Goal: Task Accomplishment & Management: Manage account settings

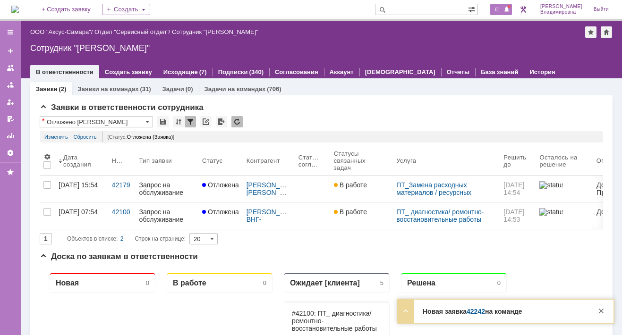
click at [503, 7] on span "61" at bounding box center [497, 9] width 11 height 7
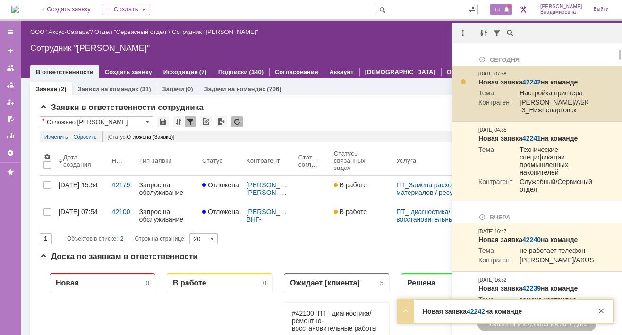
click at [536, 79] on link "42242" at bounding box center [531, 82] width 18 height 8
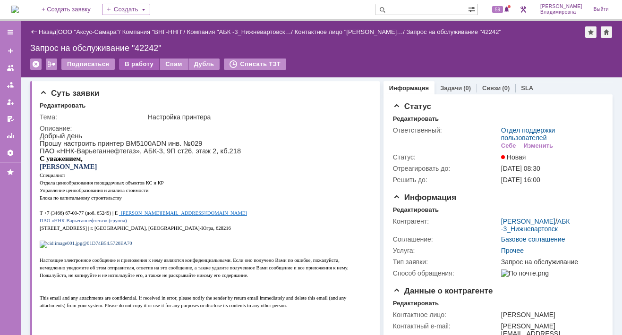
click at [137, 64] on div "В работу" at bounding box center [139, 64] width 40 height 11
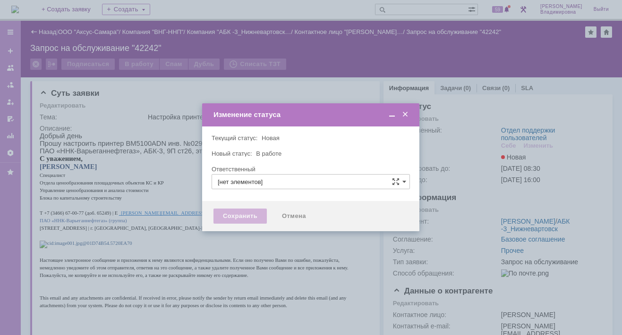
type input "Отдел поддержки пользователей"
type input "[PERSON_NAME]"
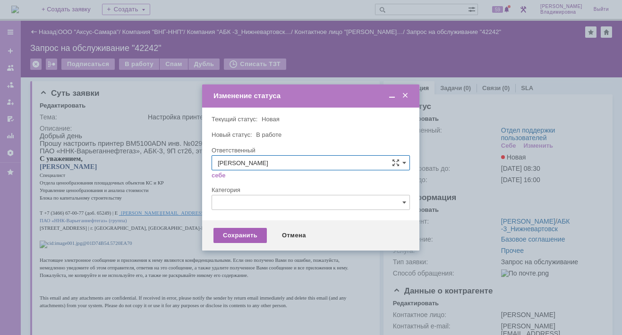
click at [237, 235] on div "Сохранить" at bounding box center [239, 235] width 53 height 15
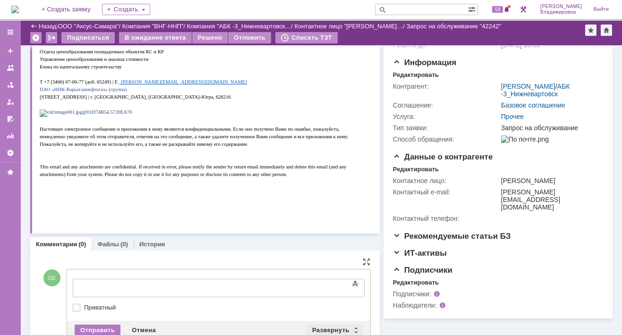
click at [318, 328] on div "Развернуть" at bounding box center [334, 330] width 56 height 11
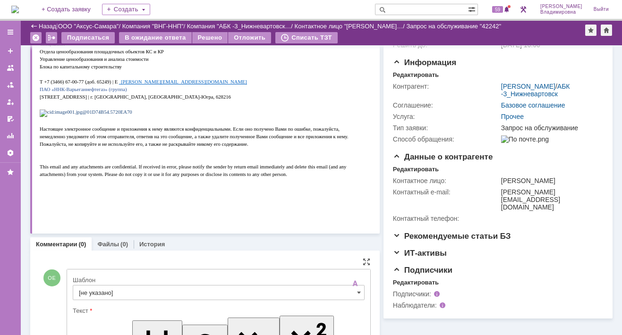
scroll to position [253, 0]
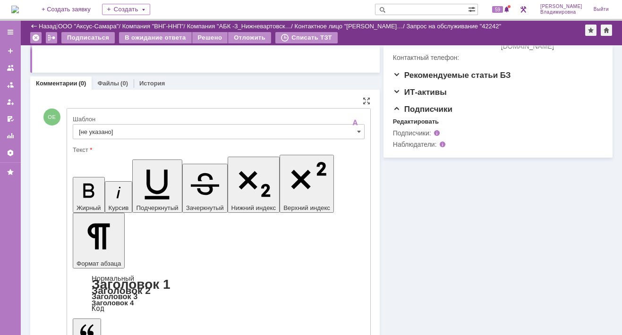
click at [97, 127] on input "[не указано]" at bounding box center [219, 131] width 292 height 15
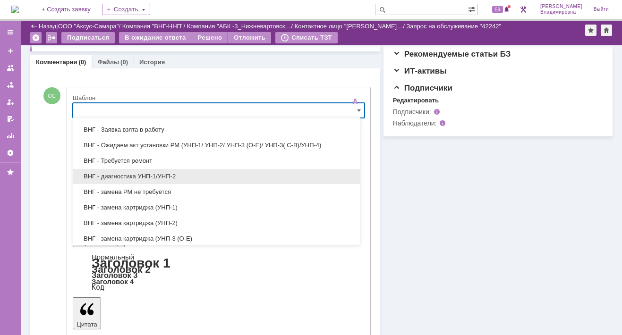
scroll to position [142, 0]
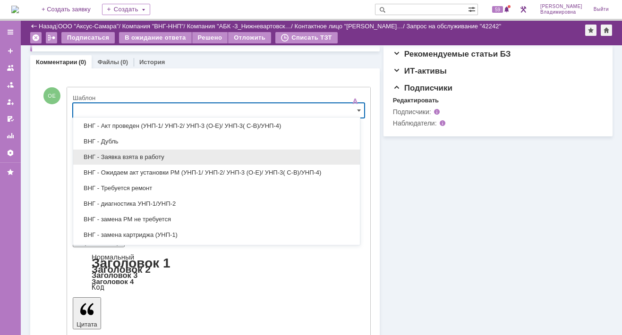
click at [128, 157] on span "ВНГ - Заявка взята в работу" at bounding box center [216, 157] width 275 height 8
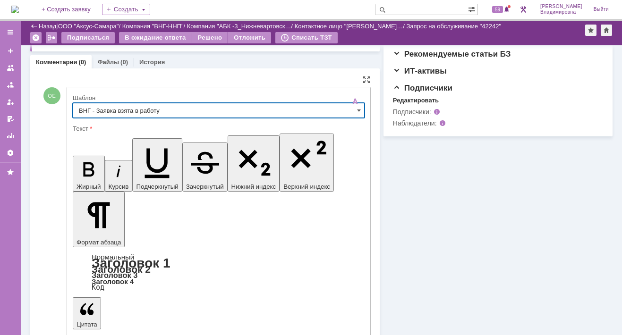
type input "ВНГ - Заявка взята в работу"
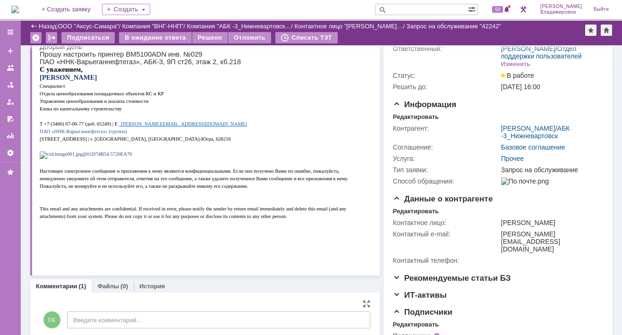
scroll to position [3, 0]
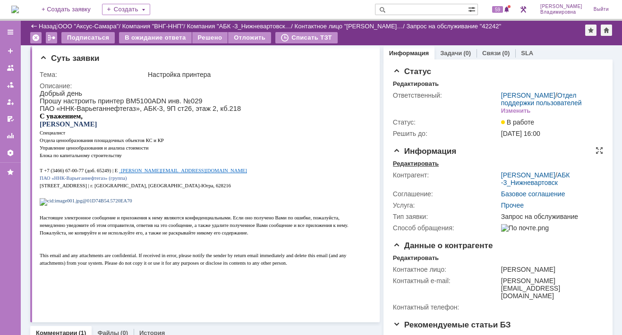
click at [406, 168] on div "Редактировать" at bounding box center [416, 164] width 46 height 8
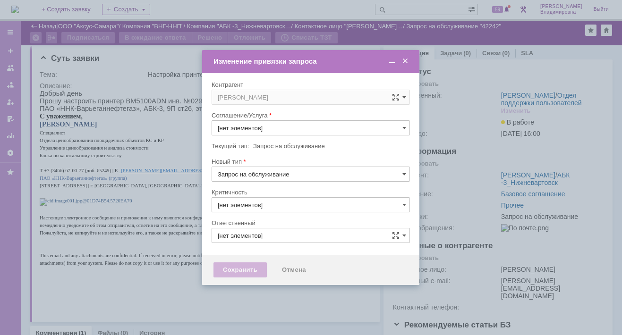
type input "Прочее"
type input "3. Низкая"
type input "[не указано]"
type input "[PERSON_NAME]"
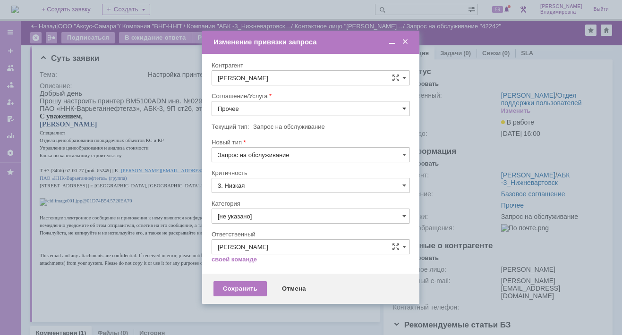
click at [404, 108] on span at bounding box center [404, 109] width 4 height 8
click at [243, 193] on span "ПТ_ диагностика/ ремонтно-восстановительные работы" at bounding box center [311, 194] width 186 height 8
click at [243, 193] on div "3. Низкая" at bounding box center [310, 185] width 198 height 15
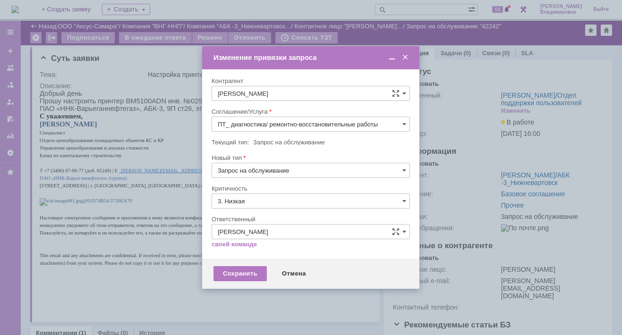
type input "ПТ_ диагностика/ ремонтно-восстановительные работы"
click at [233, 272] on div "Сохранить" at bounding box center [239, 273] width 53 height 15
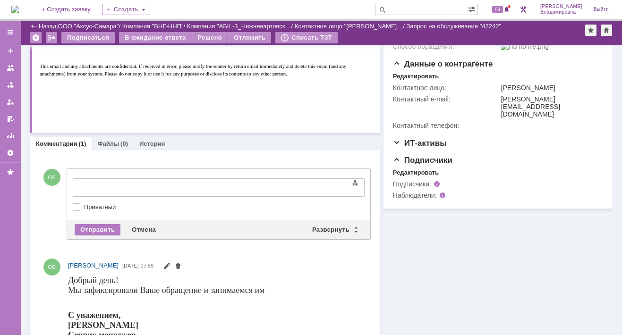
scroll to position [0, 0]
click at [325, 229] on div "Развернуть" at bounding box center [334, 229] width 56 height 11
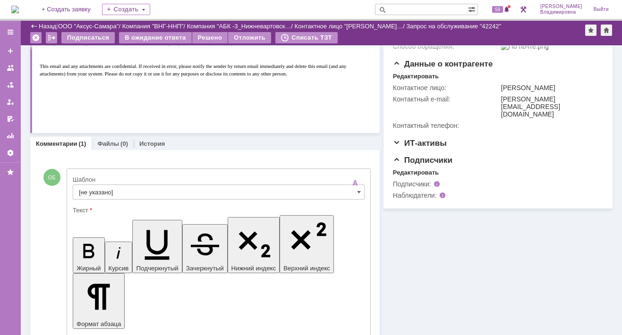
click at [102, 190] on input "[не указано]" at bounding box center [219, 192] width 292 height 15
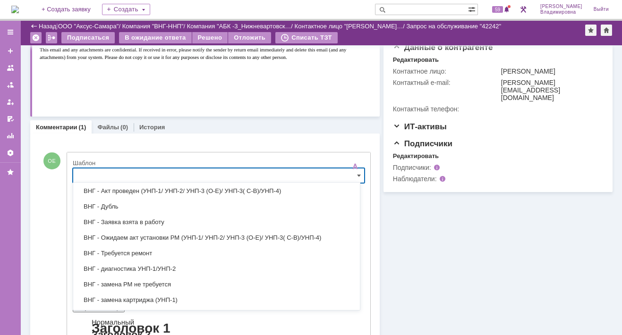
scroll to position [273, 0]
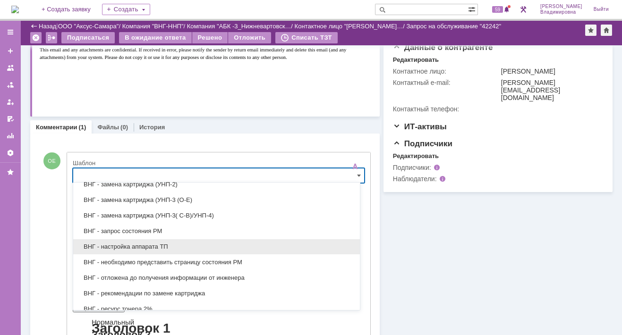
click at [130, 243] on span "ВНГ - настройка аппарата ТП" at bounding box center [216, 247] width 275 height 8
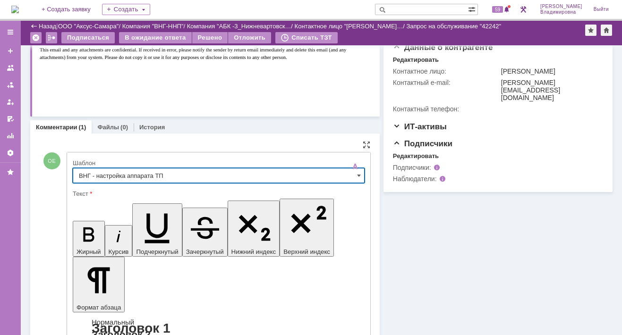
type input "ВНГ - настройка аппарата ТП"
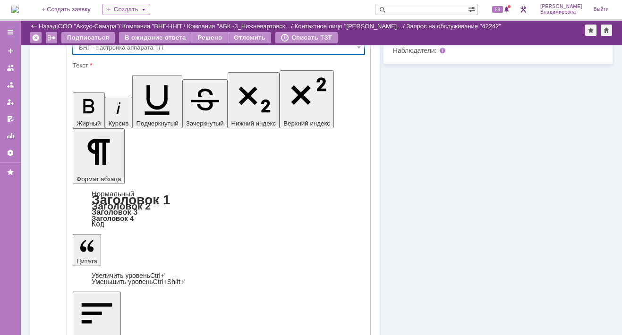
scroll to position [350, 0]
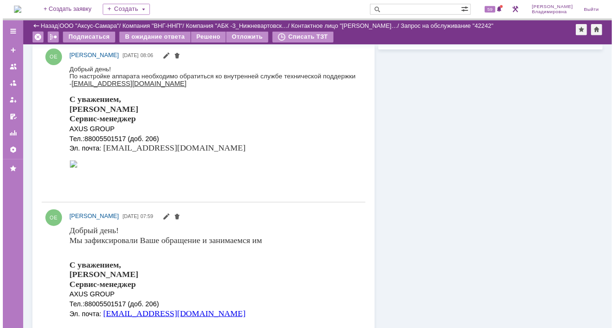
scroll to position [209, 0]
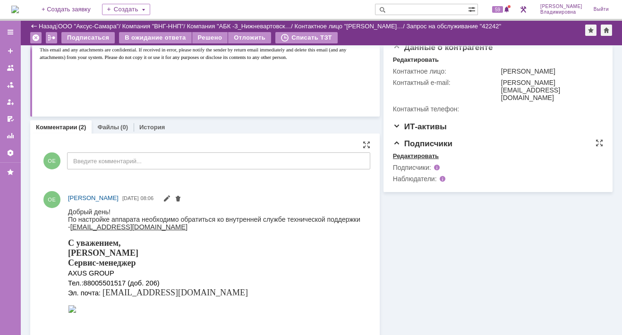
click at [422, 160] on div "Редактировать" at bounding box center [416, 156] width 46 height 8
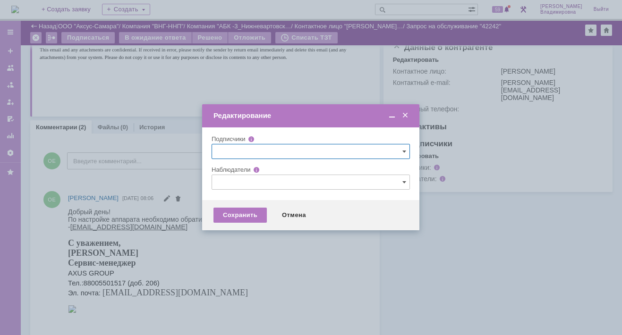
click at [227, 182] on input "text" at bounding box center [310, 182] width 198 height 15
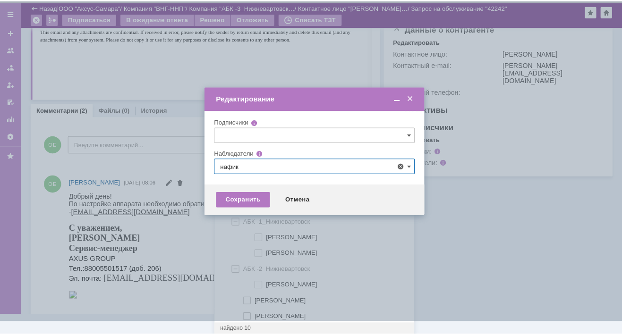
scroll to position [0, 0]
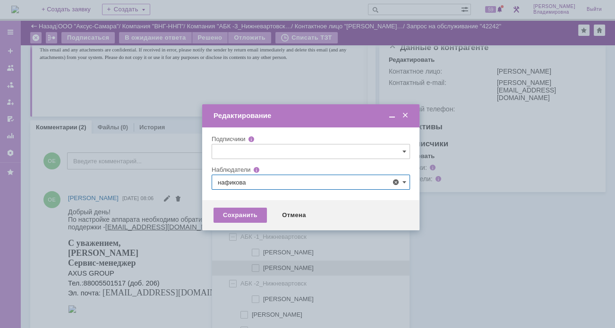
click at [263, 269] on span at bounding box center [263, 266] width 0 height 5
click at [254, 269] on input "нафикова евгения" at bounding box center [256, 268] width 6 height 6
type input "нафикова евгения"
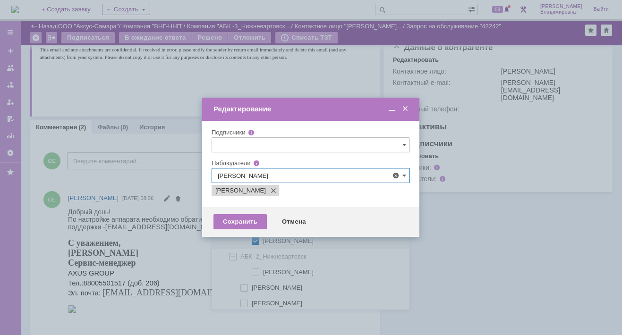
click at [168, 248] on div at bounding box center [311, 167] width 622 height 335
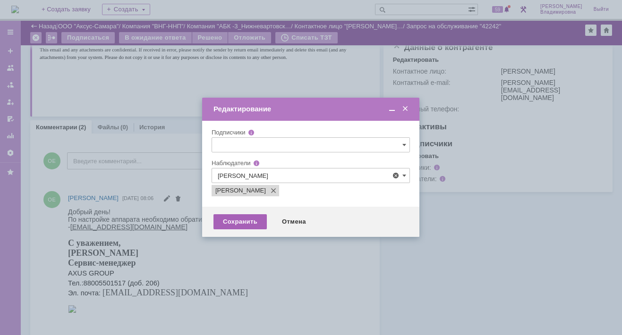
click at [236, 218] on div "Сохранить" at bounding box center [239, 221] width 53 height 15
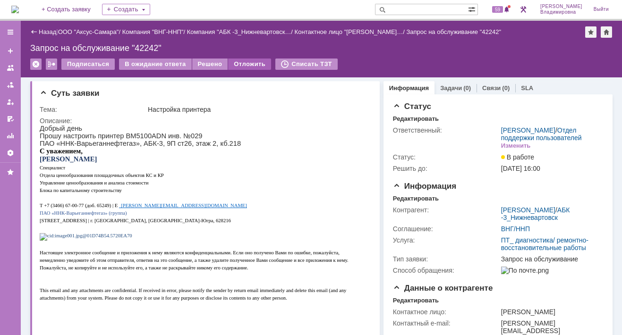
click at [237, 62] on div "Отложить" at bounding box center [249, 64] width 43 height 11
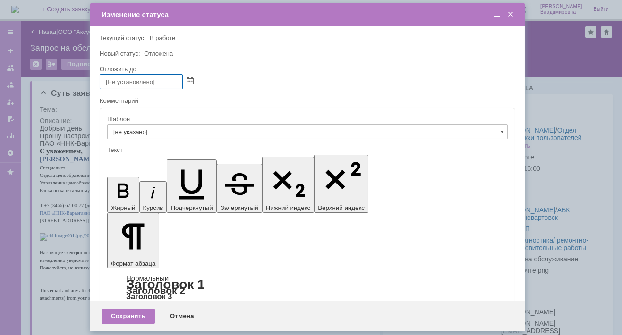
click at [506, 12] on span at bounding box center [510, 14] width 9 height 8
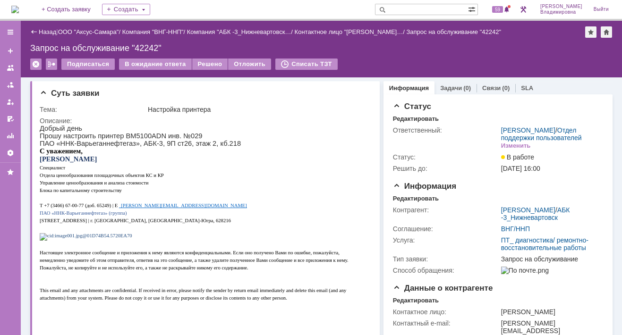
click at [19, 8] on img at bounding box center [15, 10] width 8 height 8
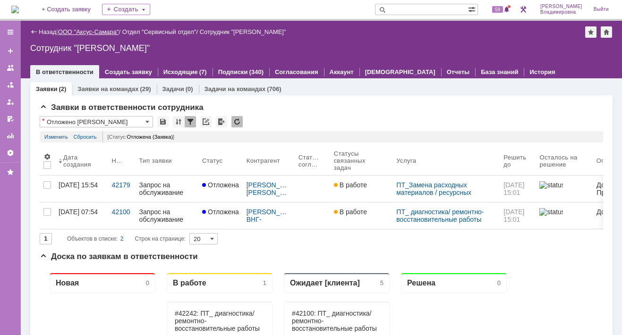
click at [98, 30] on link "ООО "Аксус-Самара"" at bounding box center [88, 31] width 61 height 7
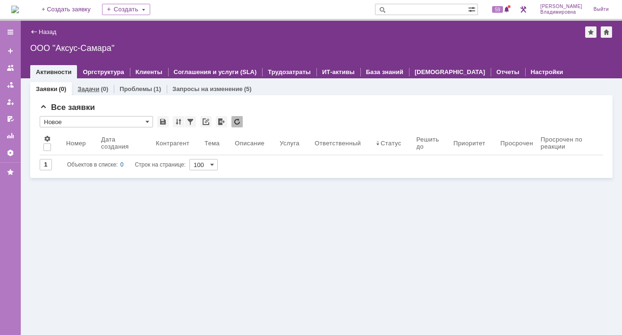
click at [87, 89] on link "Задачи" at bounding box center [88, 88] width 22 height 7
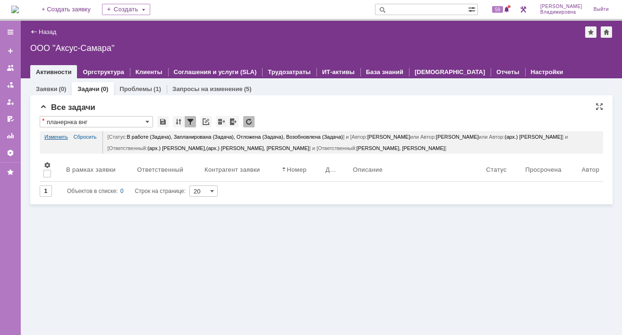
click at [57, 135] on link "Изменить" at bounding box center [56, 136] width 24 height 11
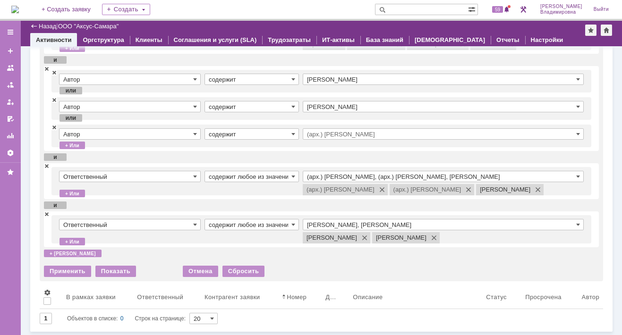
scroll to position [89, 0]
click at [576, 223] on span at bounding box center [578, 225] width 4 height 8
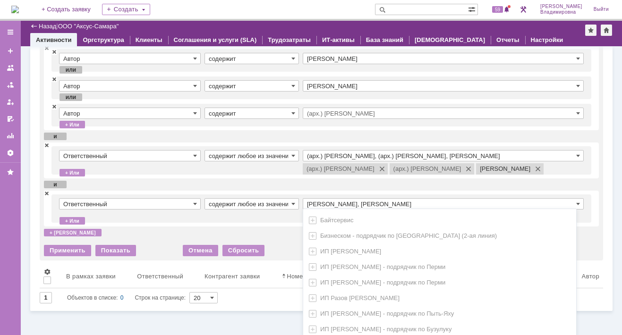
click at [386, 210] on div "Байтсервис Бизнеском - подрядчик по Новосибирску (2-ая линия) ИП Гатауллин ИП К…" at bounding box center [439, 272] width 273 height 127
click at [380, 203] on input "Раков Константин Сергеевич, Татаринов Валерий Анатольевич" at bounding box center [443, 203] width 281 height 11
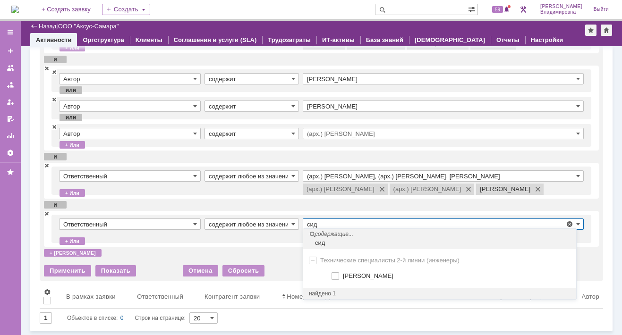
scroll to position [89, 0]
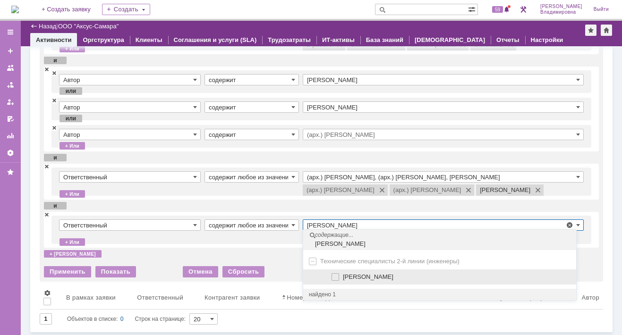
click at [343, 277] on span at bounding box center [343, 275] width 0 height 5
click at [334, 277] on input "[PERSON_NAME]" at bounding box center [336, 277] width 6 height 6
type input "Раков Константин Сергеевич, Сидоров Евгений, Татаринов Валерий Анатольевич"
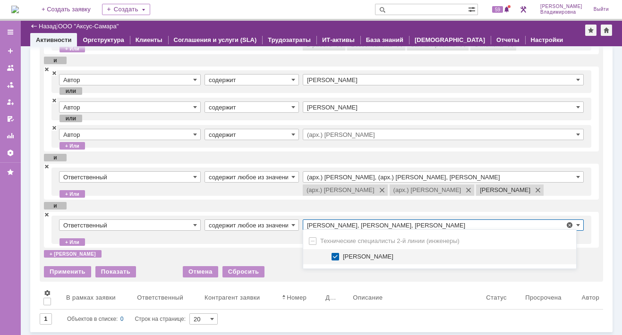
click at [257, 238] on td "содержит любое из значений" at bounding box center [253, 230] width 98 height 21
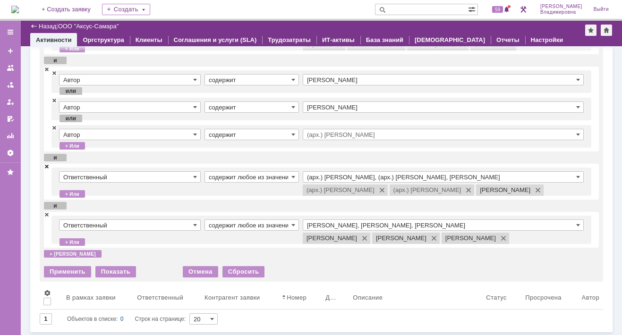
click at [48, 164] on span at bounding box center [47, 166] width 6 height 7
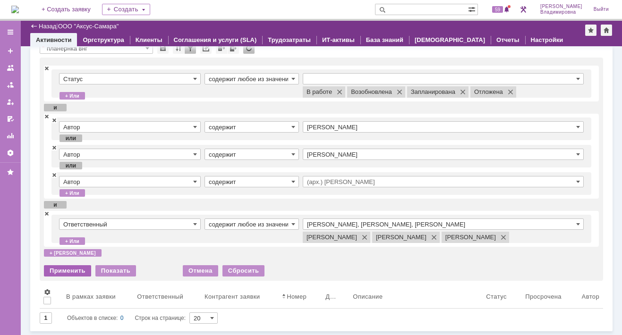
click at [76, 272] on div "Применить" at bounding box center [67, 270] width 47 height 11
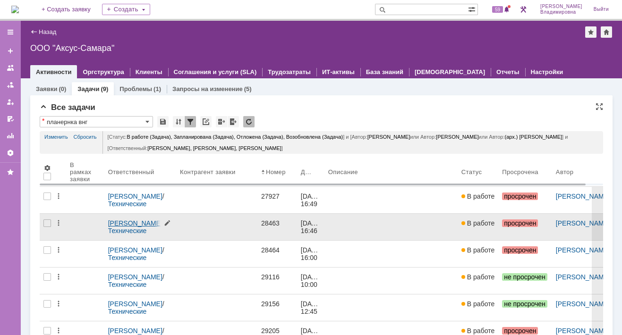
scroll to position [61, 0]
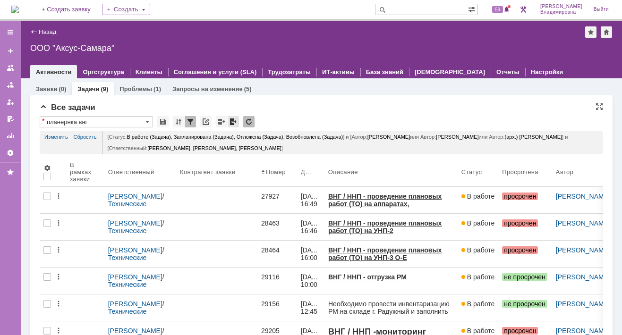
click at [229, 120] on div at bounding box center [233, 121] width 11 height 11
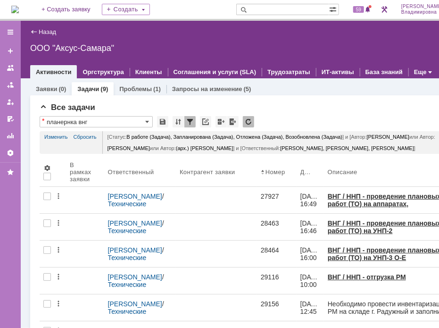
click at [291, 7] on input "text" at bounding box center [283, 9] width 93 height 11
type input "29116"
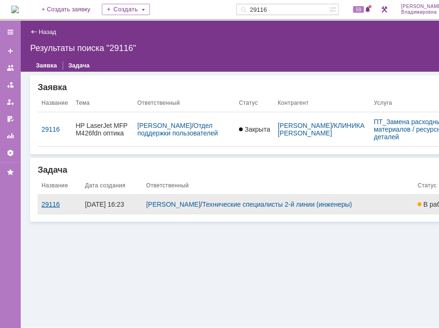
click at [42, 201] on div "29116" at bounding box center [60, 205] width 36 height 8
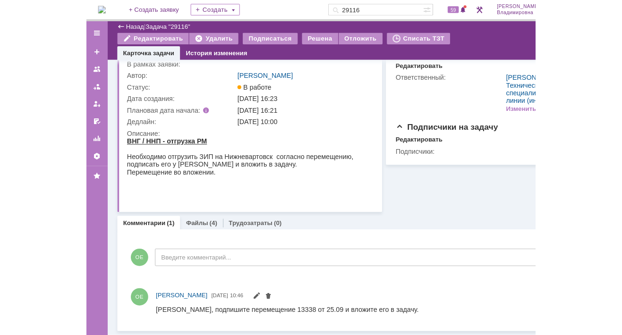
scroll to position [34, 0]
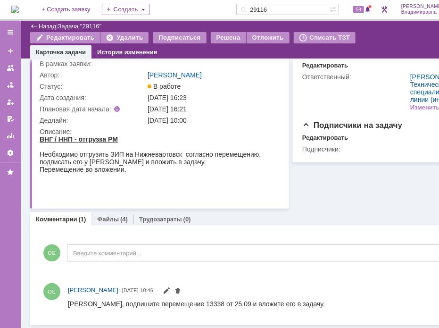
click at [368, 89] on td "Ответственный:" at bounding box center [356, 92] width 106 height 42
click at [400, 31] on div "Назад | Задача "29116"" at bounding box center [252, 26] width 444 height 11
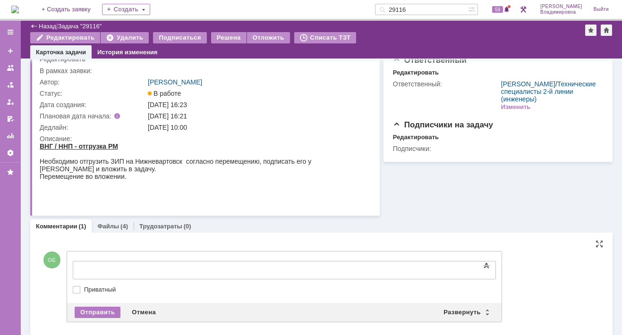
scroll to position [0, 0]
click at [472, 308] on div "Развернуть" at bounding box center [466, 312] width 56 height 11
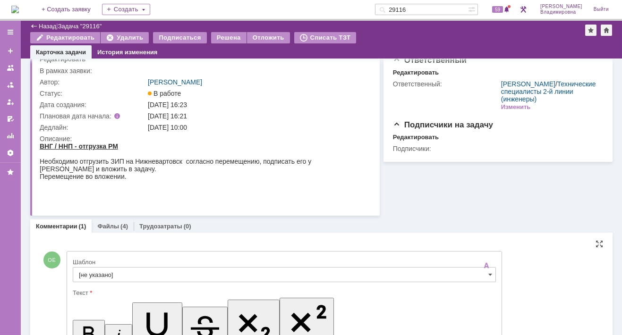
click at [98, 273] on input "[не указано]" at bounding box center [284, 274] width 423 height 15
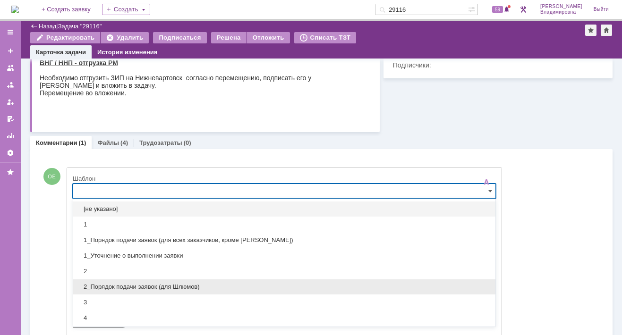
scroll to position [142, 0]
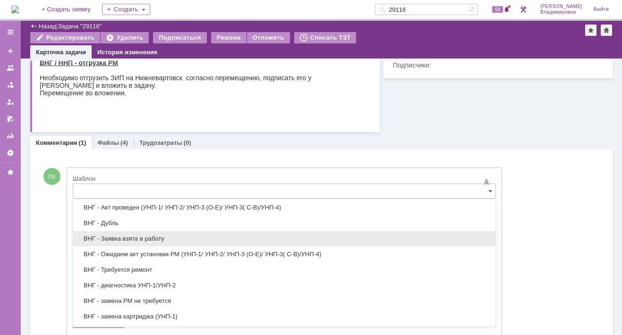
click at [120, 239] on span "ВНГ - Заявка взята в работу" at bounding box center [284, 239] width 411 height 8
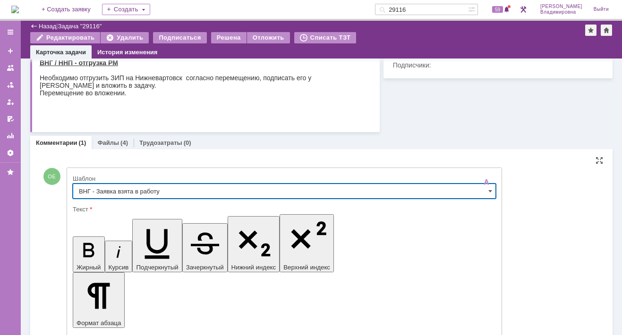
type input "ВНГ - Заявка взята в работу"
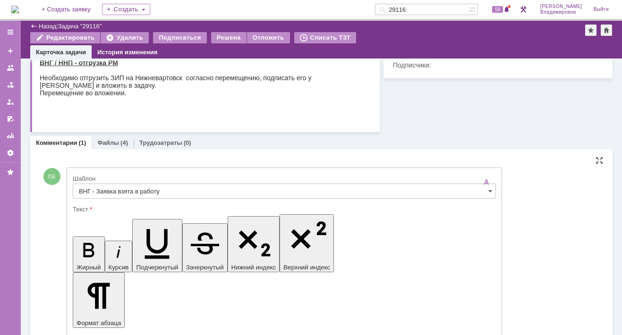
drag, startPoint x: 84, startPoint y: 2771, endPoint x: 290, endPoint y: 2789, distance: 206.6
drag, startPoint x: 82, startPoint y: 2772, endPoint x: 149, endPoint y: 3002, distance: 239.6
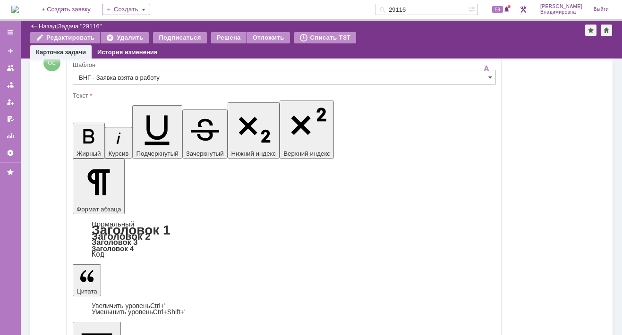
scroll to position [253, 0]
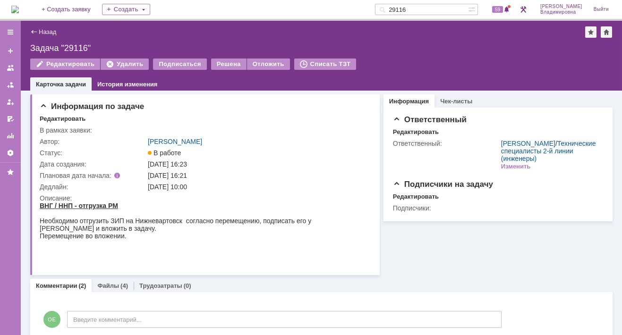
scroll to position [0, 0]
click at [217, 64] on div "Решена" at bounding box center [228, 64] width 35 height 11
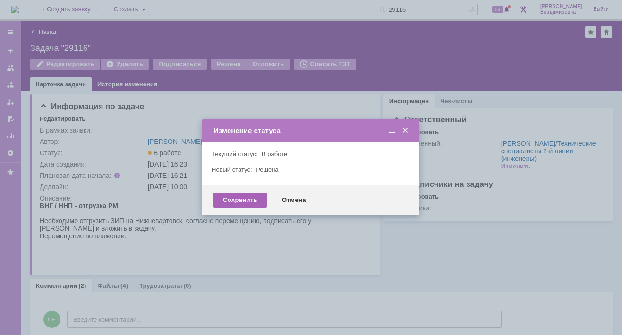
click at [233, 201] on div "Сохранить" at bounding box center [239, 200] width 53 height 15
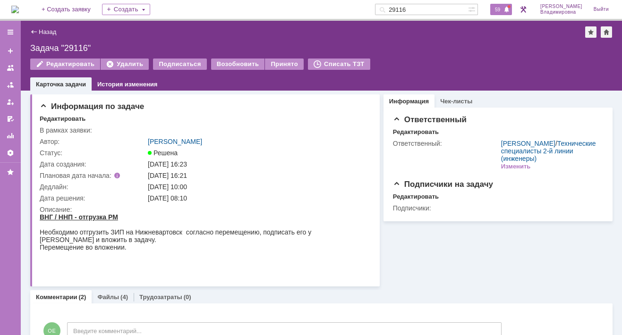
click at [498, 8] on span "59" at bounding box center [497, 9] width 11 height 7
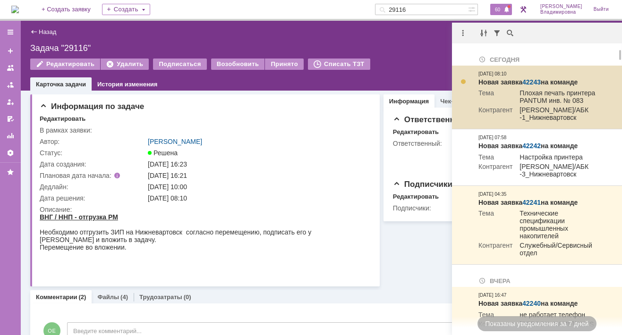
click at [534, 82] on link "42243" at bounding box center [531, 82] width 18 height 8
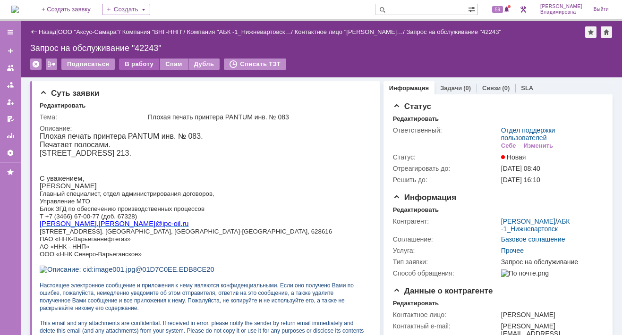
click at [137, 64] on div "В работу" at bounding box center [139, 64] width 40 height 11
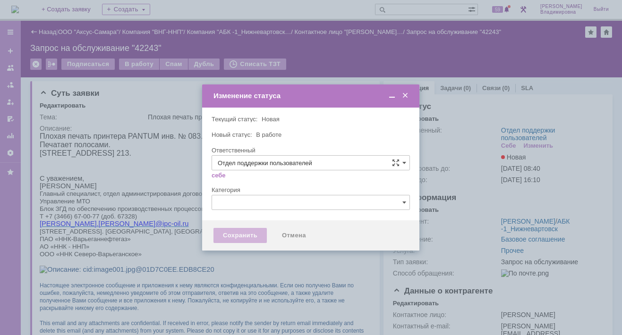
type input "[PERSON_NAME]"
click at [230, 236] on div "Сохранить" at bounding box center [239, 235] width 53 height 15
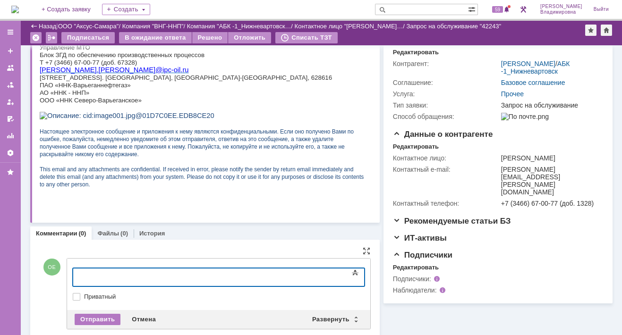
scroll to position [129, 0]
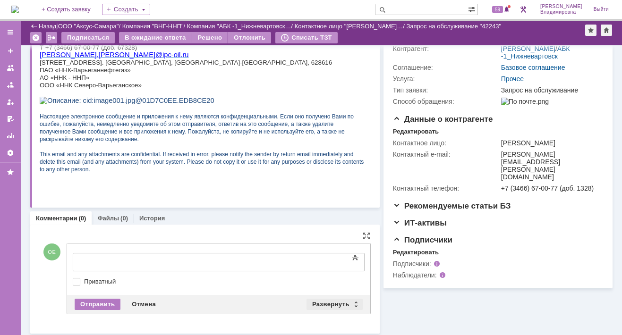
click at [327, 303] on div "Развернуть" at bounding box center [334, 304] width 56 height 11
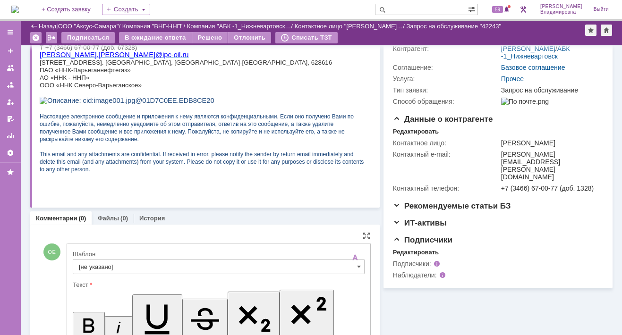
scroll to position [0, 0]
click at [104, 266] on input "[не указано]" at bounding box center [219, 266] width 292 height 15
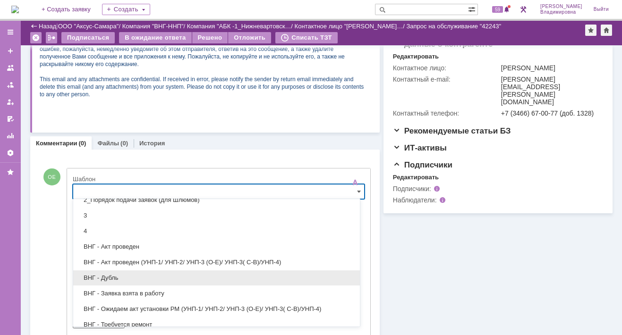
scroll to position [94, 0]
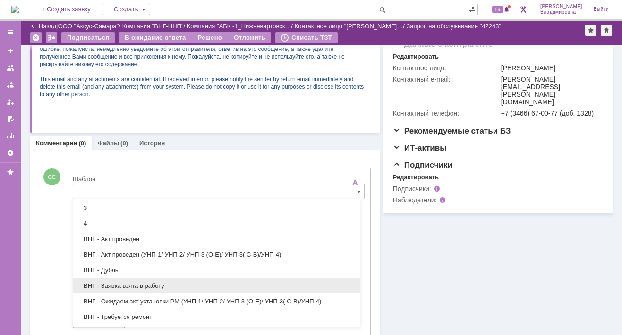
drag, startPoint x: 124, startPoint y: 281, endPoint x: 59, endPoint y: 39, distance: 250.7
click at [124, 282] on span "ВНГ - Заявка взята в работу" at bounding box center [216, 286] width 275 height 8
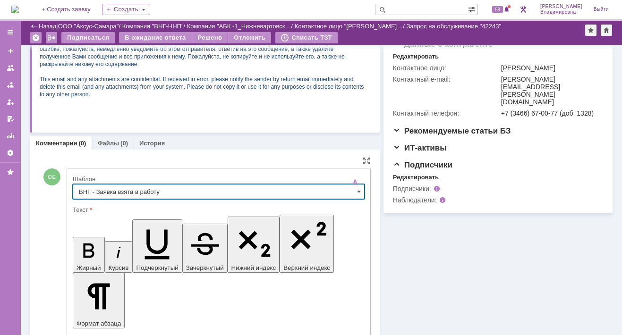
type input "ВНГ - Заявка взята в работу"
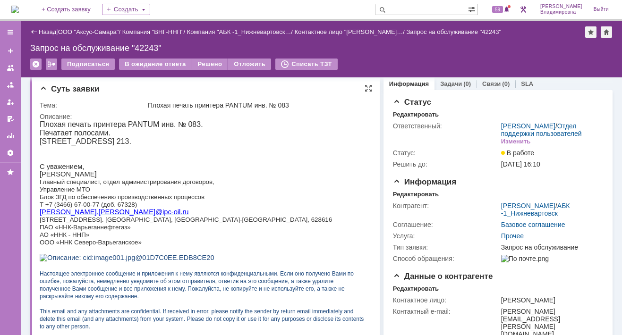
scroll to position [0, 0]
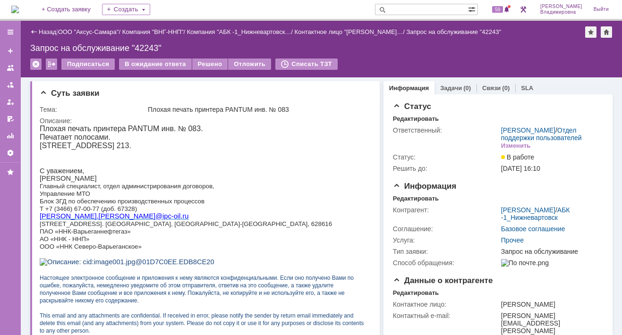
click at [469, 52] on div "Запрос на обслуживание "42243"" at bounding box center [321, 47] width 582 height 9
click at [444, 86] on link "Задачи" at bounding box center [451, 88] width 22 height 7
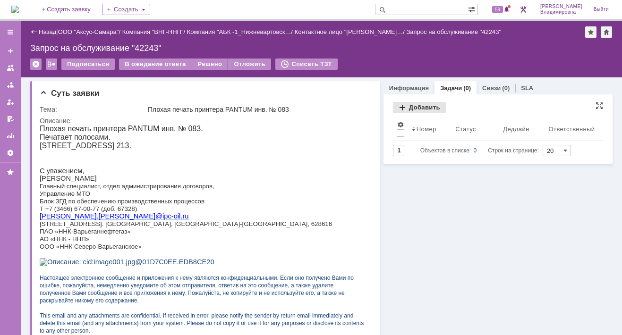
click at [408, 106] on div "Добавить" at bounding box center [419, 107] width 53 height 11
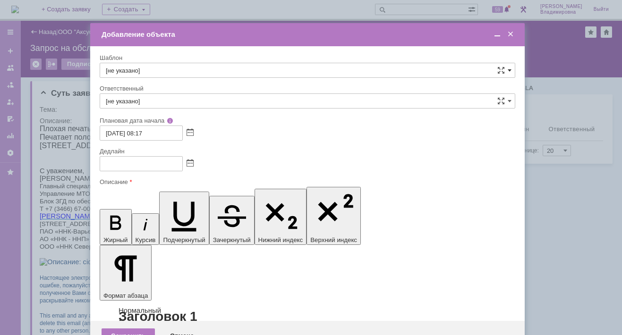
click at [507, 70] on span at bounding box center [509, 71] width 4 height 8
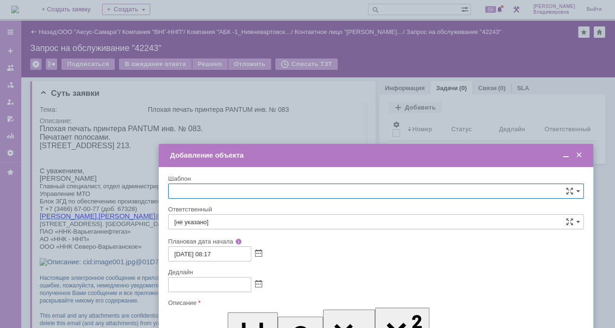
type input "[не указано]"
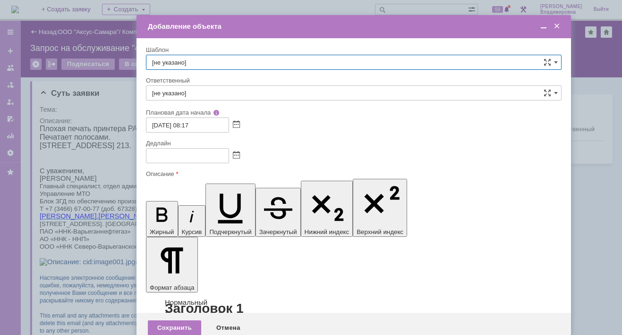
drag, startPoint x: 274, startPoint y: 34, endPoint x: 321, endPoint y: 27, distance: 47.3
click at [321, 27] on div "Добавление объекта" at bounding box center [355, 26] width 414 height 8
click at [556, 60] on span at bounding box center [556, 63] width 4 height 8
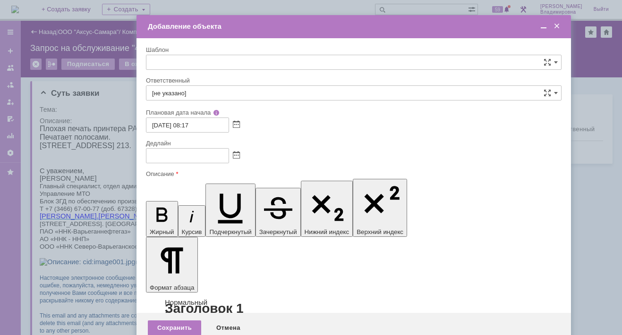
scroll to position [330, 0]
click at [229, 119] on span "ВНГ / ННП - диагностика, ремонт без использования ЗИП (Запрос на обслуживание)" at bounding box center [353, 123] width 403 height 8
type input "ВНГ / ННП - диагностика, ремонт без использования ЗИП (Запрос на обслуживание)"
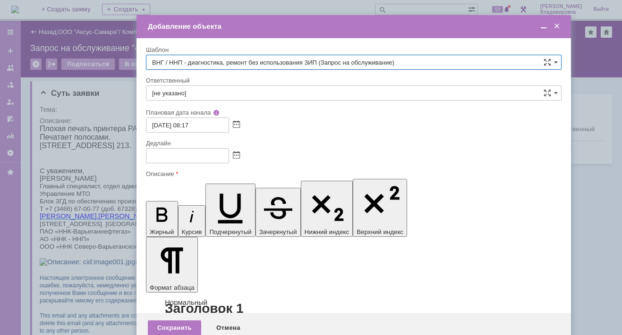
type input "[PERSON_NAME]"
type input "15.10.2025 16:17"
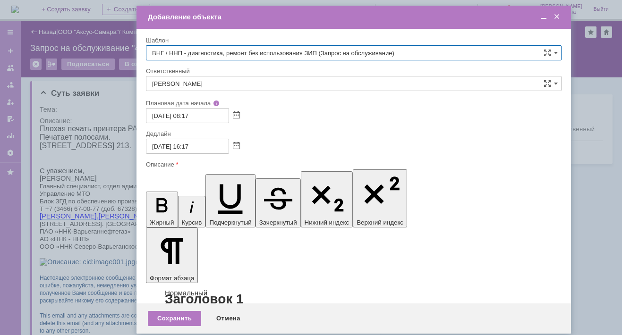
type input "ВНГ / ННП - диагностика, ремонт без использования ЗИП (Запрос на обслуживание)"
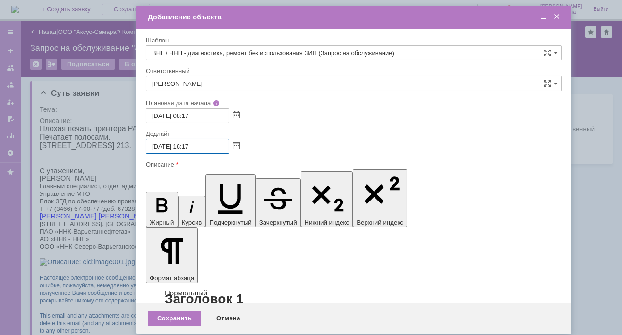
click at [190, 146] on input "15.10.2025 16:17" at bounding box center [187, 146] width 83 height 15
click at [320, 117] on div "15.10.2025 08:17" at bounding box center [353, 115] width 415 height 15
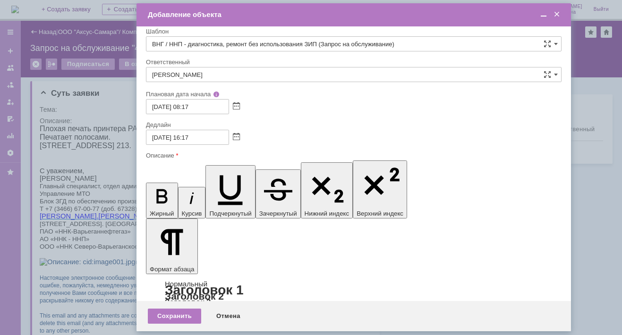
scroll to position [0, 0]
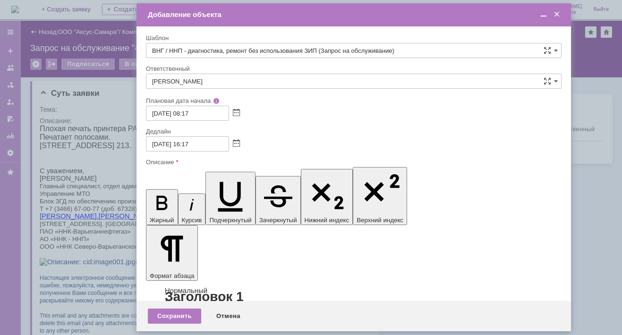
click at [180, 318] on div "Сохранить" at bounding box center [174, 316] width 53 height 15
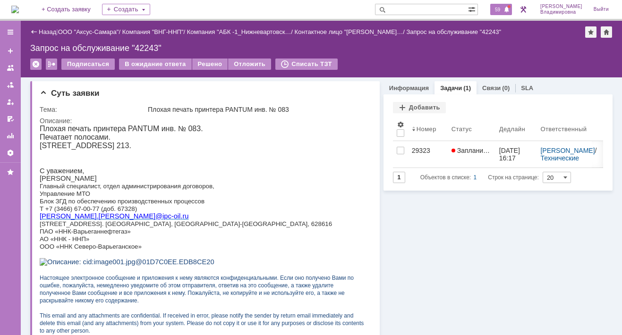
click at [500, 10] on span "59" at bounding box center [497, 9] width 11 height 7
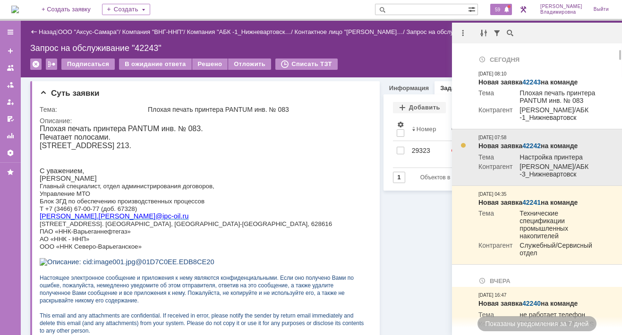
click at [533, 150] on link "42242" at bounding box center [531, 146] width 18 height 8
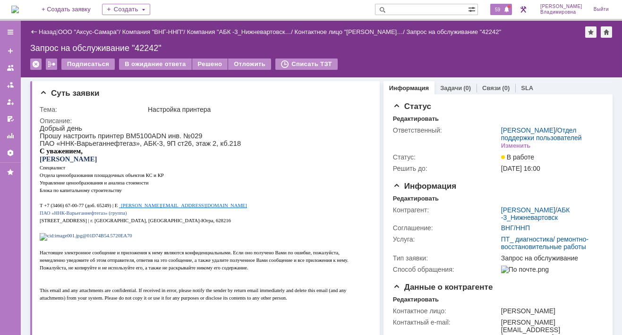
click at [503, 8] on span "59" at bounding box center [497, 9] width 11 height 7
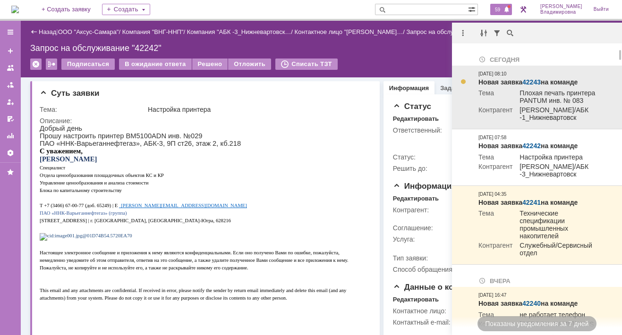
click at [534, 82] on link "42243" at bounding box center [531, 82] width 18 height 8
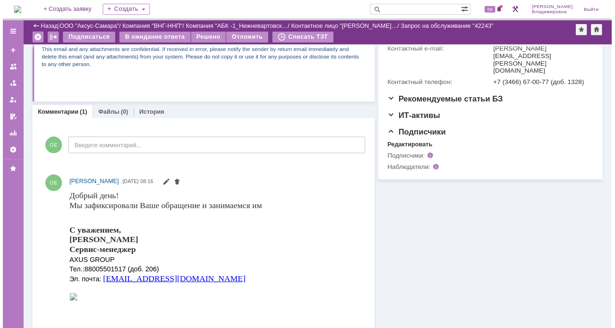
scroll to position [236, 0]
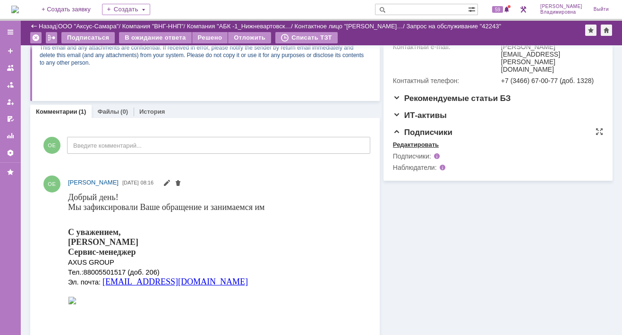
click at [404, 141] on div "Редактировать" at bounding box center [416, 145] width 46 height 8
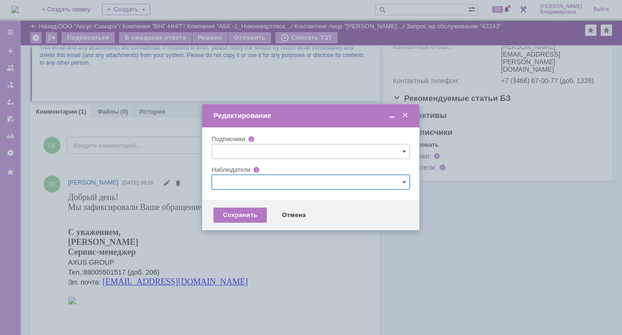
click at [221, 182] on input "text" at bounding box center [310, 182] width 198 height 15
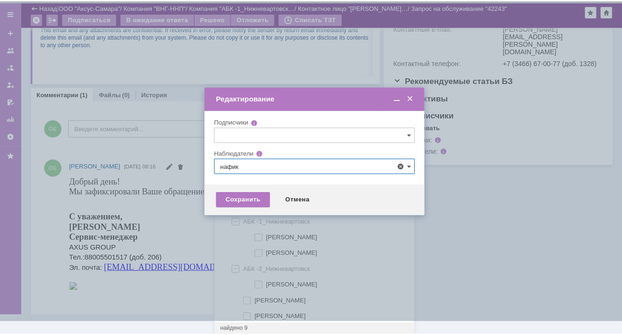
scroll to position [0, 0]
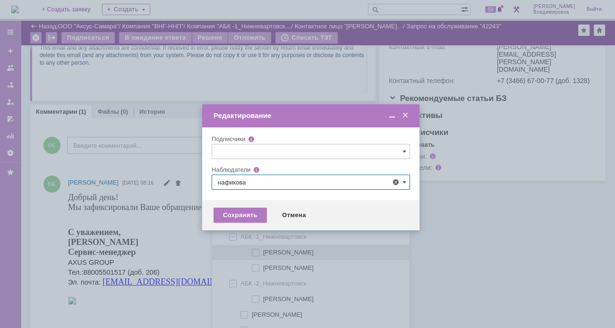
click at [263, 250] on span at bounding box center [263, 251] width 0 height 5
click at [255, 250] on input "нафикова евгения" at bounding box center [256, 253] width 6 height 6
type input "нафикова евгения"
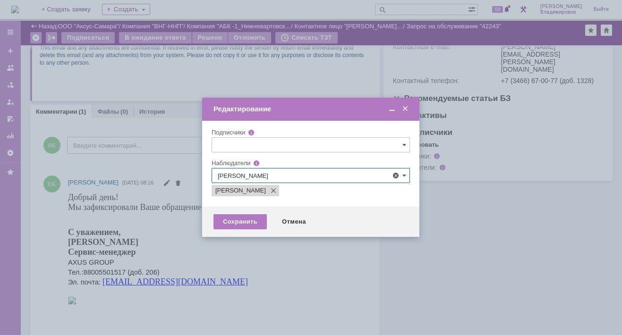
click at [191, 260] on div at bounding box center [311, 167] width 622 height 335
click at [242, 223] on div "Сохранить" at bounding box center [239, 221] width 53 height 15
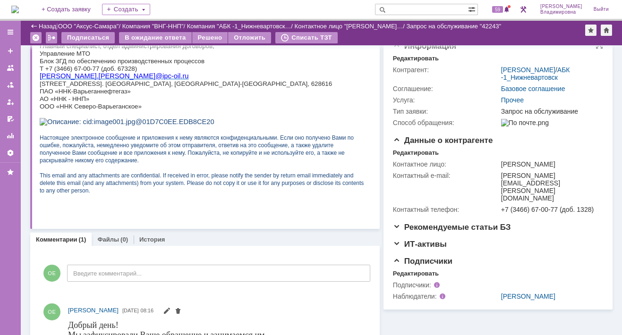
scroll to position [94, 0]
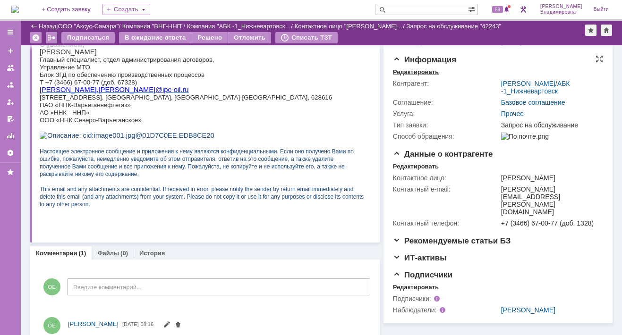
click at [409, 76] on div "Редактировать" at bounding box center [416, 72] width 46 height 8
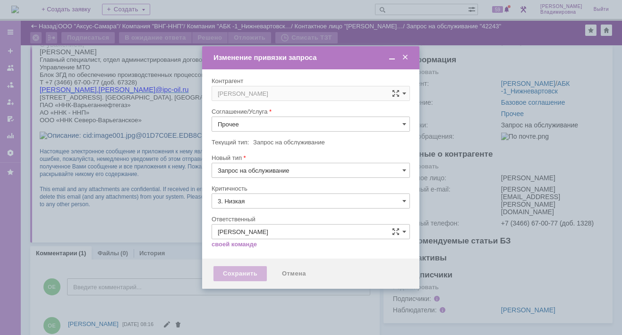
type input "[не указано]"
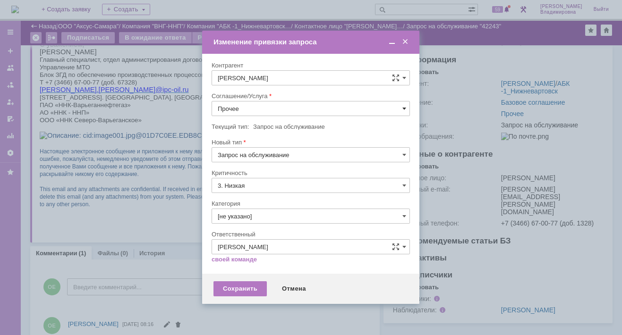
click at [402, 106] on span at bounding box center [404, 109] width 4 height 8
click at [253, 191] on span "ПТ_ диагностика/ ремонтно-восстановительные работы" at bounding box center [311, 194] width 186 height 8
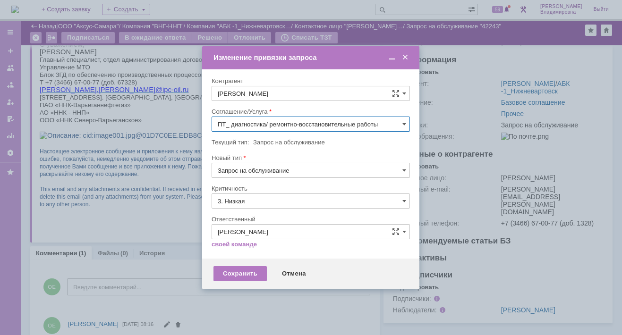
type input "ПТ_ диагностика/ ремонтно-восстановительные работы"
click at [235, 272] on div "Сохранить" at bounding box center [239, 273] width 53 height 15
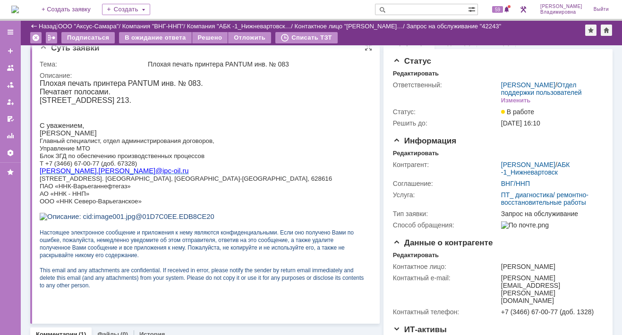
scroll to position [0, 0]
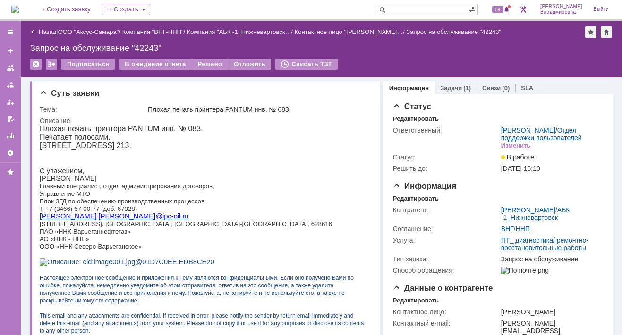
click at [442, 89] on link "Задачи" at bounding box center [451, 88] width 22 height 7
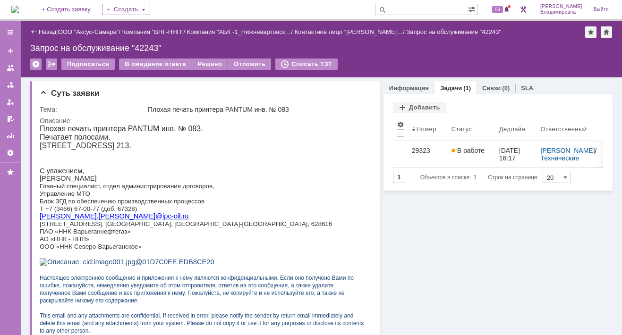
click at [253, 250] on p "ООО «ННК Северо-Варьеганское»" at bounding box center [202, 247] width 324 height 8
click at [419, 11] on input "text" at bounding box center [421, 9] width 93 height 11
type input "42208"
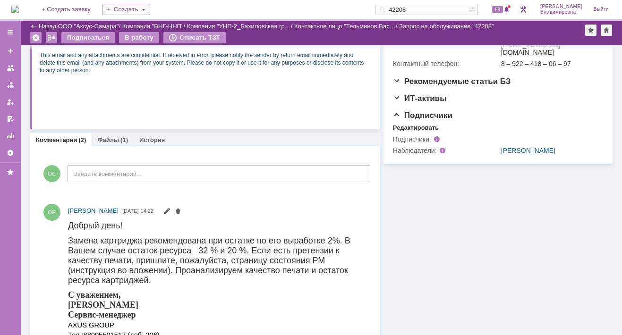
scroll to position [330, 0]
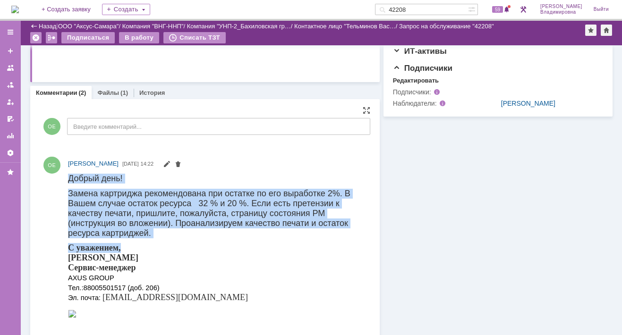
drag, startPoint x: 70, startPoint y: 175, endPoint x: 324, endPoint y: 231, distance: 260.0
click at [324, 231] on body "Добрый день! Замена картриджа рекомендована при остатке по его выработке 2%. В …" at bounding box center [215, 246] width 294 height 146
copy body "Добрый день! Замена картриджа рекомендована при остатке по его выработке 2%. В …"
click at [128, 190] on span "Замена картриджа рекомендована при остатке по его выработке 2%. В Вашем случае …" at bounding box center [209, 212] width 282 height 49
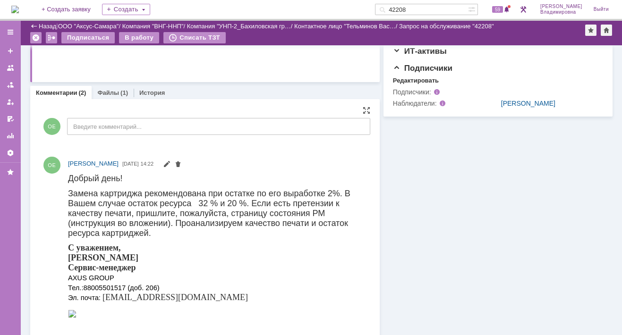
click at [67, 193] on div "ОЕ Орлова Елена Владимировна 13.10.2025 14:22" at bounding box center [205, 246] width 330 height 187
drag, startPoint x: 68, startPoint y: 193, endPoint x: 290, endPoint y: 231, distance: 225.1
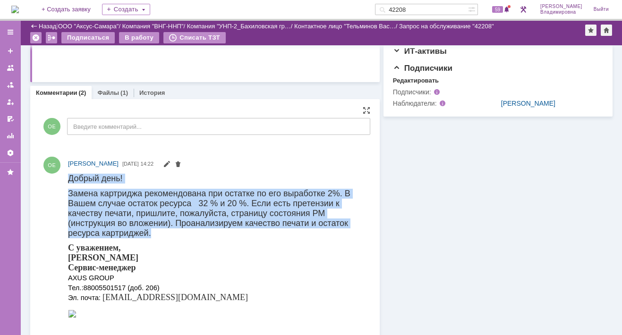
drag, startPoint x: 311, startPoint y: 228, endPoint x: 67, endPoint y: 193, distance: 246.1
click at [68, 193] on html "Добрый день! Замена картриджа рекомендована при остатке по его выработке 2%. В …" at bounding box center [215, 246] width 294 height 146
drag, startPoint x: 67, startPoint y: 193, endPoint x: 85, endPoint y: 203, distance: 20.5
copy body "Добрый день! Замена картриджа рекомендована при остатке по его выработке 2%. В …"
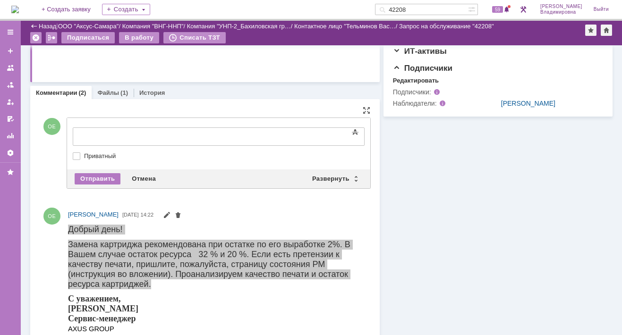
scroll to position [0, 0]
click at [332, 175] on div "Развернуть" at bounding box center [334, 178] width 56 height 11
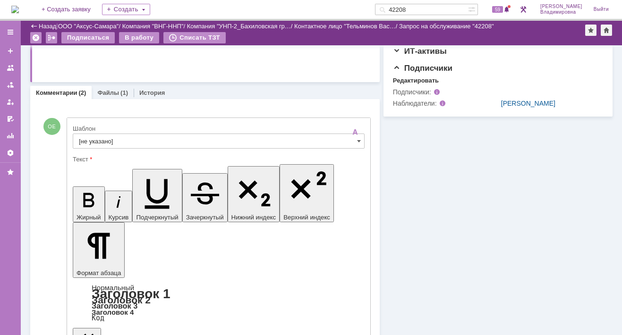
click at [95, 138] on input "[не указано]" at bounding box center [219, 141] width 292 height 15
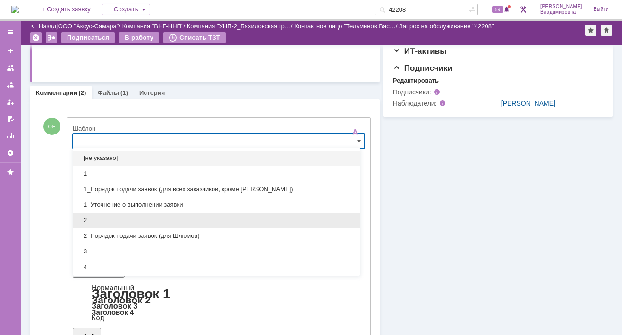
scroll to position [189, 0]
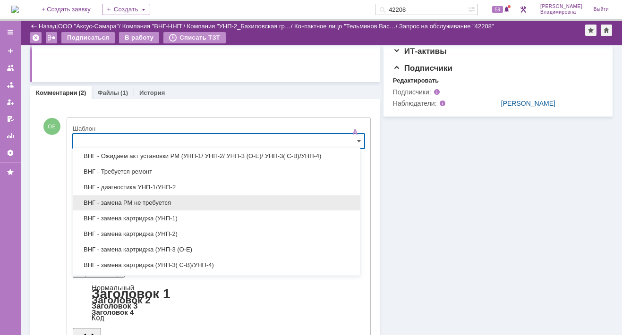
click at [113, 200] on span "ВНГ - замена РМ не требуется" at bounding box center [216, 203] width 275 height 8
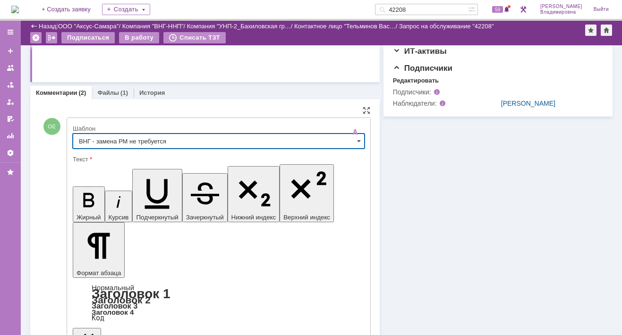
type input "ВНГ - замена РМ не требуется"
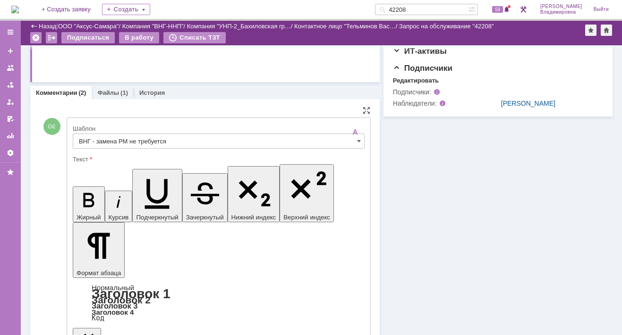
drag, startPoint x: 82, startPoint y: 2286, endPoint x: 249, endPoint y: 2324, distance: 171.8
drag, startPoint x: 82, startPoint y: 2288, endPoint x: 143, endPoint y: 2290, distance: 60.5
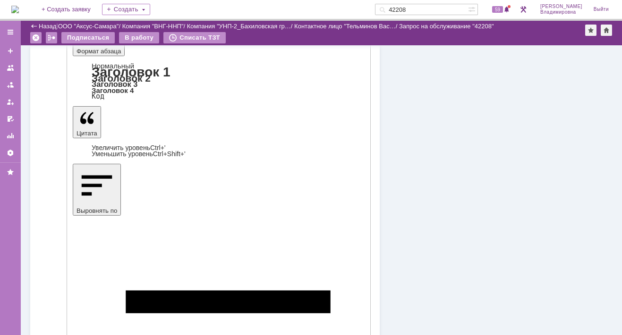
scroll to position [566, 0]
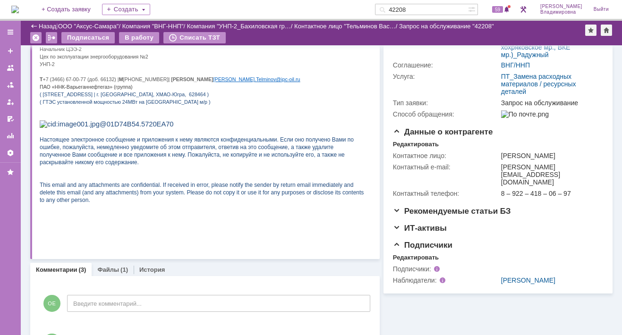
scroll to position [41, 0]
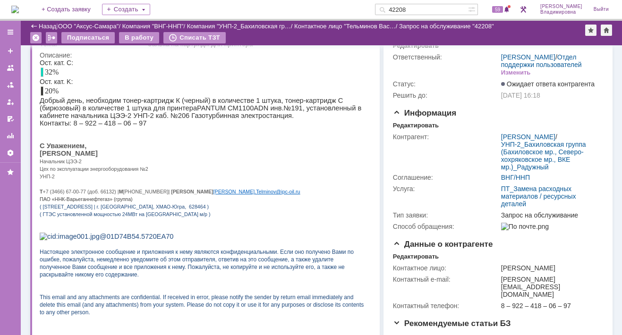
drag, startPoint x: 420, startPoint y: 9, endPoint x: 397, endPoint y: 9, distance: 23.6
click at [397, 9] on div "42208" at bounding box center [421, 9] width 93 height 11
type input "42237"
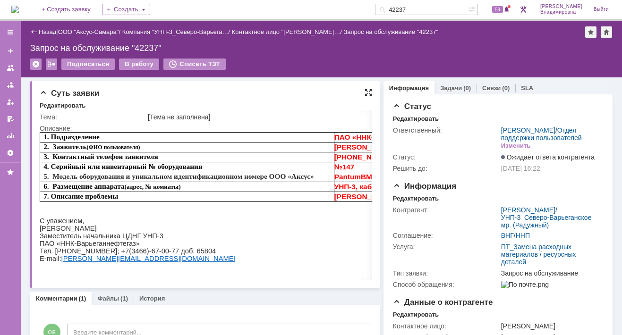
click at [364, 90] on div at bounding box center [368, 93] width 8 height 8
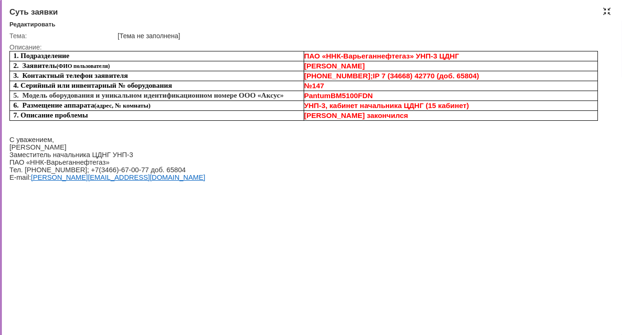
click at [607, 12] on div at bounding box center [607, 12] width 8 height 8
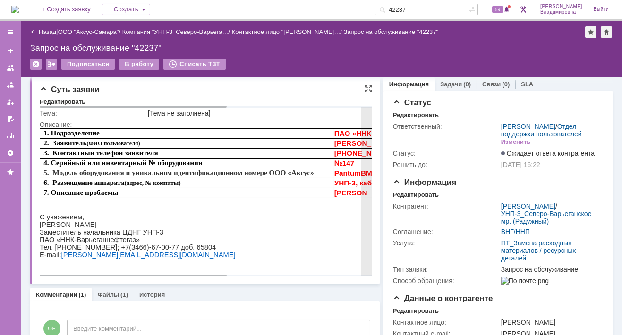
click at [207, 216] on p "С уважением," at bounding box center [334, 217] width 588 height 8
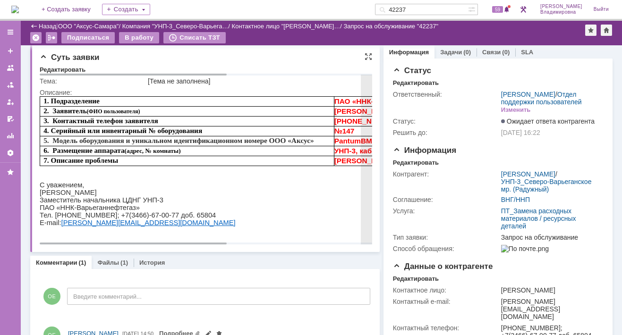
scroll to position [145, 0]
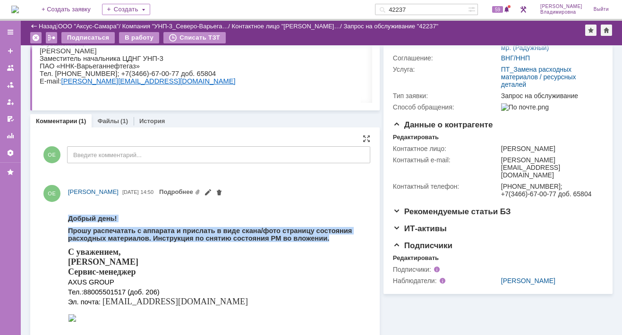
drag, startPoint x: 68, startPoint y: 219, endPoint x: 265, endPoint y: 239, distance: 197.9
click at [265, 239] on body "Добрый день! Прошу распечатать с аппарата и прислать в виде скана/фото страницу…" at bounding box center [215, 262] width 294 height 121
copy body "Добрый день! Прошу распечатать с аппарата и прислать в виде скана/фото страницу…"
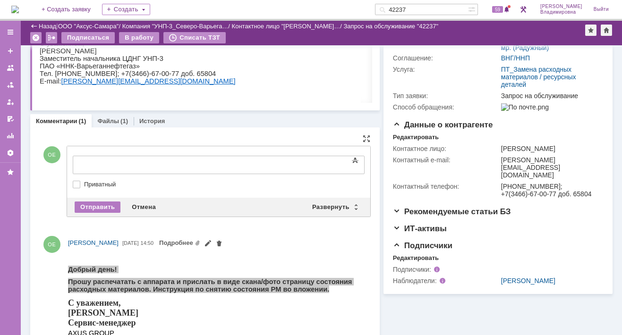
scroll to position [0, 0]
click at [339, 207] on div "Развернуть" at bounding box center [334, 207] width 56 height 11
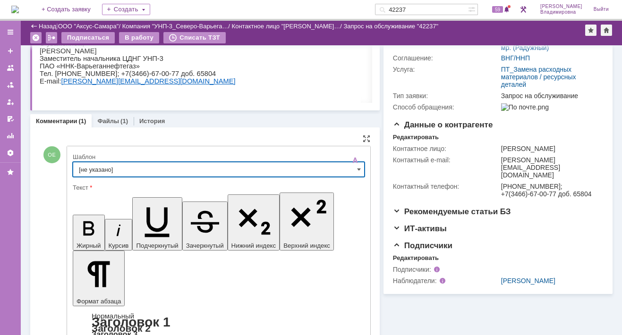
click at [86, 164] on input "[не указано]" at bounding box center [219, 169] width 292 height 15
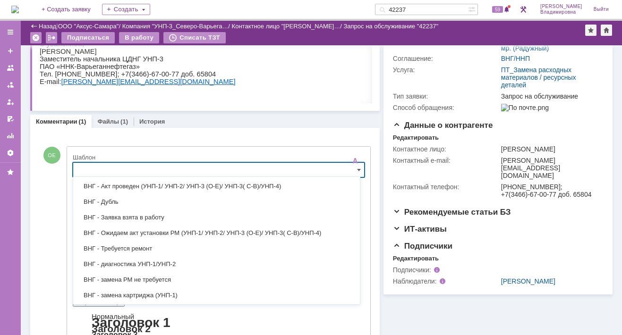
scroll to position [142, 0]
click at [113, 213] on span "ВНГ - Заявка взята в работу" at bounding box center [216, 217] width 275 height 8
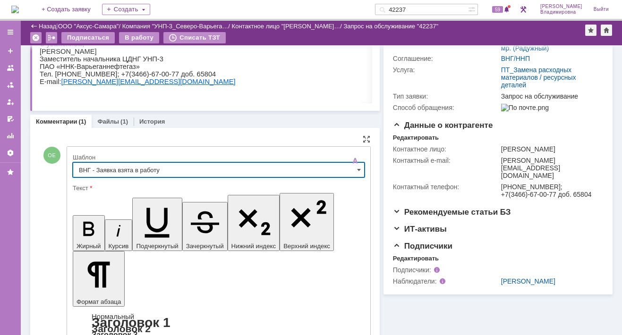
type input "ВНГ - Заявка взята в работу"
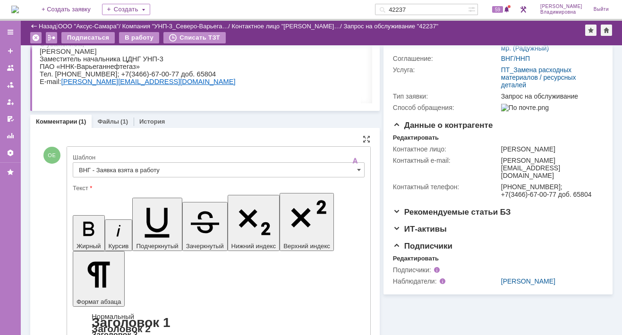
drag, startPoint x: 84, startPoint y: 2306, endPoint x: 292, endPoint y: 2319, distance: 208.2
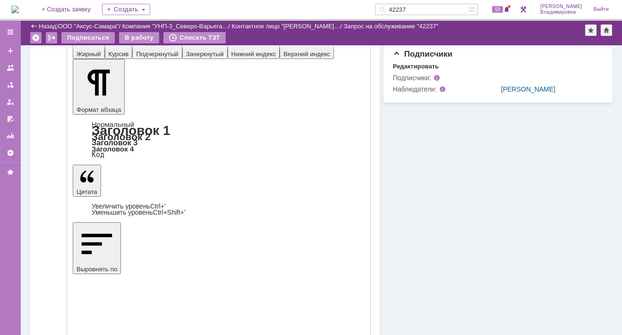
scroll to position [381, 0]
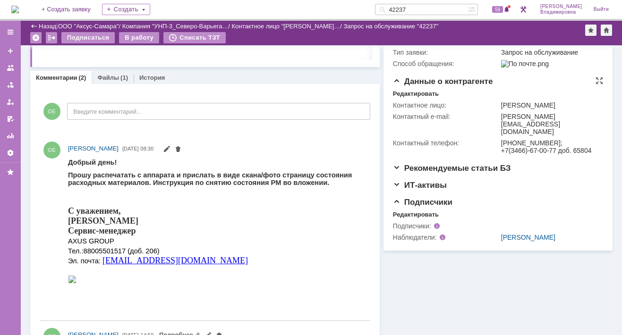
scroll to position [142, 0]
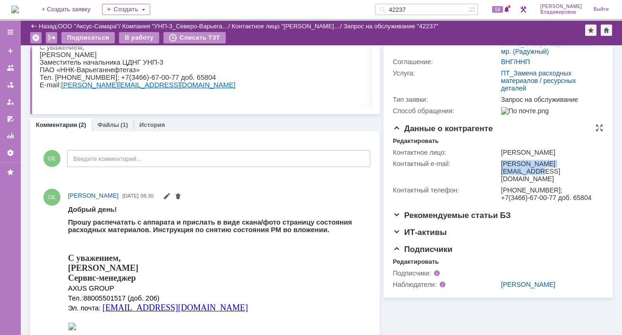
drag, startPoint x: 495, startPoint y: 191, endPoint x: 573, endPoint y: 194, distance: 77.5
click at [573, 185] on td "malik.asvarov@ipc-oil.ru" at bounding box center [550, 171] width 102 height 26
copy div "malik.asvarov@ipc-oil.ru"
drag, startPoint x: 135, startPoint y: 415, endPoint x: 270, endPoint y: 235, distance: 224.6
drag, startPoint x: 135, startPoint y: 413, endPoint x: 221, endPoint y: 235, distance: 197.6
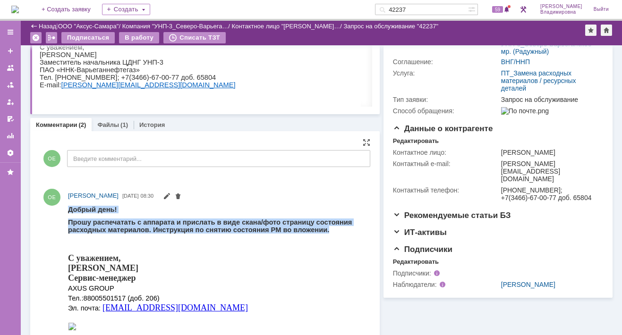
drag, startPoint x: 271, startPoint y: 231, endPoint x: 57, endPoint y: 207, distance: 216.1
click at [68, 207] on html "Добрый день! Прошу распечатать с аппарата и прислать в виде скана/фото страницу…" at bounding box center [215, 268] width 294 height 127
copy body "Добрый день! Прошу распечатать с аппарата и прислать в виде скана/фото страницу…"
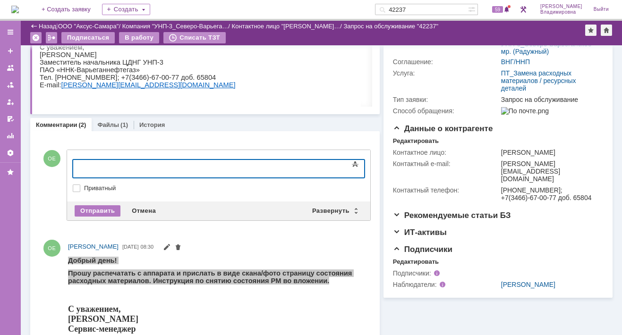
scroll to position [0, 0]
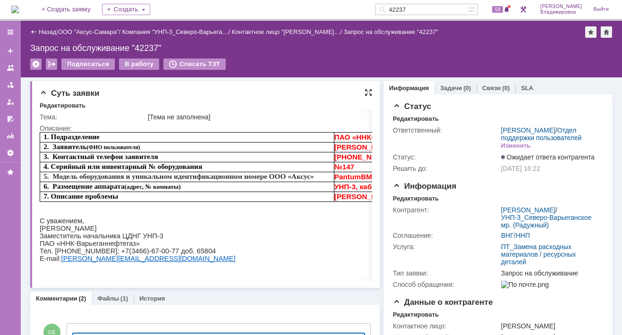
click at [364, 91] on div at bounding box center [368, 93] width 8 height 8
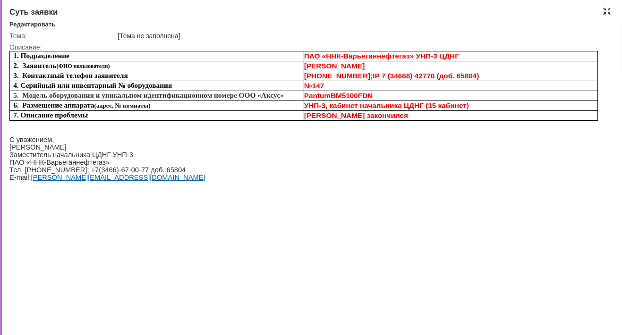
click at [608, 11] on div at bounding box center [607, 12] width 8 height 8
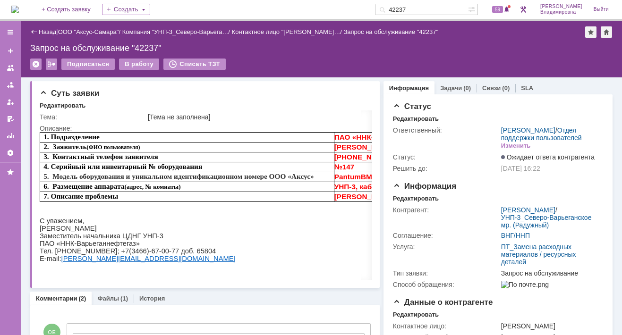
drag, startPoint x: 431, startPoint y: 8, endPoint x: 377, endPoint y: 12, distance: 53.5
click at [377, 12] on div "На домашнюю + Создать заявку Создать 42237 59 Орлова Елена Владимировна Выйти" at bounding box center [311, 10] width 622 height 21
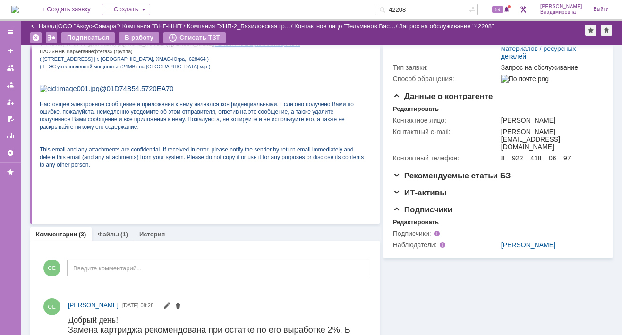
scroll to position [94, 0]
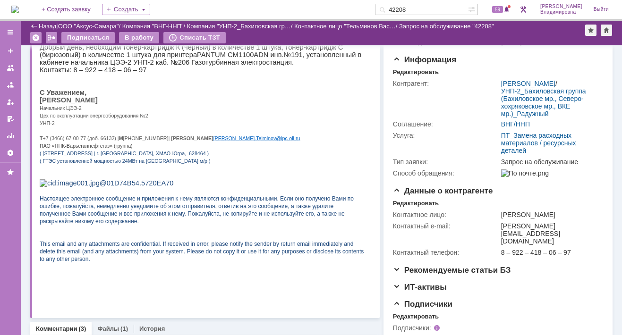
drag, startPoint x: 422, startPoint y: 9, endPoint x: 415, endPoint y: 8, distance: 7.1
click at [415, 8] on input "42208" at bounding box center [421, 9] width 93 height 11
click at [420, 9] on input "42208" at bounding box center [421, 9] width 93 height 11
click at [421, 9] on input "42208" at bounding box center [421, 9] width 93 height 11
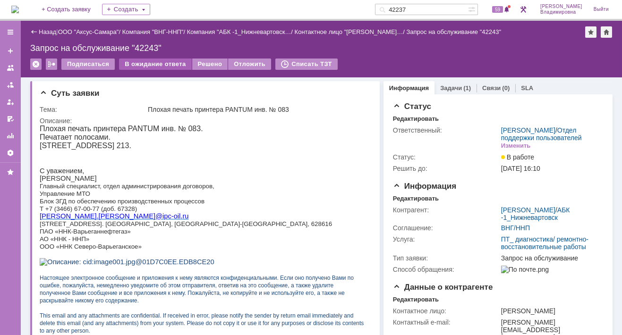
type input "42237"
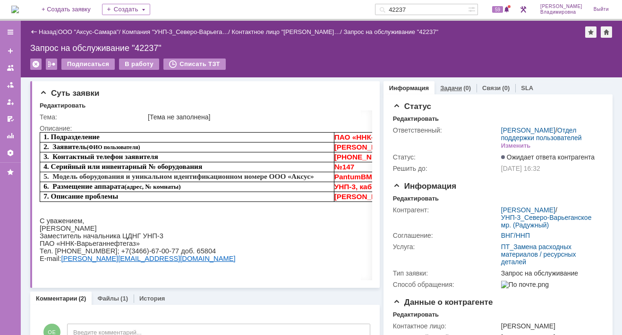
click at [449, 86] on link "Задачи" at bounding box center [451, 88] width 22 height 7
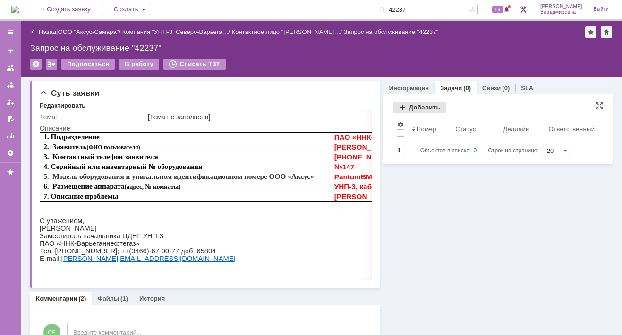
click at [411, 103] on div "Добавить" at bounding box center [419, 107] width 53 height 11
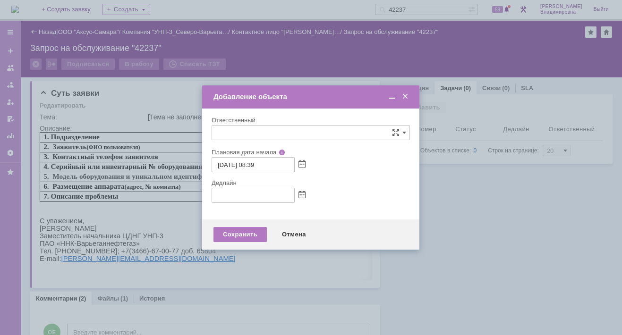
type input "[не указано]"
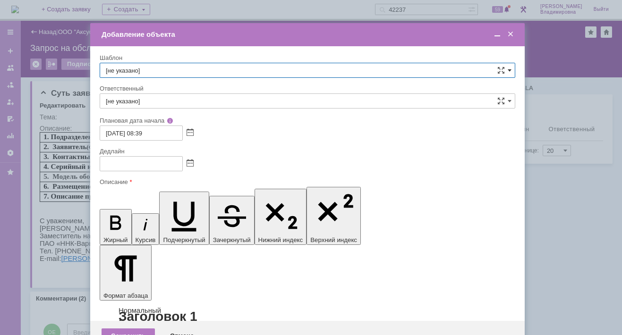
click at [507, 71] on span at bounding box center [509, 71] width 4 height 8
click at [162, 152] on span "ВНГ / ННП - передача РМ на УНП-4 Ван-Еганское мр" at bounding box center [307, 156] width 403 height 8
type input "ВНГ / ННП - передача РМ на УНП-4 Ван-Еганское мр"
type input "Раков Константин Сергеевич"
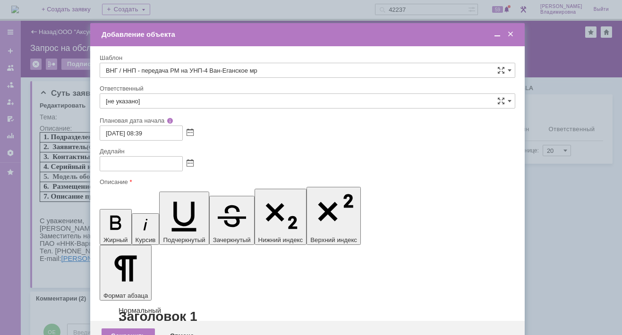
type input "15.10.2025 16:39"
type input "ВНГ / ННП - передача РМ на УНП-4 Ван-Еганское мр"
drag, startPoint x: 263, startPoint y: 2715, endPoint x: 323, endPoint y: 2714, distance: 60.0
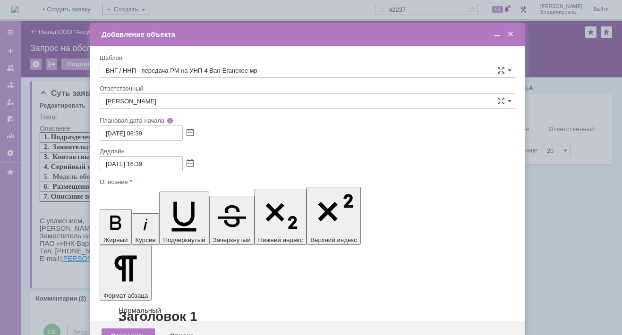
drag, startPoint x: 231, startPoint y: 2736, endPoint x: 335, endPoint y: 2737, distance: 104.3
drag, startPoint x: 234, startPoint y: 2736, endPoint x: 330, endPoint y: 2735, distance: 96.8
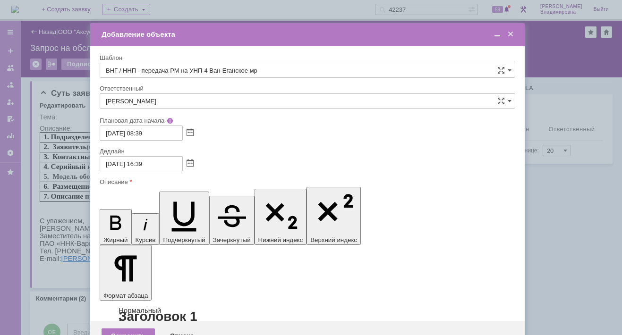
click at [496, 32] on span at bounding box center [496, 34] width 9 height 8
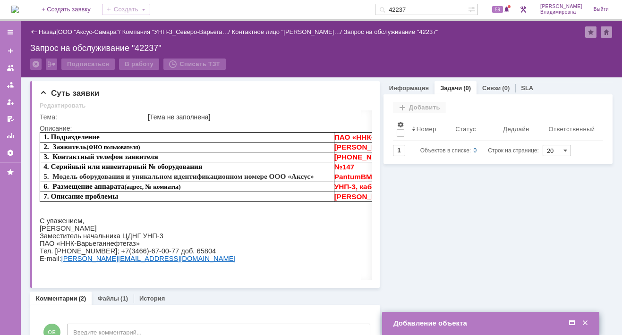
click at [573, 322] on span at bounding box center [571, 323] width 9 height 8
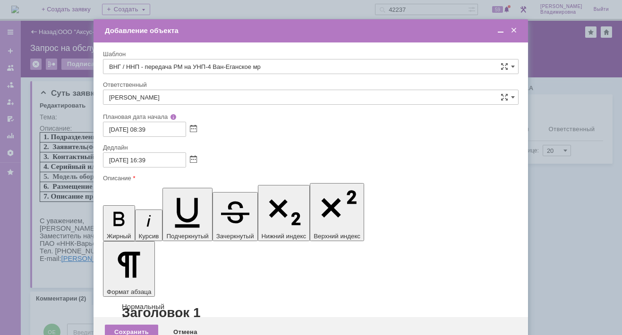
scroll to position [250, 3]
click at [502, 28] on span at bounding box center [500, 30] width 9 height 8
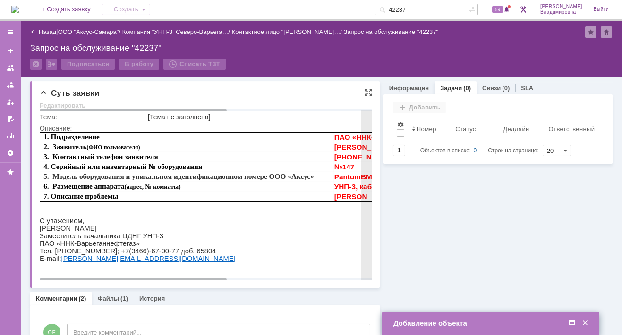
click at [40, 228] on iframe at bounding box center [334, 204] width 589 height 145
drag, startPoint x: 40, startPoint y: 229, endPoint x: 142, endPoint y: 234, distance: 102.1
click at [142, 232] on p "Асваров Малик Мавлудинович" at bounding box center [334, 229] width 588 height 8
copy p "Асваров Малик Мавлудинович"
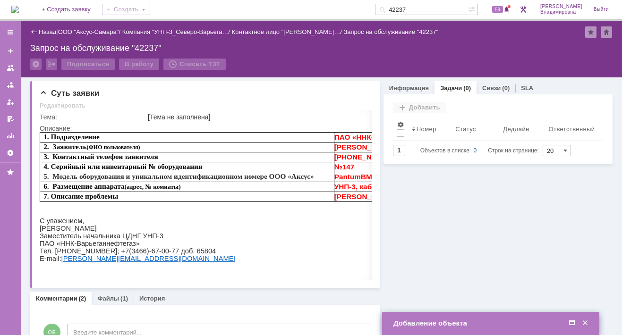
click at [571, 323] on span at bounding box center [571, 323] width 9 height 8
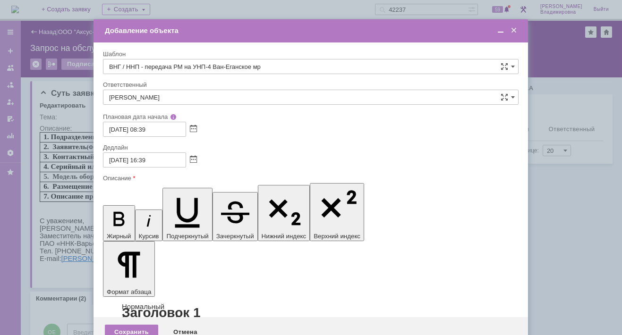
scroll to position [28, 3]
drag, startPoint x: 402, startPoint y: 2731, endPoint x: 412, endPoint y: 2731, distance: 9.5
click at [127, 325] on div "Сохранить" at bounding box center [131, 332] width 53 height 15
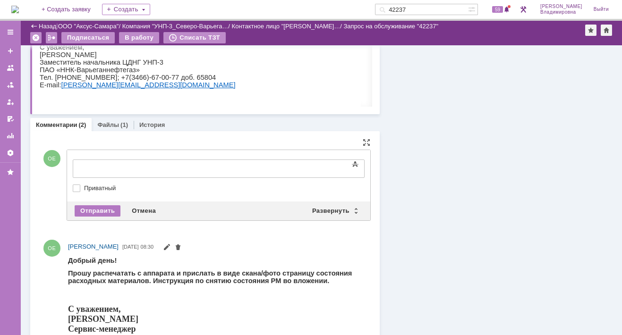
scroll to position [0, 0]
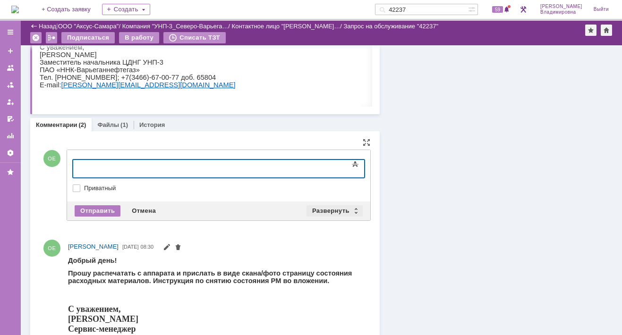
click at [340, 210] on div "Развернуть" at bounding box center [334, 210] width 56 height 11
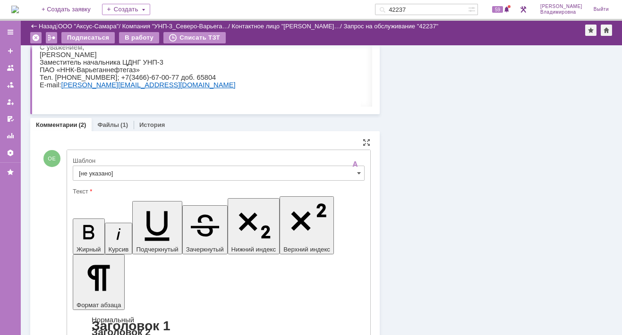
click at [89, 173] on input "[не указано]" at bounding box center [219, 173] width 292 height 15
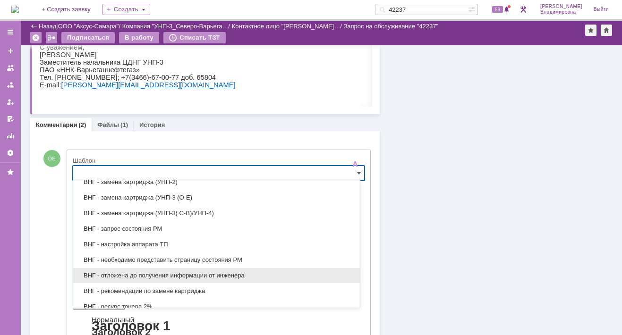
scroll to position [226, 0]
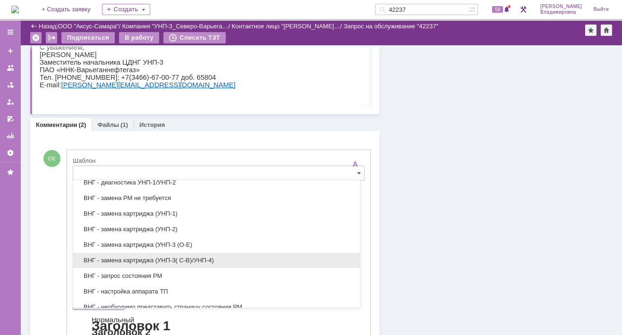
click at [111, 257] on span "ВНГ - замена картриджа (УНП-3( С-В)/УНП-4)" at bounding box center [216, 261] width 275 height 8
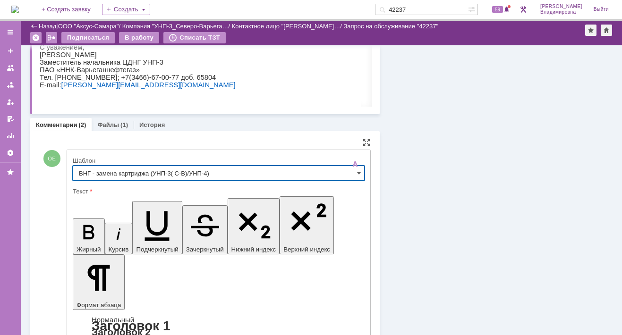
type input "ВНГ - замена картриджа (УНП-3( С-В)/УНП-4)"
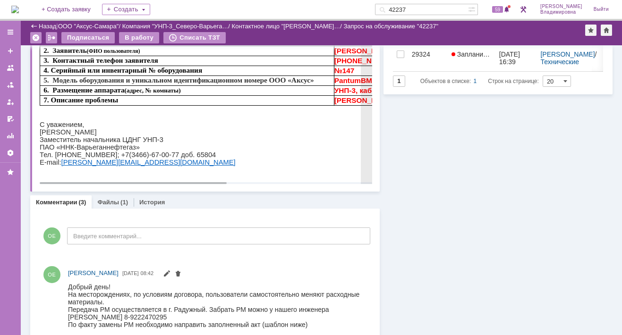
scroll to position [0, 0]
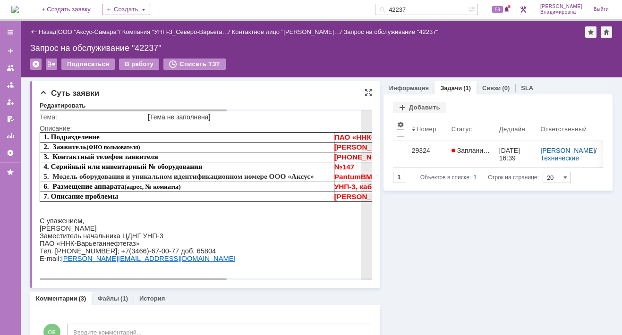
click at [222, 240] on p "Заместитель начальника ЦДНГ УНП-3" at bounding box center [334, 236] width 588 height 8
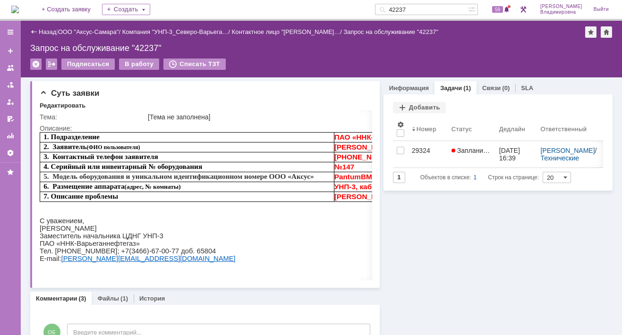
click at [254, 51] on div "Запрос на обслуживание "42237"" at bounding box center [321, 47] width 582 height 9
drag, startPoint x: 426, startPoint y: 10, endPoint x: 401, endPoint y: 9, distance: 25.5
click at [401, 9] on div "42237" at bounding box center [421, 9] width 93 height 11
type input "42208"
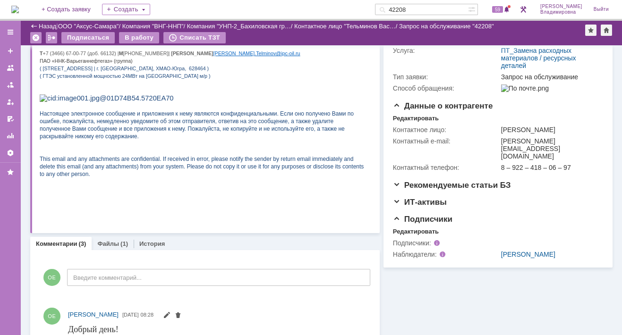
scroll to position [126, 0]
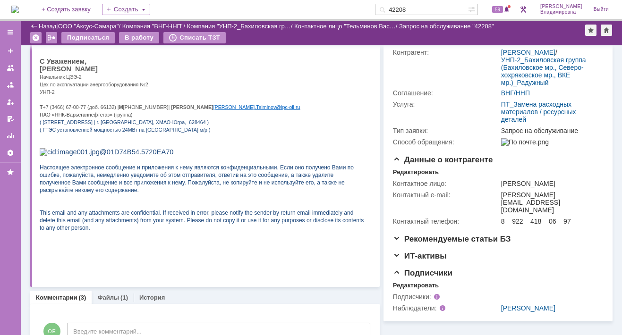
drag, startPoint x: 75, startPoint y: 73, endPoint x: 132, endPoint y: 75, distance: 57.6
click at [132, 73] on p "Тельминов Василий Сергеевич" at bounding box center [202, 69] width 324 height 8
copy span "Василий Сергеевич"
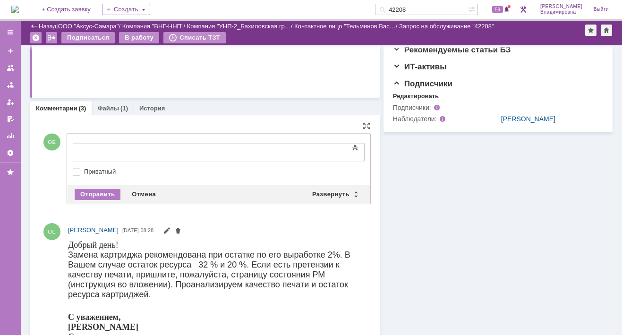
scroll to position [0, 0]
click at [330, 190] on div "Развернуть" at bounding box center [334, 194] width 56 height 11
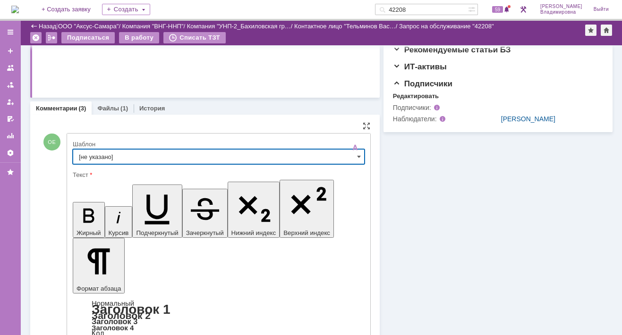
click at [105, 152] on input "[не указано]" at bounding box center [219, 156] width 292 height 15
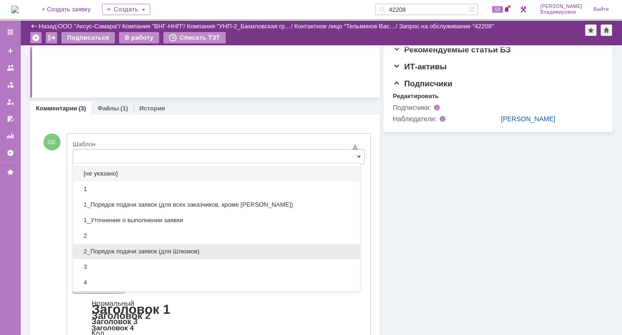
click at [123, 248] on span "2_Порядок подачи заявок (для Шлюмов)" at bounding box center [216, 252] width 275 height 8
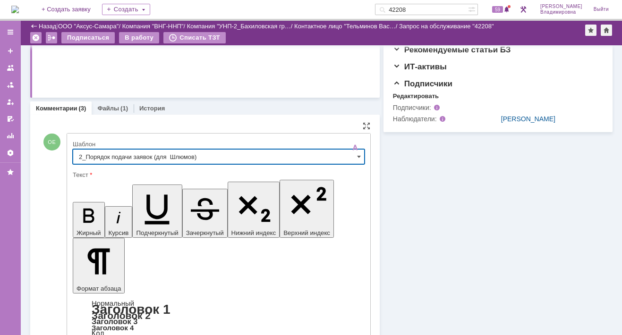
scroll to position [28, 0]
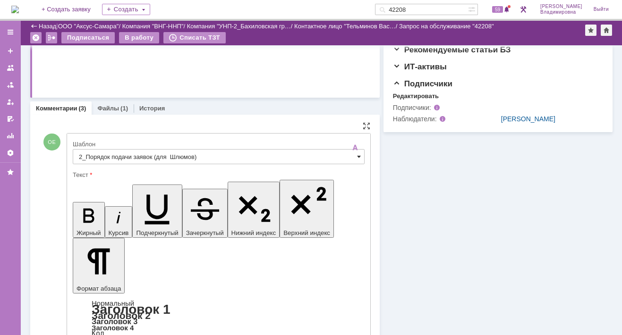
click at [357, 155] on span at bounding box center [359, 157] width 4 height 8
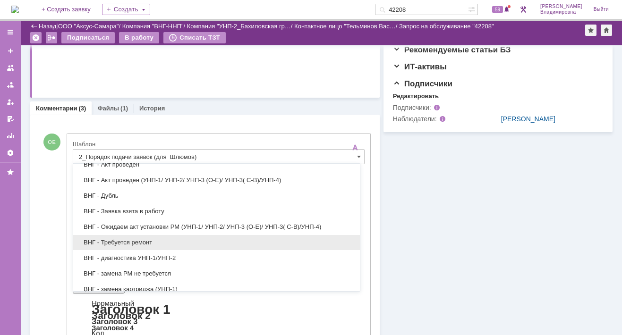
scroll to position [142, 0]
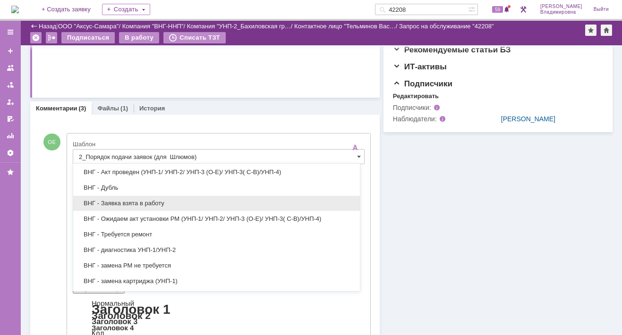
click at [108, 201] on span "ВНГ - Заявка взята в работу" at bounding box center [216, 204] width 275 height 8
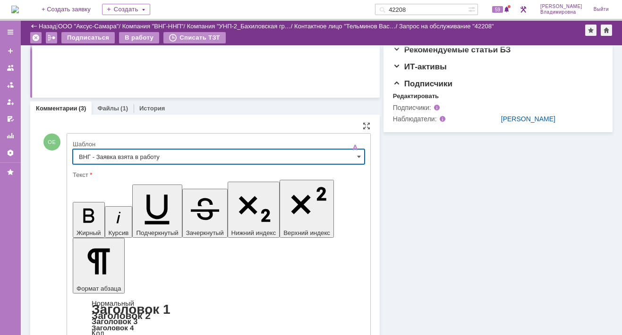
scroll to position [0, 0]
type input "ВНГ - Заявка взята в работу"
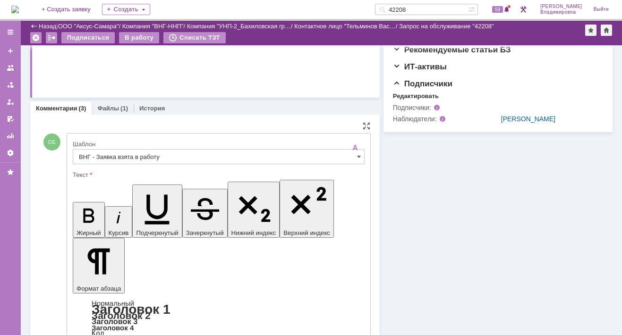
drag, startPoint x: 82, startPoint y: 2301, endPoint x: 282, endPoint y: 2306, distance: 200.7
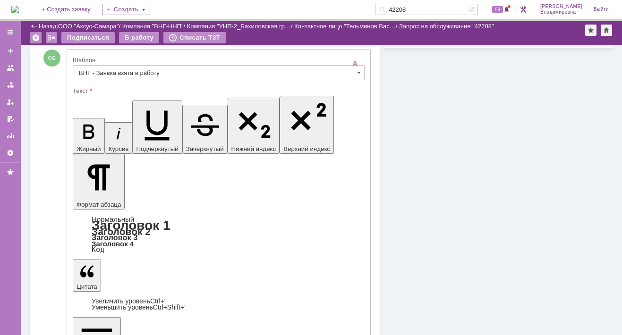
scroll to position [456, 0]
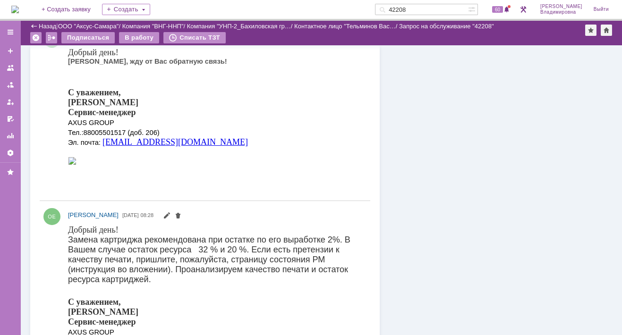
scroll to position [0, 0]
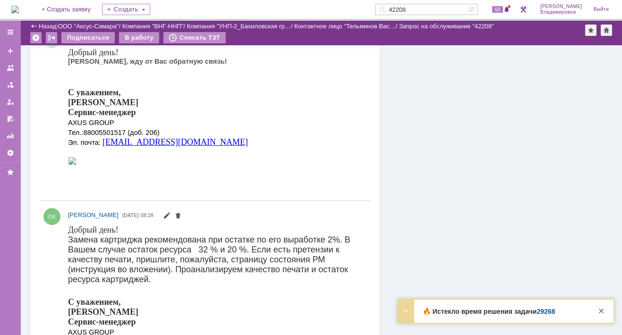
click at [544, 312] on link "29268" at bounding box center [545, 312] width 18 height 8
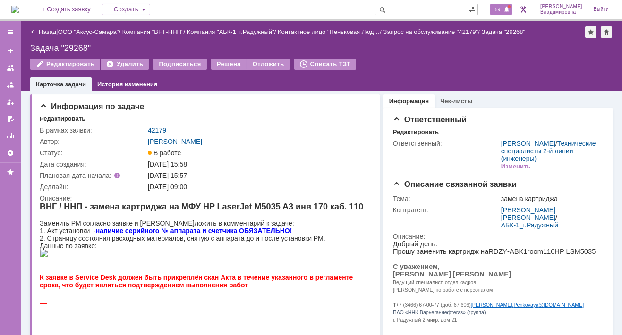
click at [501, 10] on span "59" at bounding box center [497, 9] width 11 height 7
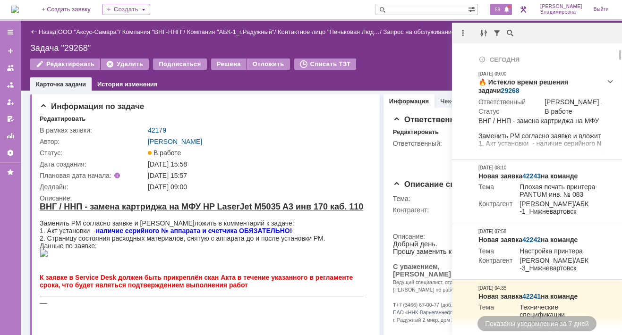
click at [431, 9] on input "text" at bounding box center [421, 9] width 93 height 11
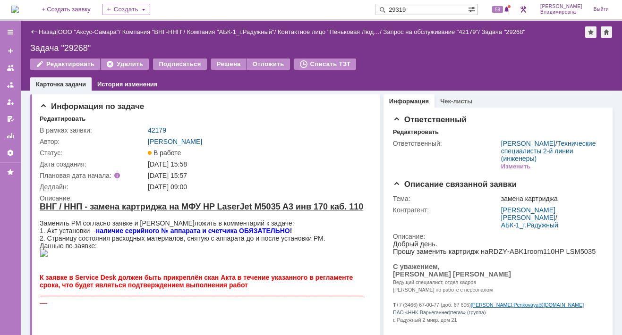
type input "29319"
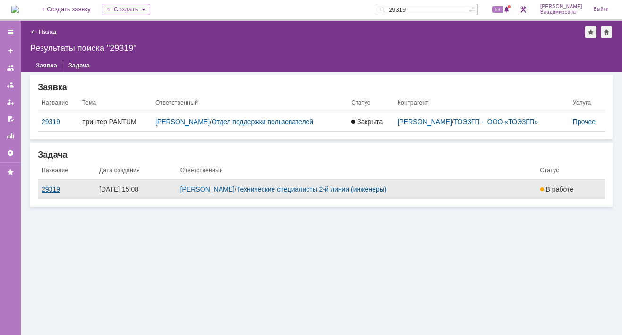
click at [47, 189] on div "29319" at bounding box center [67, 190] width 50 height 8
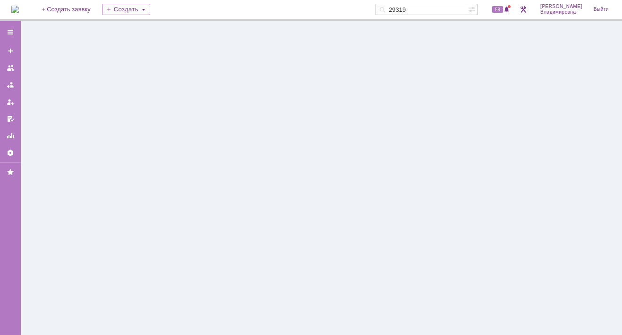
click at [47, 189] on div at bounding box center [321, 178] width 601 height 314
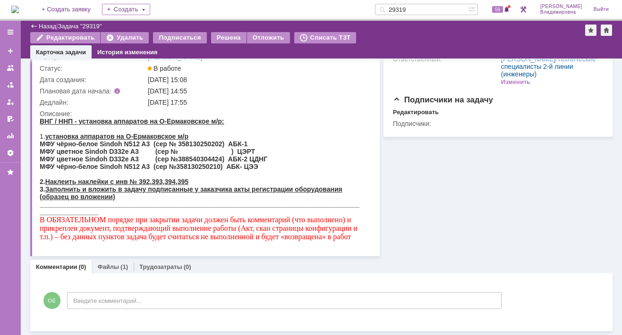
scroll to position [52, 0]
click at [100, 266] on link "Файлы" at bounding box center [108, 267] width 22 height 7
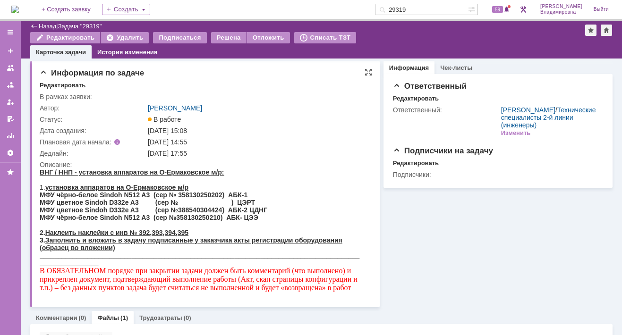
scroll to position [52, 0]
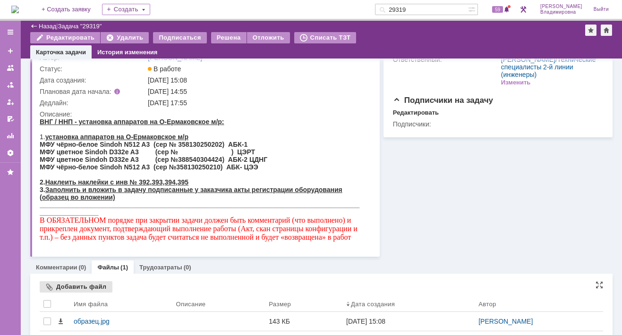
click at [75, 286] on div "Добавить файл" at bounding box center [76, 286] width 73 height 11
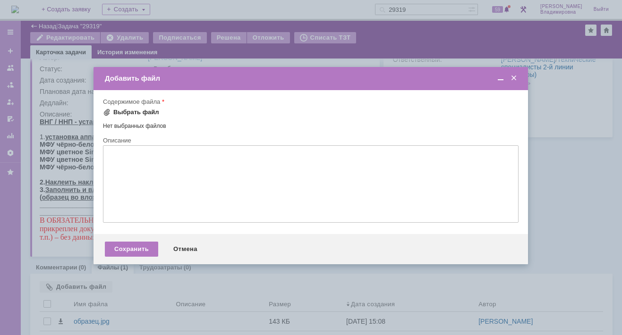
click at [108, 113] on span at bounding box center [107, 113] width 8 height 8
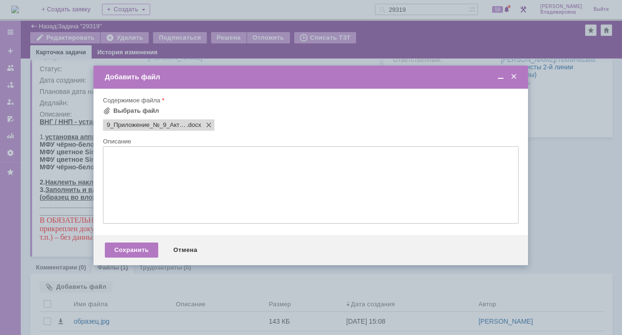
scroll to position [0, 0]
click at [140, 256] on div "Сохранить" at bounding box center [131, 250] width 53 height 15
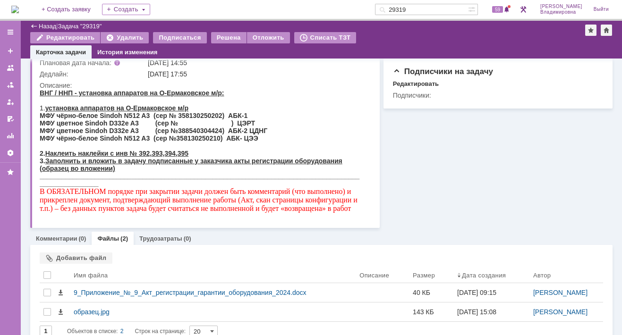
scroll to position [93, 0]
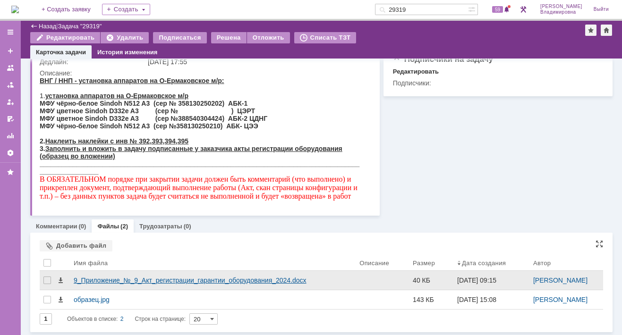
click at [87, 279] on div "9_Приложение_№_9_Акт_регистрации_гарантии_оборудования_2024.docx" at bounding box center [213, 281] width 278 height 8
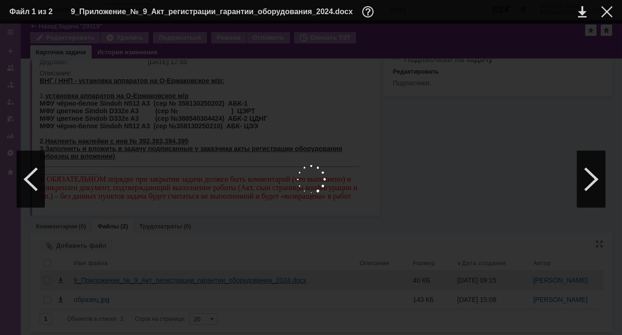
click at [87, 279] on div at bounding box center [310, 179] width 603 height 293
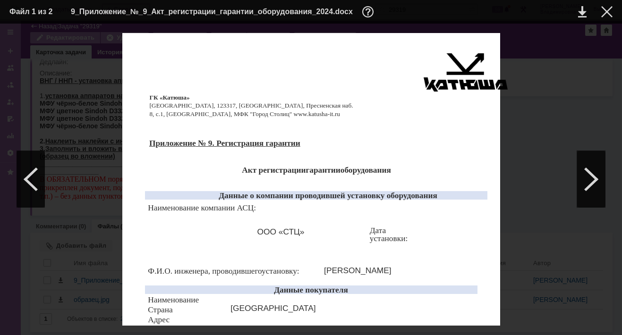
scroll to position [189, 0]
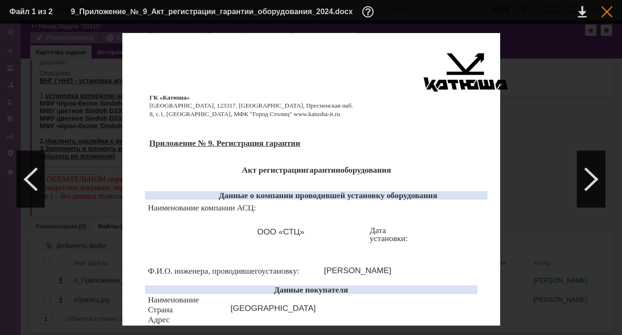
click at [604, 12] on div at bounding box center [606, 11] width 11 height 11
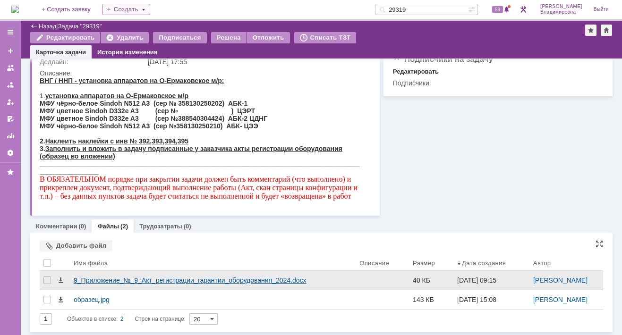
click at [104, 283] on div "9_Приложение_№_9_Акт_регистрации_гарантии_оборудования_2024.docx" at bounding box center [213, 281] width 278 height 8
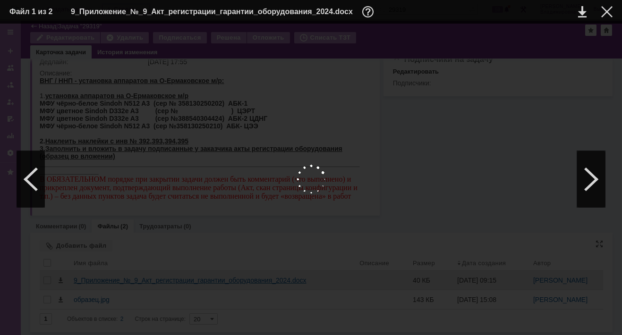
click at [104, 283] on div at bounding box center [310, 179] width 603 height 293
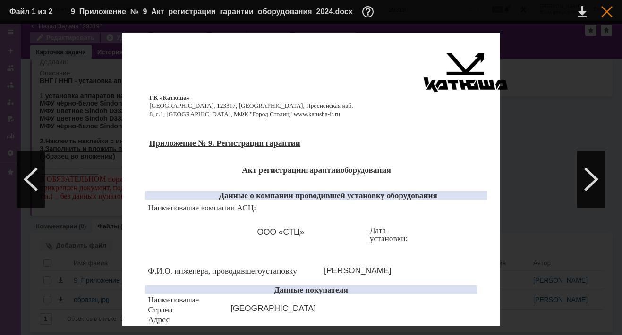
click at [603, 11] on div at bounding box center [606, 11] width 11 height 11
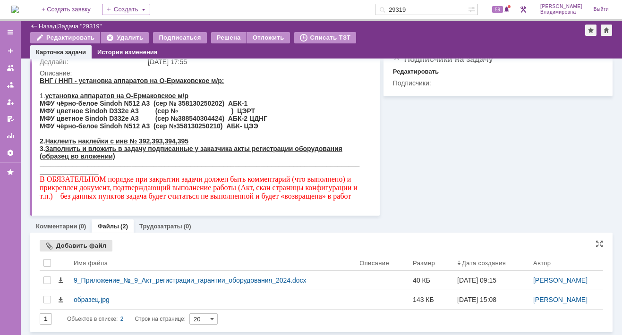
click at [68, 242] on div "Добавить файл" at bounding box center [76, 245] width 73 height 11
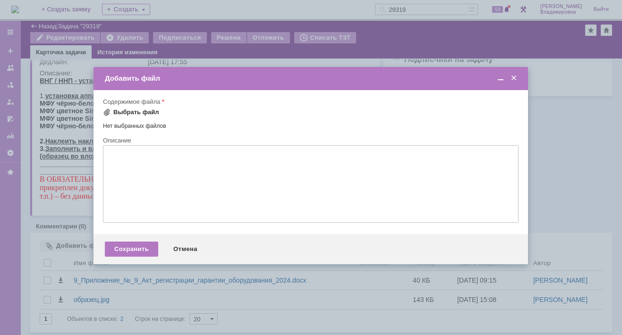
click at [104, 111] on span at bounding box center [107, 113] width 8 height 8
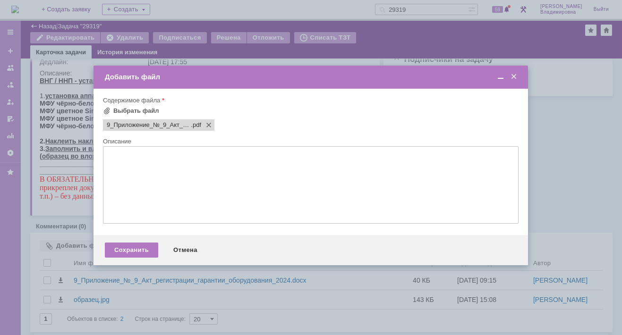
scroll to position [0, 0]
click at [135, 251] on div "Сохранить" at bounding box center [131, 250] width 53 height 15
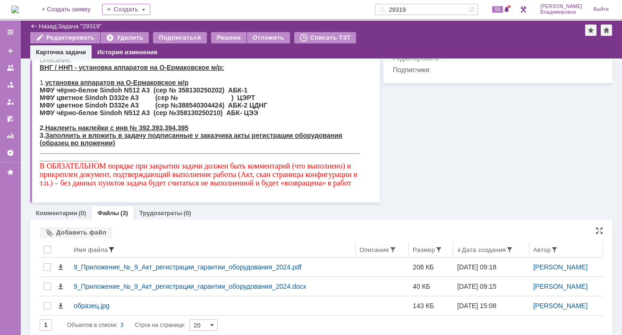
scroll to position [112, 0]
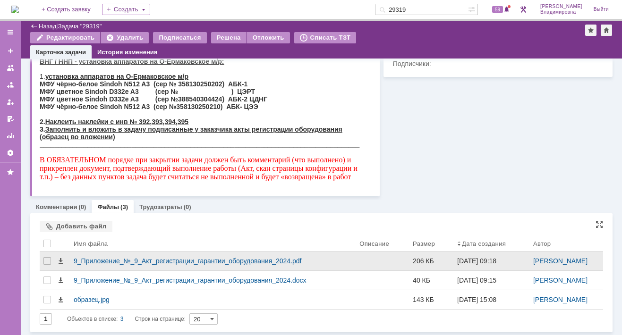
click at [110, 261] on div "9_Приложение_№_9_Акт_регистрации_гарантии_оборудования_2024.pdf" at bounding box center [213, 261] width 278 height 8
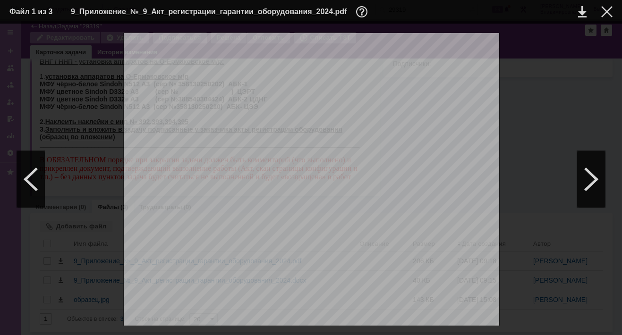
scroll to position [0, 0]
click at [607, 6] on td at bounding box center [599, 12] width 26 height 14
click at [607, 9] on div at bounding box center [606, 11] width 11 height 11
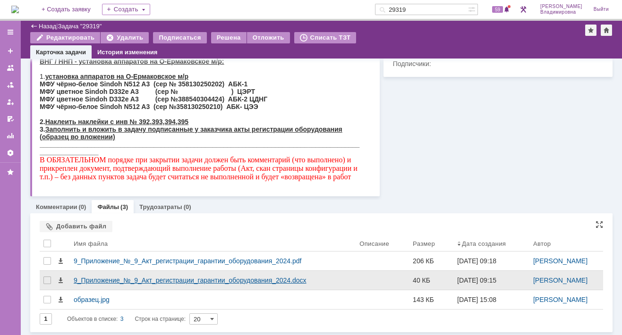
click at [145, 282] on div "9_Приложение_№_9_Акт_регистрации_гарантии_оборудования_2024.docx" at bounding box center [213, 281] width 278 height 8
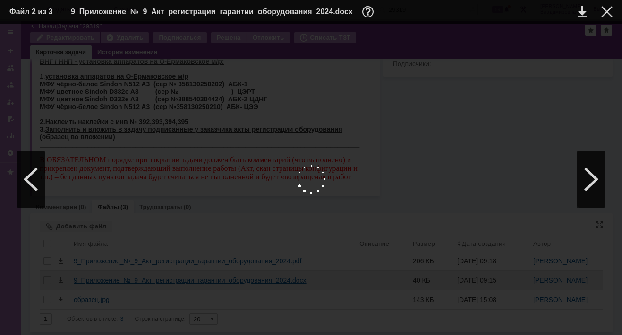
click at [145, 282] on div at bounding box center [310, 179] width 603 height 293
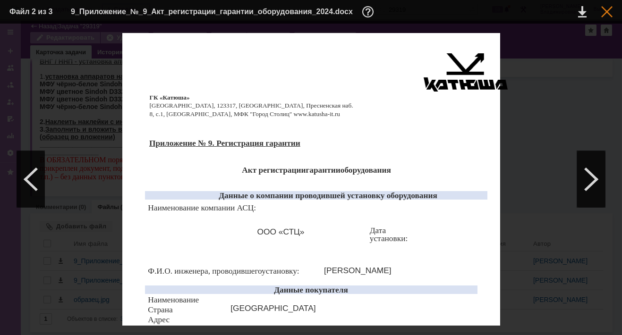
click at [603, 11] on div at bounding box center [606, 11] width 11 height 11
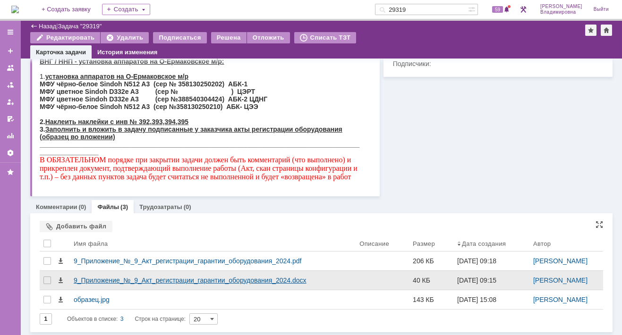
drag, startPoint x: 128, startPoint y: 278, endPoint x: 83, endPoint y: 277, distance: 44.9
drag, startPoint x: 83, startPoint y: 277, endPoint x: 47, endPoint y: 280, distance: 36.0
click at [47, 280] on div at bounding box center [47, 281] width 8 height 8
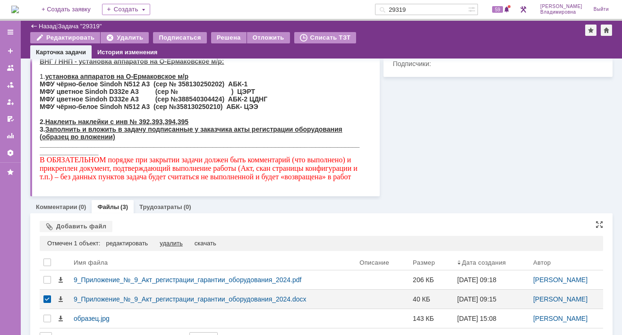
click at [166, 243] on div "удалить" at bounding box center [171, 244] width 23 height 8
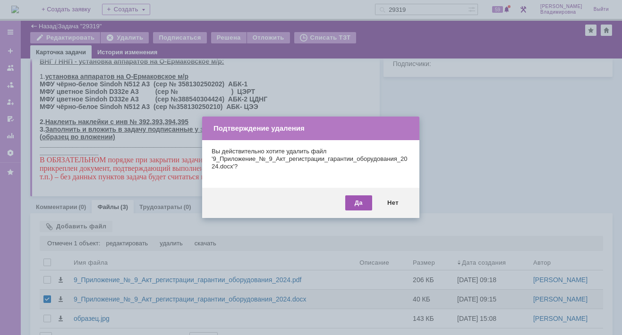
click at [350, 198] on div "Да" at bounding box center [358, 202] width 27 height 15
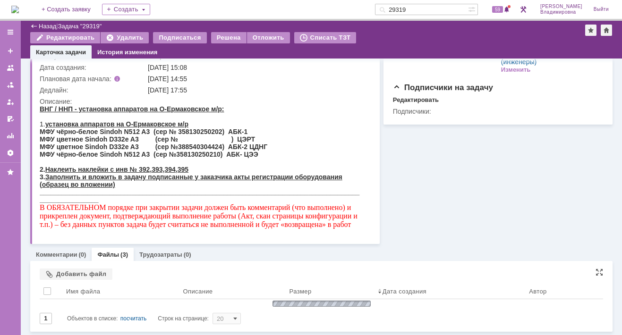
scroll to position [93, 0]
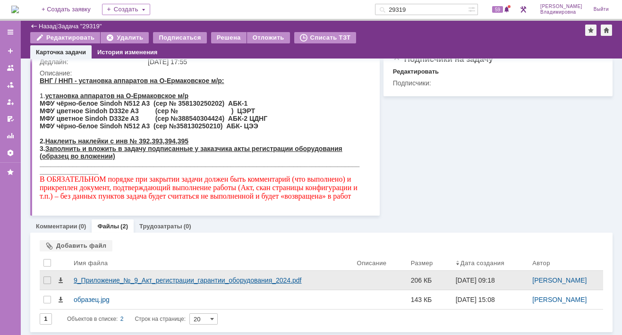
click at [90, 281] on div "9_Приложение_№_9_Акт_регистрации_гарантии_оборудования_2024.pdf" at bounding box center [212, 281] width 276 height 8
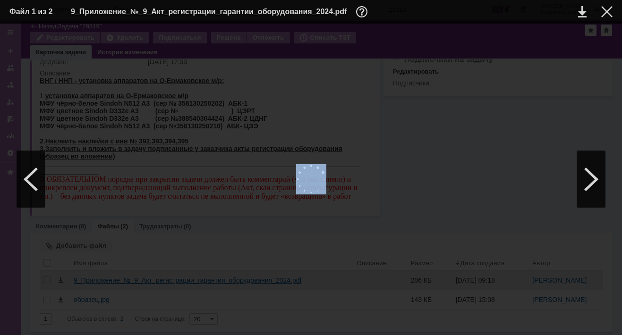
click at [90, 281] on div at bounding box center [310, 179] width 603 height 293
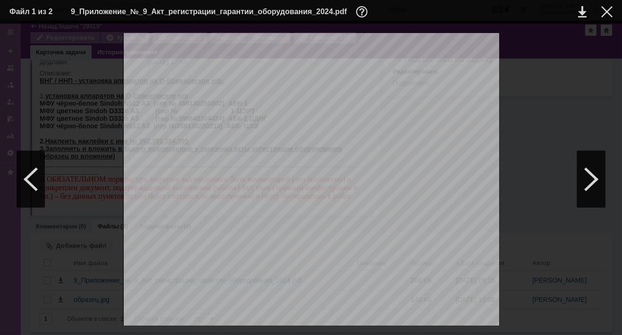
scroll to position [0, 0]
click at [605, 7] on div at bounding box center [606, 11] width 11 height 11
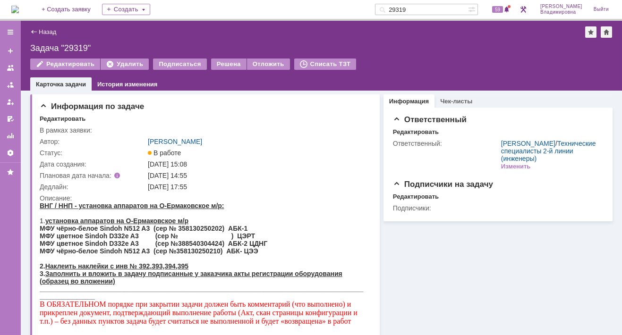
click at [150, 34] on div "Назад | Задача "29319"" at bounding box center [321, 31] width 582 height 11
click at [503, 11] on span "59" at bounding box center [497, 9] width 11 height 7
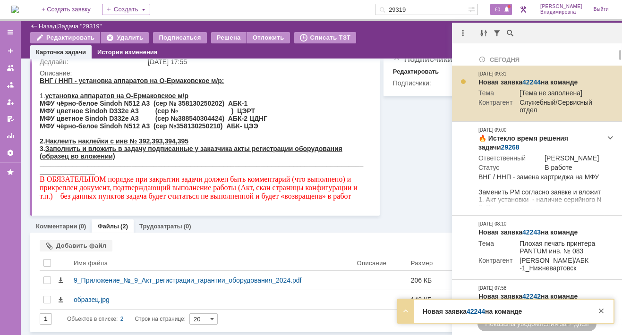
click at [532, 80] on link "42244" at bounding box center [531, 82] width 18 height 8
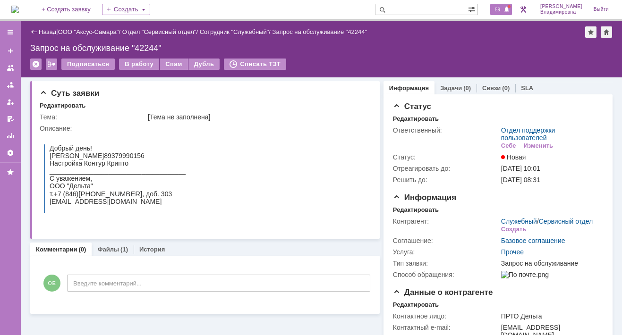
click at [503, 8] on span "59" at bounding box center [497, 9] width 11 height 7
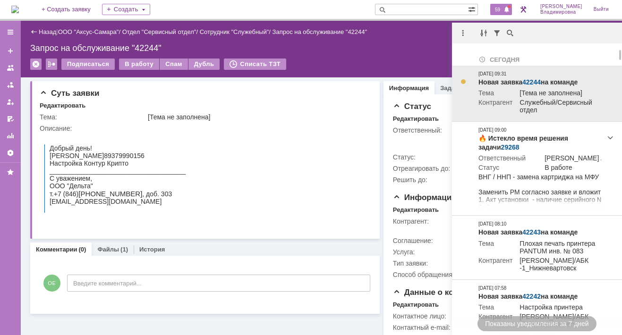
click at [534, 77] on td "Новая заявка 42244 на команде Тема [Тема не заполнена] Контрагент Служебный/Сер…" at bounding box center [539, 94] width 130 height 56
click at [532, 80] on link "42244" at bounding box center [531, 82] width 18 height 8
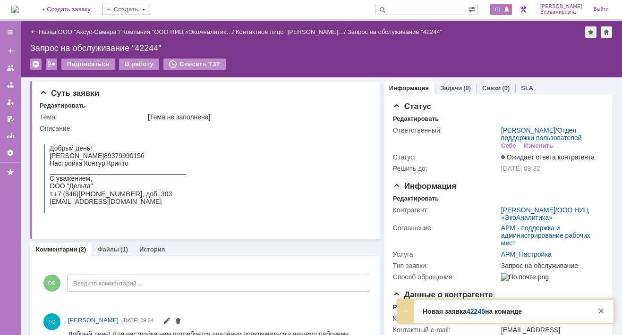
click at [503, 12] on span "60" at bounding box center [497, 9] width 11 height 7
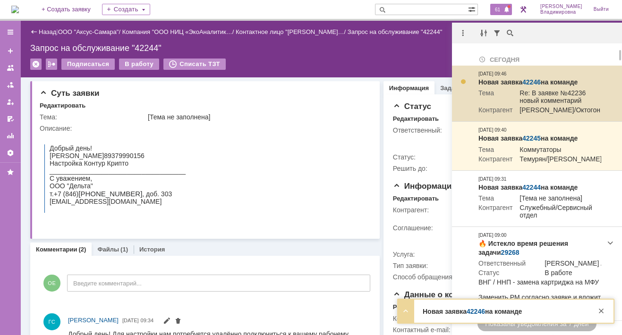
click at [534, 80] on link "42246" at bounding box center [531, 82] width 18 height 8
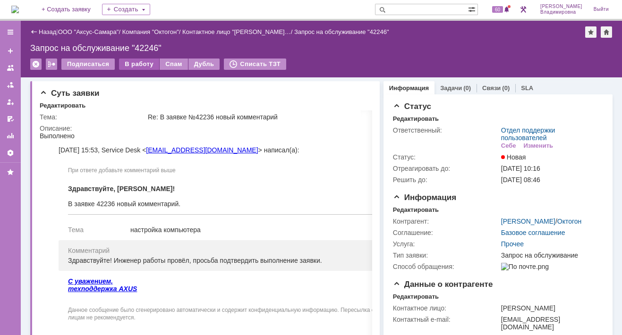
click at [141, 64] on div "В работу" at bounding box center [139, 64] width 40 height 11
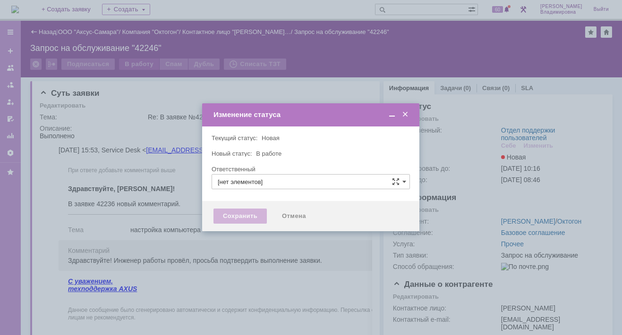
type input "Отдел поддержки пользователей"
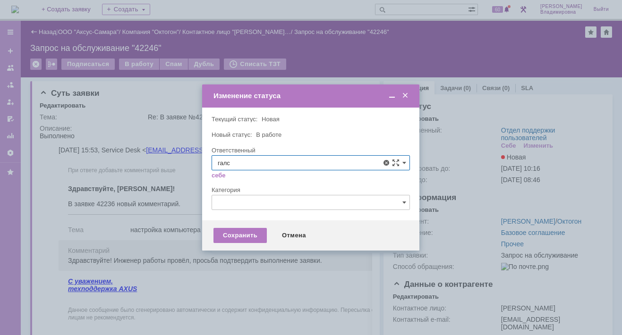
click at [243, 234] on span "[PERSON_NAME]" at bounding box center [311, 232] width 186 height 8
type input "[PERSON_NAME]"
click at [221, 232] on div "Сохранить" at bounding box center [239, 235] width 53 height 15
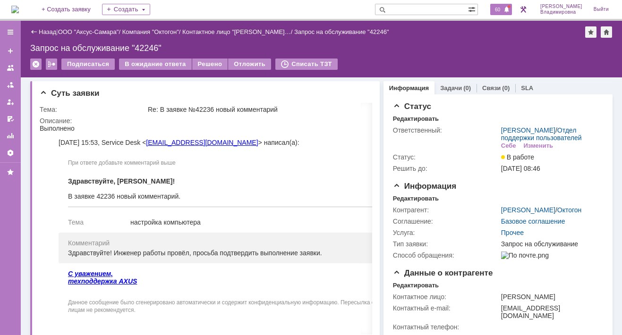
click at [503, 8] on span "60" at bounding box center [497, 9] width 11 height 7
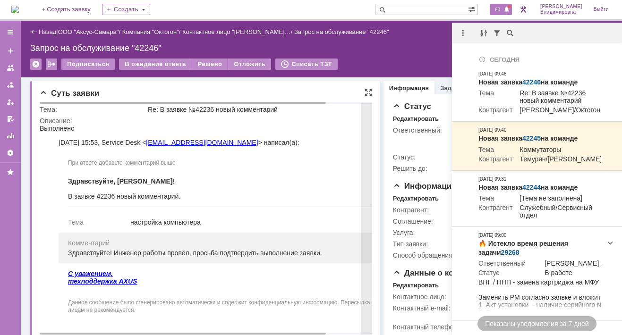
click at [348, 210] on td "Тема настройка компьютера" at bounding box center [240, 220] width 344 height 26
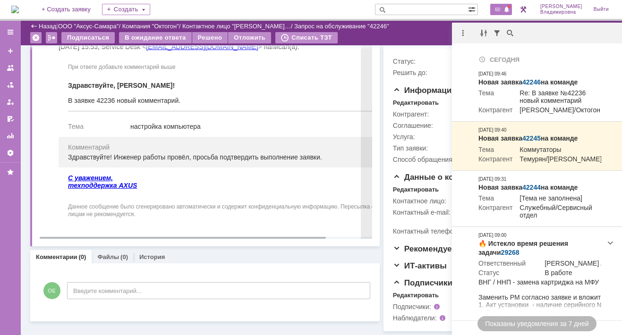
scroll to position [69, 0]
click at [254, 109] on td "Здравствуйте, [PERSON_NAME]! В заявке 42236 новый комментарий." at bounding box center [240, 93] width 344 height 36
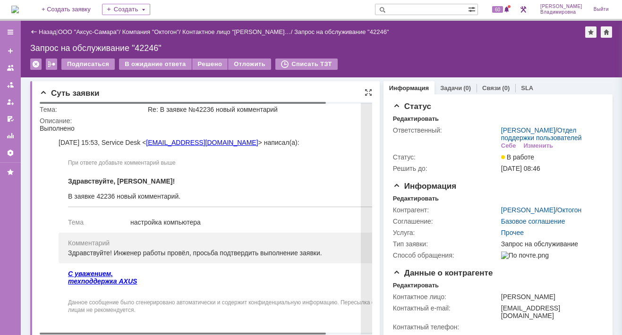
click at [298, 101] on body "Идет загрузка, пожалуйста, подождите. На домашнюю + Создать заявку Создать 60 […" at bounding box center [311, 167] width 622 height 335
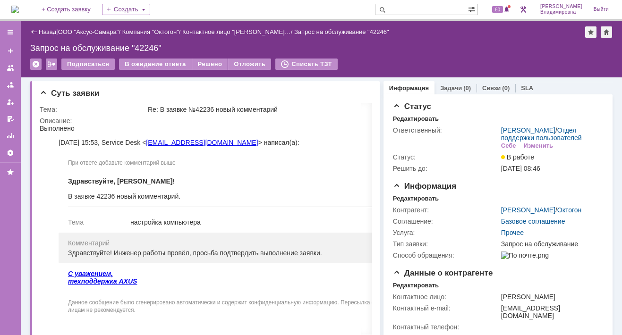
click at [404, 8] on input "text" at bounding box center [421, 9] width 93 height 11
type input "28464"
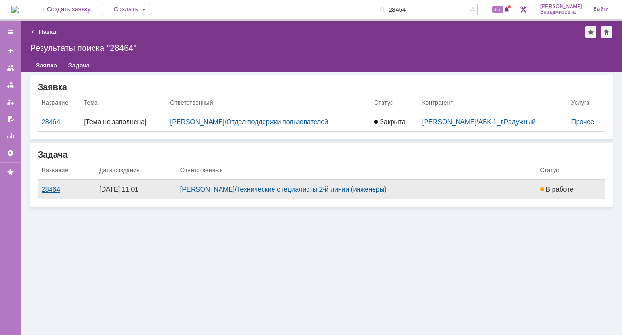
click at [52, 188] on div "28464" at bounding box center [67, 190] width 50 height 8
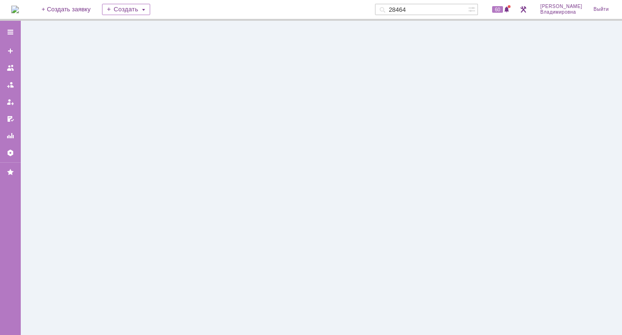
click at [52, 188] on div at bounding box center [321, 178] width 601 height 314
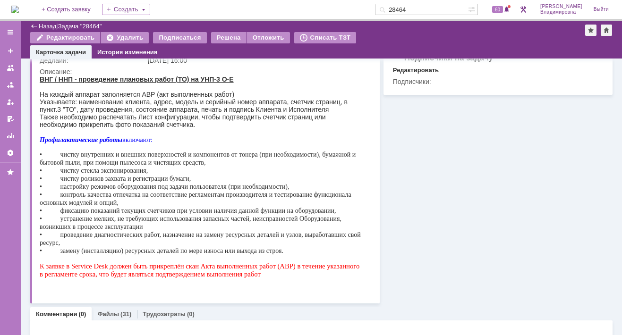
scroll to position [141, 0]
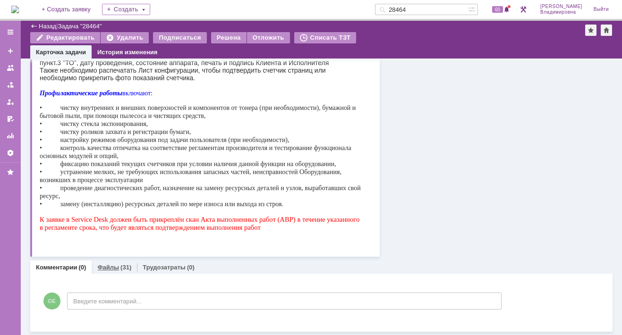
click at [100, 264] on link "Файлы" at bounding box center [108, 267] width 22 height 7
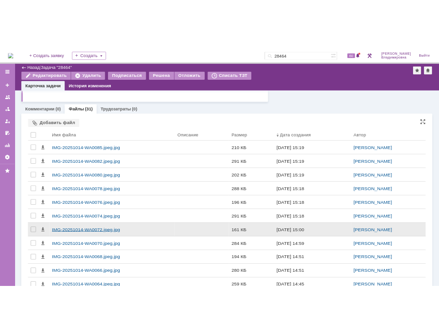
scroll to position [377, 0]
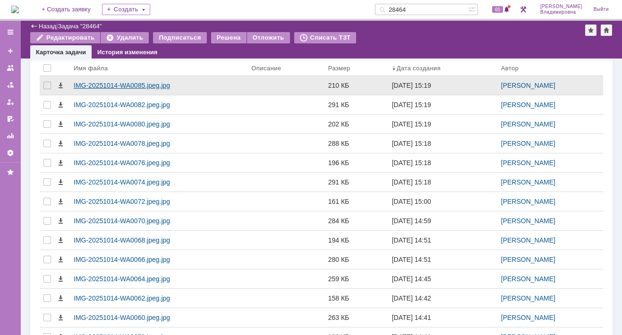
click at [101, 87] on div "IMG-20251014-WA0085.jpeg.jpg" at bounding box center [159, 86] width 170 height 8
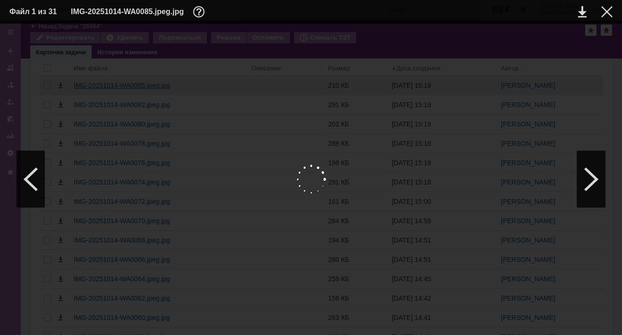
click at [101, 87] on div at bounding box center [310, 179] width 603 height 293
click at [314, 158] on img at bounding box center [310, 179] width 603 height 293
click at [593, 185] on div at bounding box center [591, 179] width 28 height 57
click at [580, 10] on link at bounding box center [582, 11] width 8 height 11
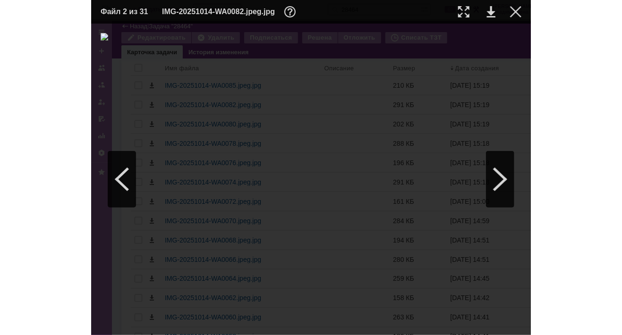
scroll to position [424, 0]
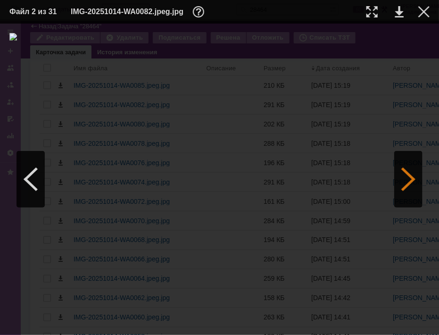
click at [412, 180] on div at bounding box center [409, 179] width 28 height 57
click at [412, 178] on div at bounding box center [409, 179] width 28 height 57
click at [402, 10] on link at bounding box center [400, 11] width 8 height 11
click at [394, 10] on td at bounding box center [391, 12] width 26 height 14
click at [415, 177] on div at bounding box center [409, 179] width 28 height 57
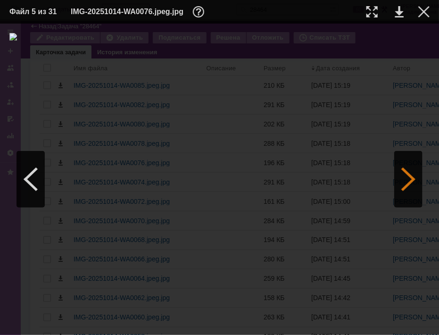
click at [412, 177] on div at bounding box center [409, 179] width 28 height 57
click at [398, 10] on link at bounding box center [400, 11] width 8 height 11
click at [408, 176] on div at bounding box center [409, 179] width 28 height 57
click at [410, 180] on div at bounding box center [409, 179] width 28 height 57
click at [402, 12] on link at bounding box center [400, 11] width 8 height 11
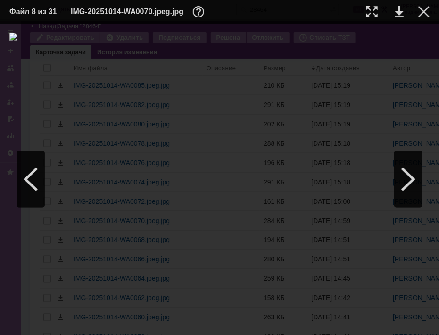
click at [262, 135] on img at bounding box center [219, 179] width 421 height 293
click at [397, 9] on link at bounding box center [400, 11] width 8 height 11
click at [252, 140] on img at bounding box center [219, 179] width 421 height 293
click at [28, 174] on div at bounding box center [31, 179] width 28 height 57
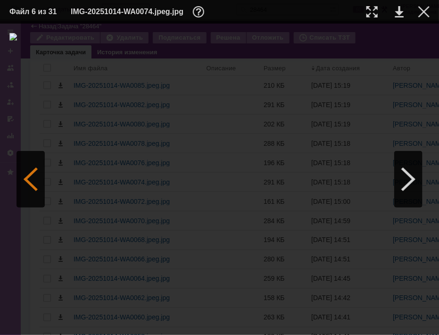
click at [28, 174] on div at bounding box center [31, 179] width 28 height 57
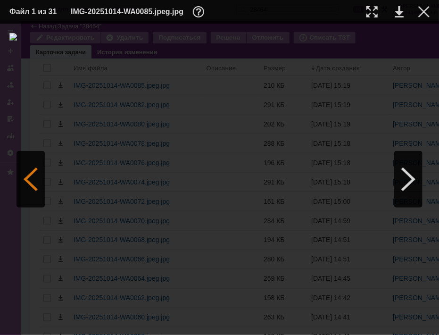
click at [28, 174] on div at bounding box center [31, 179] width 28 height 57
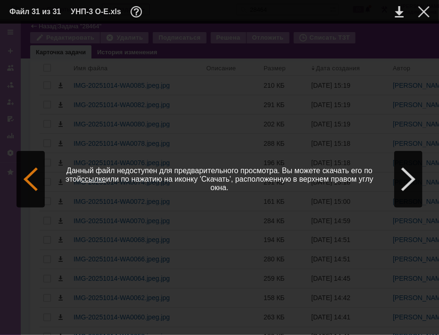
click at [28, 174] on div at bounding box center [31, 179] width 28 height 57
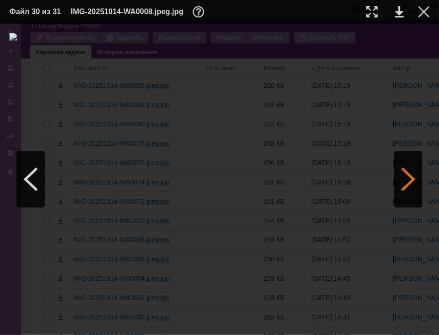
click at [412, 174] on div at bounding box center [409, 179] width 28 height 57
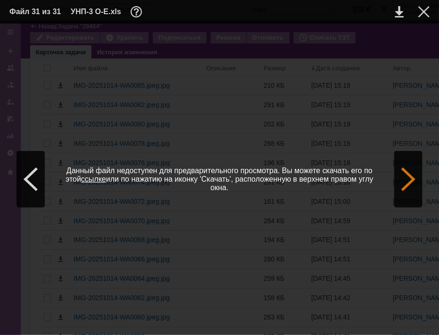
click at [412, 174] on div at bounding box center [409, 179] width 28 height 57
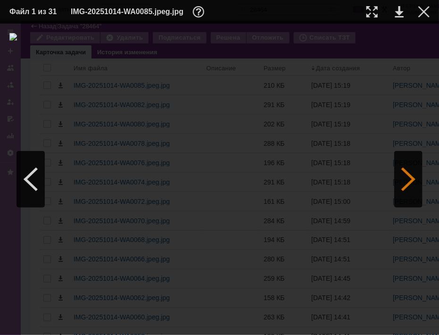
click at [412, 174] on div at bounding box center [409, 179] width 28 height 57
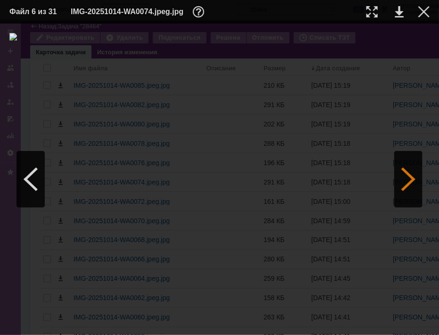
click at [412, 174] on div at bounding box center [409, 179] width 28 height 57
click at [414, 182] on div at bounding box center [409, 179] width 28 height 57
click at [403, 12] on link at bounding box center [400, 11] width 8 height 11
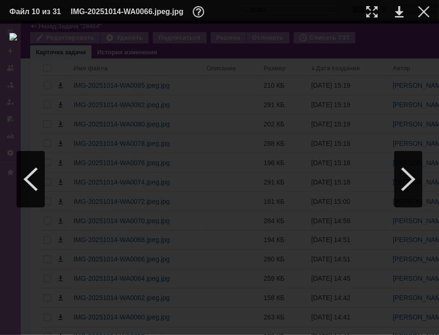
click at [256, 142] on img at bounding box center [219, 179] width 421 height 293
click at [411, 182] on div at bounding box center [409, 179] width 28 height 57
click at [400, 9] on link at bounding box center [400, 11] width 8 height 11
click at [248, 127] on img at bounding box center [219, 179] width 421 height 293
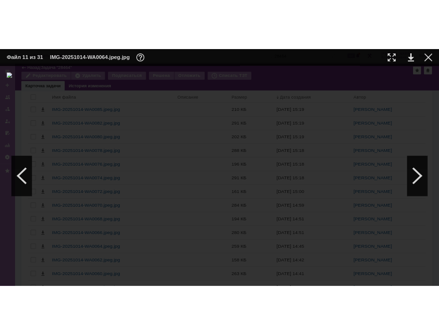
scroll to position [377, 0]
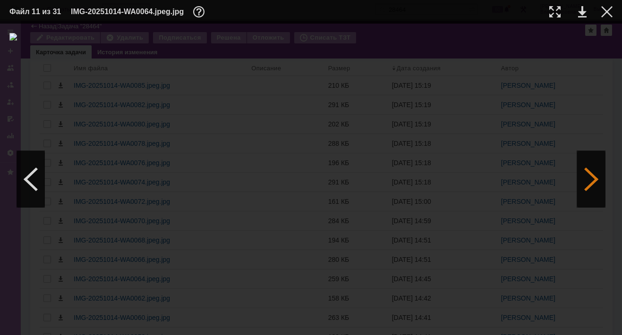
click at [595, 177] on div at bounding box center [591, 179] width 28 height 57
click at [592, 179] on div at bounding box center [591, 179] width 28 height 57
click at [26, 180] on div at bounding box center [31, 179] width 28 height 57
click at [589, 176] on div at bounding box center [591, 179] width 28 height 57
click at [580, 11] on link at bounding box center [582, 11] width 8 height 11
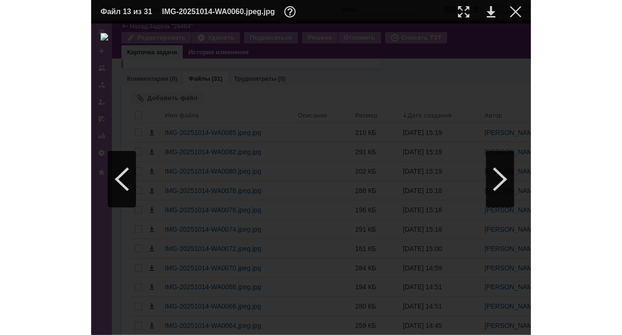
scroll to position [424, 0]
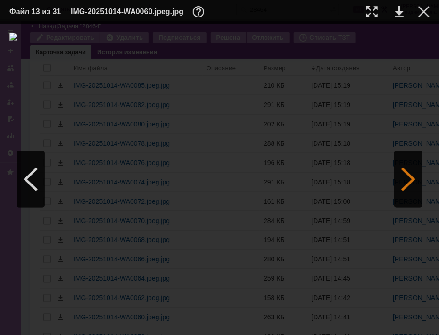
click at [408, 179] on div at bounding box center [409, 179] width 28 height 57
click at [403, 10] on link at bounding box center [400, 11] width 8 height 11
click at [36, 185] on div at bounding box center [31, 179] width 28 height 57
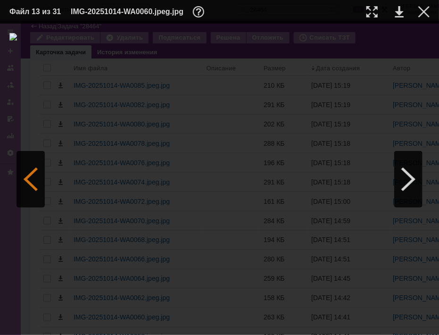
click at [36, 185] on div at bounding box center [31, 179] width 28 height 57
click at [414, 179] on div at bounding box center [409, 179] width 28 height 57
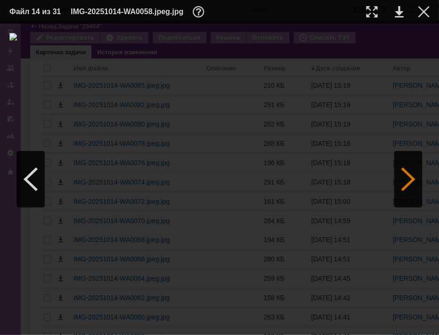
click at [414, 179] on div at bounding box center [409, 179] width 28 height 57
click at [411, 177] on div at bounding box center [409, 179] width 28 height 57
click at [411, 178] on div at bounding box center [409, 179] width 28 height 57
click at [400, 12] on link at bounding box center [400, 11] width 8 height 11
click at [410, 182] on div at bounding box center [409, 179] width 28 height 57
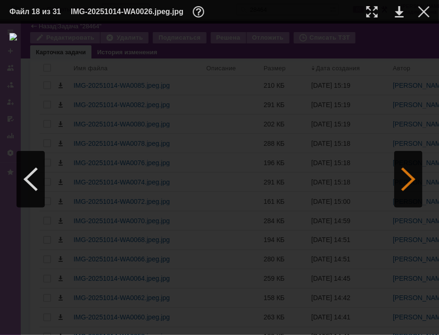
click at [402, 178] on div at bounding box center [409, 179] width 28 height 57
click at [396, 13] on link at bounding box center [400, 11] width 8 height 11
click at [410, 177] on div at bounding box center [409, 179] width 28 height 57
click at [407, 180] on div at bounding box center [409, 179] width 28 height 57
click at [402, 10] on link at bounding box center [400, 11] width 8 height 11
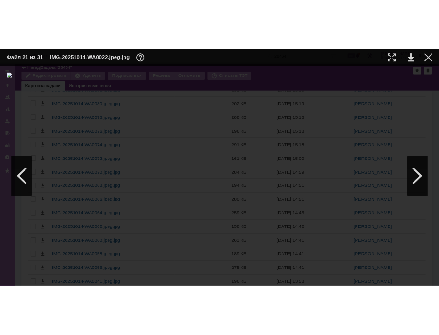
scroll to position [377, 0]
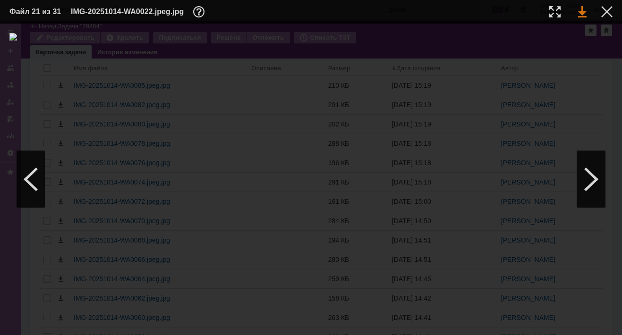
click at [578, 14] on link at bounding box center [582, 11] width 8 height 11
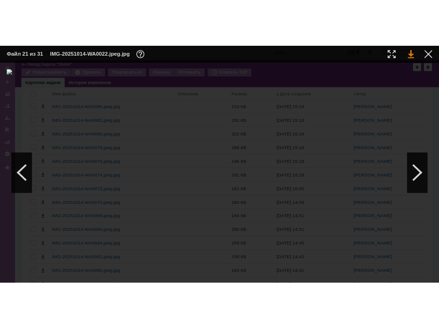
scroll to position [424, 0]
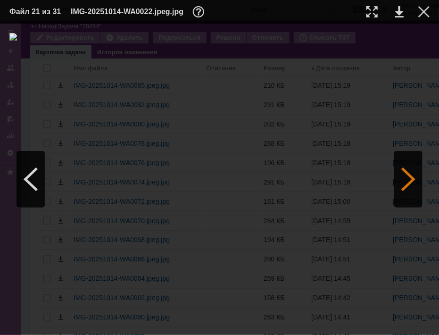
click at [409, 183] on div at bounding box center [409, 179] width 28 height 57
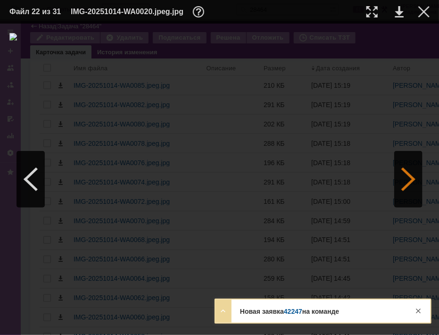
click at [422, 178] on div at bounding box center [409, 179] width 28 height 57
click at [398, 14] on link at bounding box center [400, 11] width 8 height 11
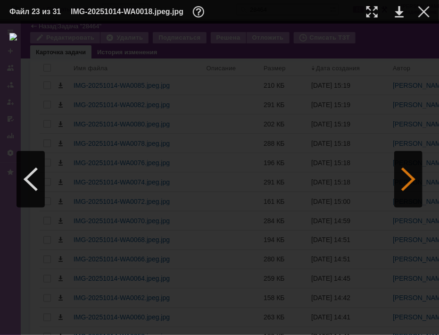
click at [416, 180] on div at bounding box center [409, 179] width 28 height 57
click at [412, 181] on div at bounding box center [409, 179] width 28 height 57
click at [401, 9] on link at bounding box center [400, 11] width 8 height 11
click at [408, 178] on div at bounding box center [409, 179] width 28 height 57
click at [409, 179] on div at bounding box center [409, 179] width 28 height 57
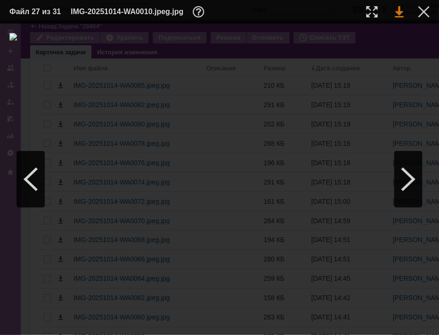
click at [402, 12] on link at bounding box center [400, 11] width 8 height 11
click at [406, 184] on div at bounding box center [409, 179] width 28 height 57
click at [410, 170] on div at bounding box center [409, 179] width 28 height 57
click at [397, 9] on link at bounding box center [400, 11] width 8 height 11
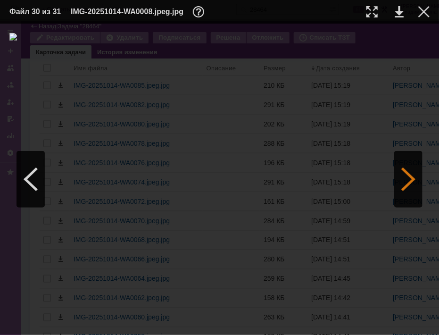
click at [405, 184] on div at bounding box center [409, 179] width 28 height 57
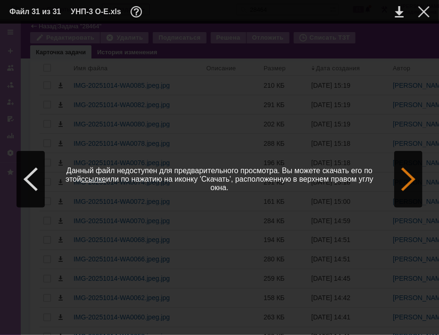
click at [405, 184] on div at bounding box center [409, 179] width 28 height 57
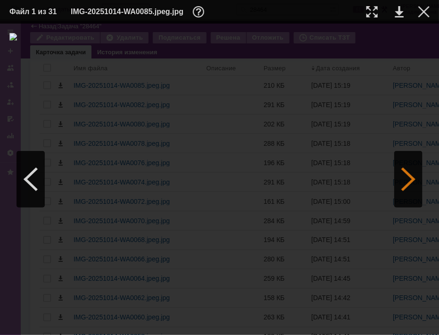
click at [413, 179] on div at bounding box center [409, 179] width 28 height 57
click at [425, 11] on div at bounding box center [424, 11] width 11 height 11
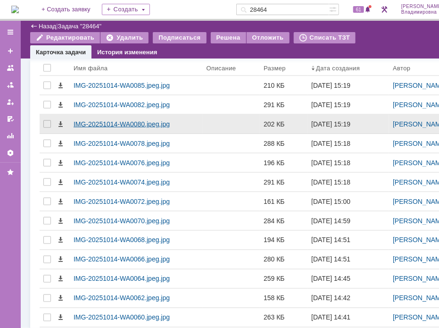
click at [144, 118] on div "IMG-20251014-WA0080.jpeg.jpg" at bounding box center [136, 124] width 133 height 19
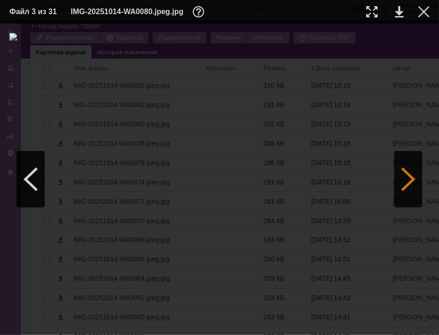
click at [409, 175] on div at bounding box center [409, 179] width 28 height 57
click at [422, 9] on div at bounding box center [424, 11] width 11 height 11
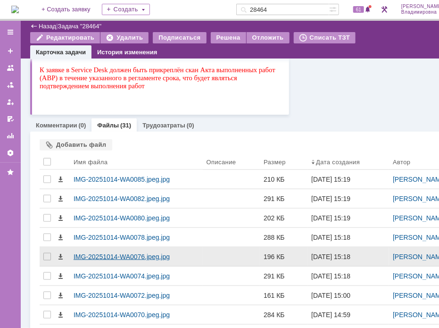
scroll to position [582, 0]
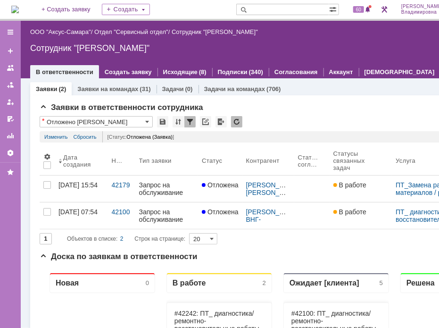
click at [388, 48] on div "Сотрудник "[PERSON_NAME]"" at bounding box center [252, 47] width 444 height 9
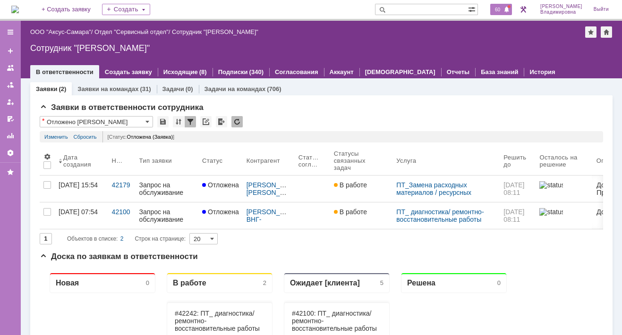
click at [439, 10] on div "60" at bounding box center [497, 9] width 28 height 19
click at [439, 7] on span "60" at bounding box center [497, 9] width 11 height 7
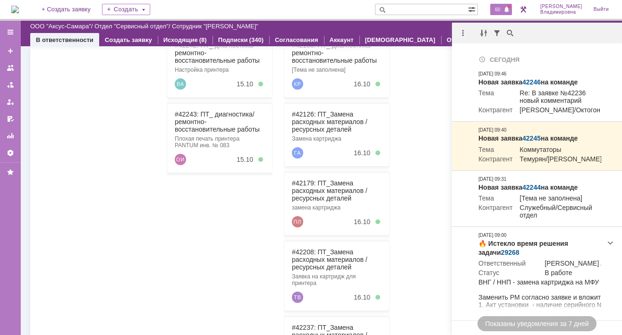
scroll to position [142, 0]
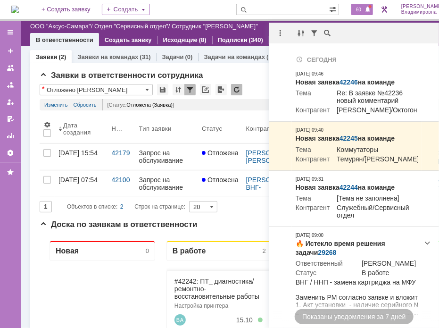
scroll to position [190, 0]
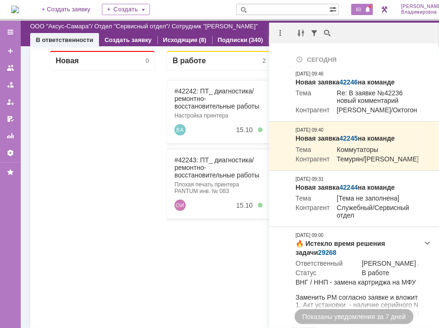
click at [130, 101] on div at bounding box center [102, 241] width 106 height 342
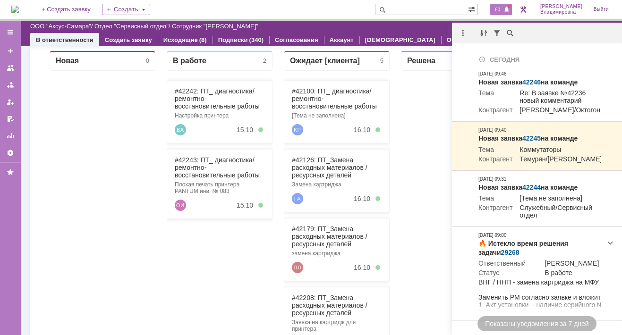
click at [182, 286] on div "#42242: ПТ_ диагностика/ ремонтно-восстановительные работы Настройка принтера В…" at bounding box center [220, 242] width 106 height 342
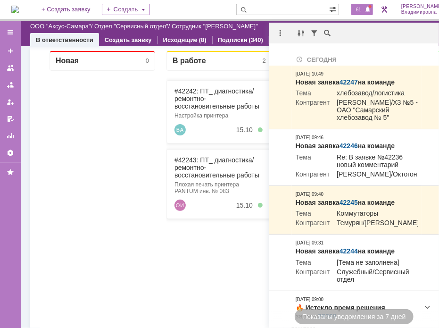
scroll to position [0, 0]
click at [170, 251] on div "#42242: ПТ_ диагностика/ ремонтно-восстановительные работы Настройка принтера В…" at bounding box center [219, 241] width 106 height 342
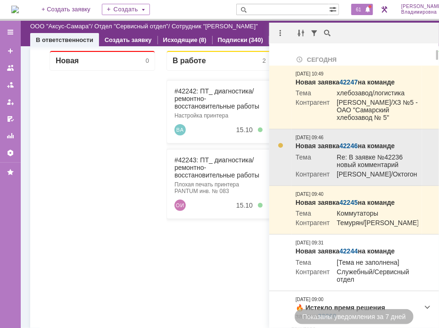
scroll to position [94, 0]
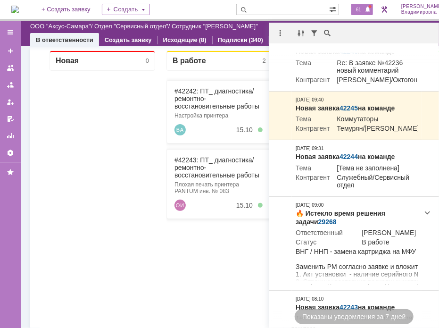
click at [152, 130] on div at bounding box center [102, 241] width 106 height 342
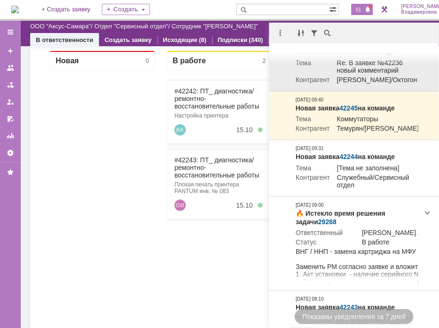
scroll to position [0, 0]
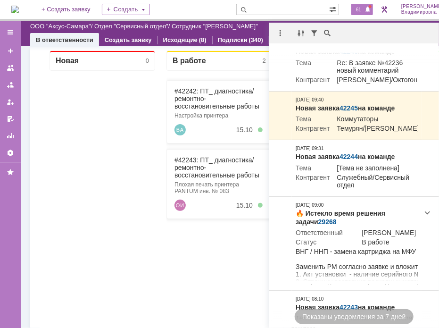
click at [97, 121] on div at bounding box center [102, 241] width 106 height 342
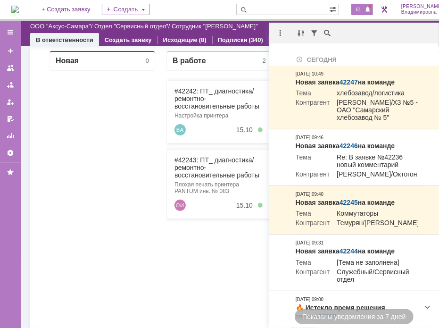
click at [165, 254] on div "В работе 2 #42242: ПТ_ диагностика/ ремонтно-восстановительные работы Настройка…" at bounding box center [219, 231] width 110 height 363
click at [109, 150] on div at bounding box center [102, 241] width 106 height 342
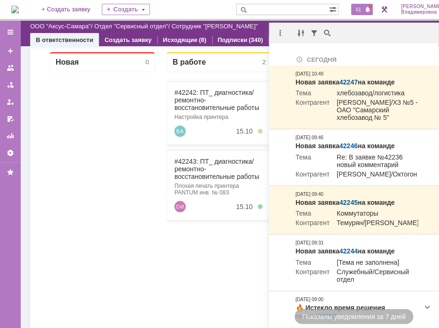
click at [124, 100] on div at bounding box center [102, 243] width 106 height 342
click at [194, 161] on link "#42243: ПТ_ диагностика/ ремонтно-восстановительные работы" at bounding box center [216, 168] width 85 height 23
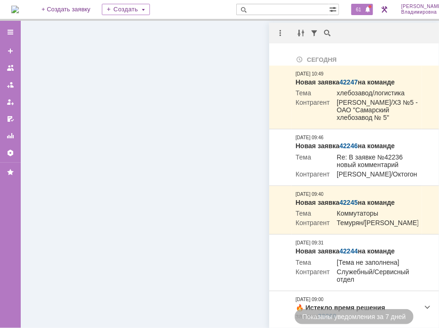
click at [195, 161] on div at bounding box center [252, 174] width 463 height 307
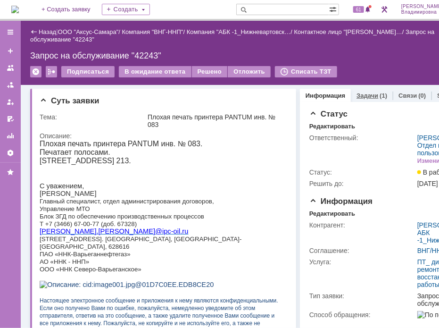
click at [360, 98] on link "Задачи" at bounding box center [368, 95] width 22 height 7
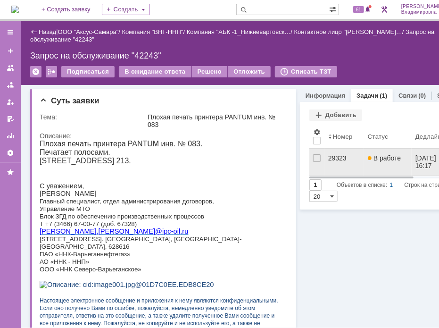
click at [333, 157] on div "29323" at bounding box center [345, 158] width 32 height 8
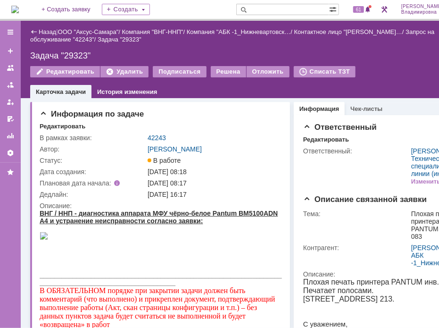
click at [411, 55] on div "Задача "29323"" at bounding box center [252, 55] width 444 height 9
click at [287, 11] on input "text" at bounding box center [283, 9] width 93 height 11
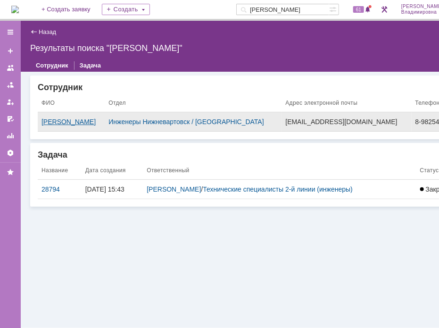
click at [98, 123] on div "[PERSON_NAME]" at bounding box center [71, 122] width 59 height 8
click at [98, 123] on div "Назад | Результаты поиска "татаринов" Результаты поиска "татаринов" Сотрудник З…" at bounding box center [252, 174] width 463 height 307
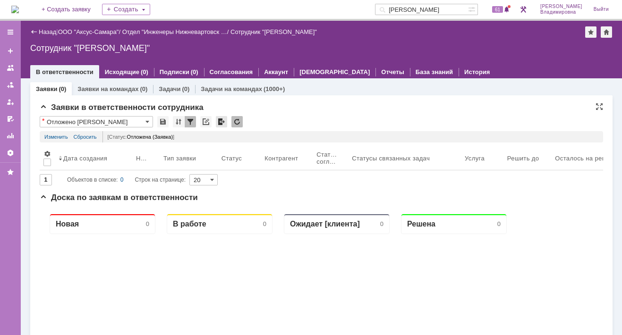
click at [219, 123] on div at bounding box center [221, 121] width 11 height 11
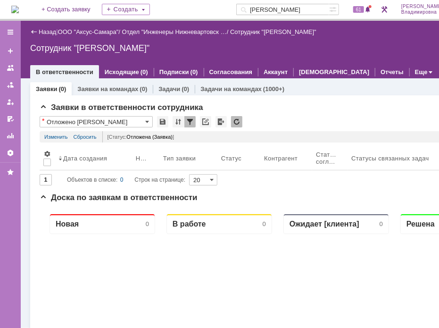
click at [392, 60] on div at bounding box center [252, 63] width 444 height 8
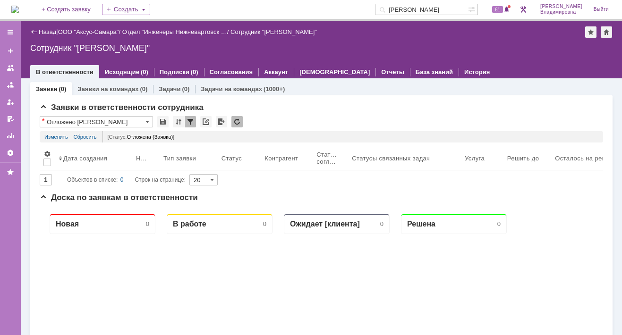
click at [439, 9] on input "татаринов" at bounding box center [421, 9] width 93 height 11
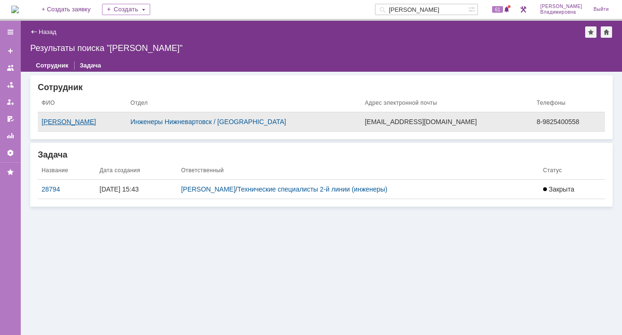
click at [87, 120] on div "[PERSON_NAME]" at bounding box center [82, 122] width 81 height 8
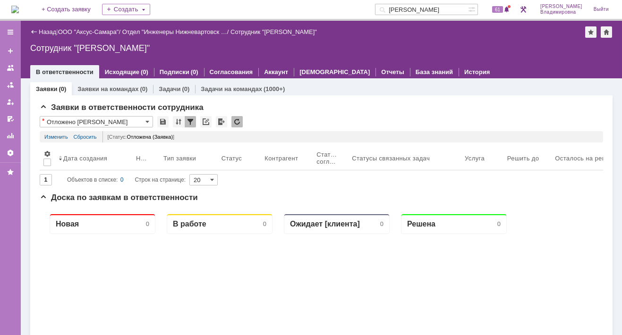
click at [127, 50] on div "Сотрудник "Татаринов Валерий Анатольевич"" at bounding box center [321, 47] width 582 height 9
drag, startPoint x: 127, startPoint y: 50, endPoint x: 88, endPoint y: 49, distance: 39.2
click at [88, 49] on div "Сотрудник "Татаринов Валерий Анатольевич"" at bounding box center [321, 47] width 582 height 9
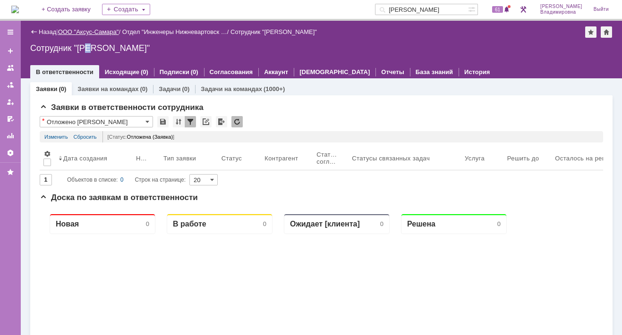
click at [76, 31] on link "ООО "Аксус-Самара"" at bounding box center [88, 31] width 61 height 7
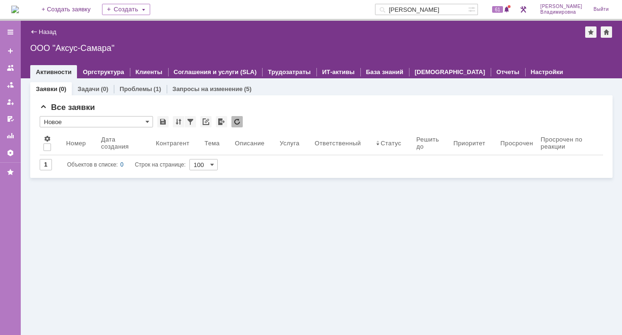
drag, startPoint x: 441, startPoint y: 7, endPoint x: 360, endPoint y: 19, distance: 82.2
click at [439, 7] on input "татаринов" at bounding box center [421, 9] width 93 height 11
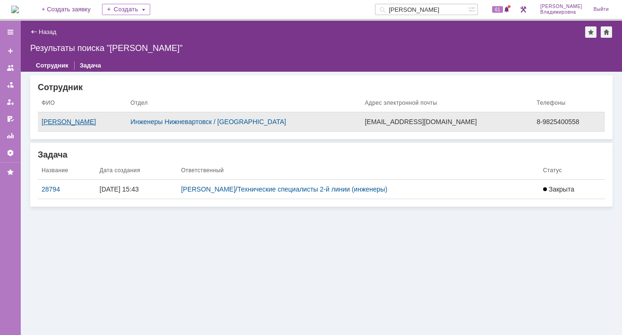
click at [106, 123] on div "[PERSON_NAME]" at bounding box center [82, 122] width 81 height 8
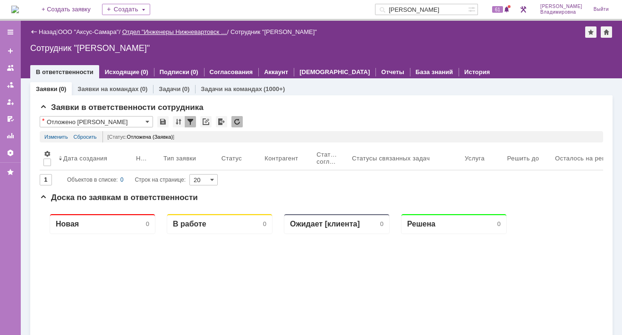
click at [142, 33] on link "Отдел "Инженеры Нижневартовск …" at bounding box center [174, 31] width 105 height 7
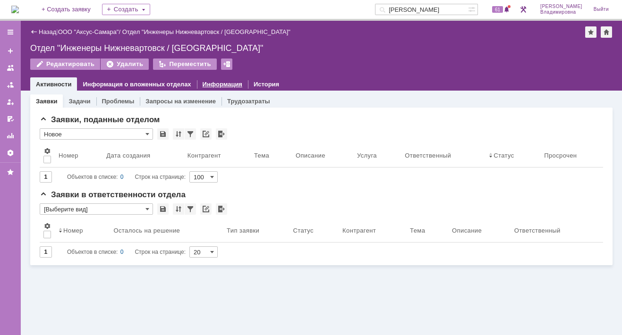
click at [226, 85] on link "Информация" at bounding box center [223, 84] width 40 height 7
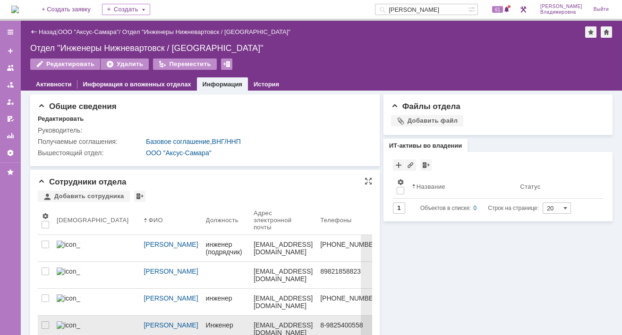
click at [254, 323] on div "vatatarin@mail.ru" at bounding box center [283, 328] width 59 height 15
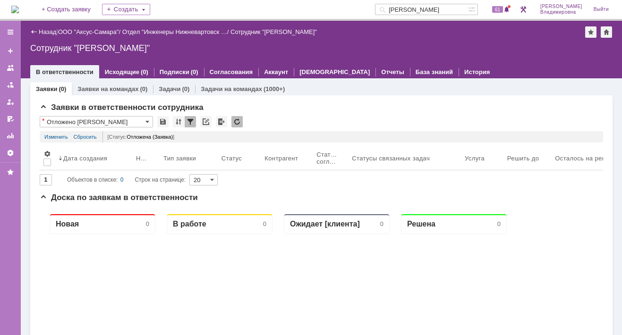
click at [32, 31] on div "Назад" at bounding box center [43, 31] width 26 height 7
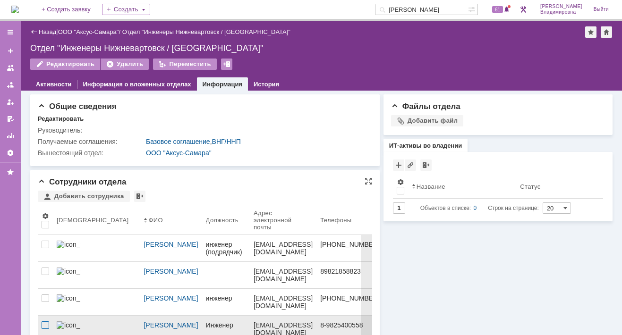
click at [44, 323] on div at bounding box center [46, 325] width 8 height 8
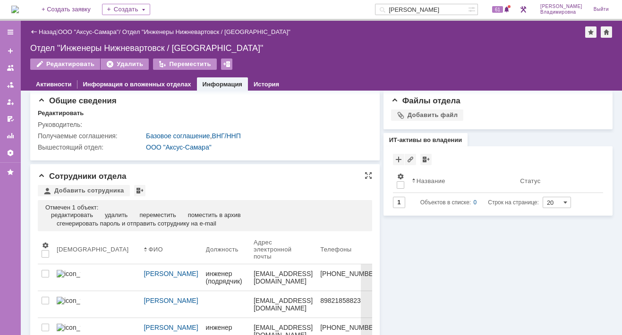
click at [437, 10] on input "татаринов" at bounding box center [421, 9] width 93 height 11
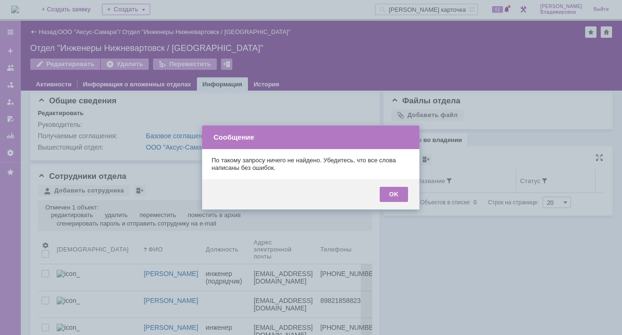
click at [388, 190] on div "OK" at bounding box center [394, 194] width 28 height 15
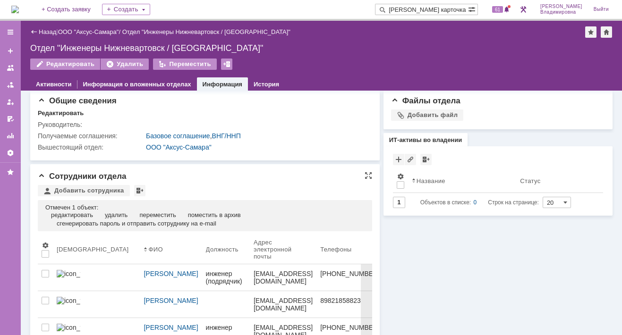
click at [439, 7] on input "татаринов карточка" at bounding box center [421, 9] width 93 height 11
drag, startPoint x: 434, startPoint y: 8, endPoint x: 465, endPoint y: 11, distance: 30.9
click at [439, 11] on input "татаринов карточка" at bounding box center [421, 9] width 93 height 11
type input "татаринов"
click at [439, 9] on span at bounding box center [472, 8] width 9 height 9
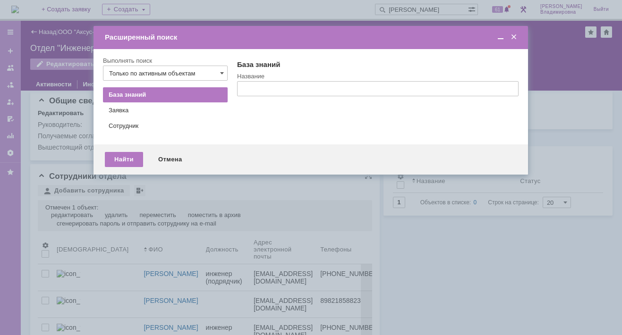
click at [439, 36] on span at bounding box center [513, 37] width 9 height 8
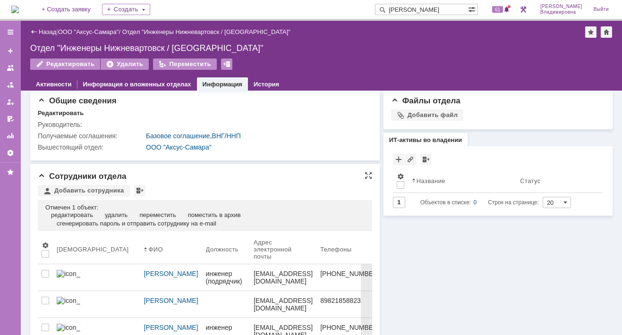
click at [436, 8] on input "татаринов" at bounding box center [421, 9] width 93 height 11
click at [437, 8] on input "татаринов" at bounding box center [421, 9] width 93 height 11
click at [436, 8] on input "татаринов" at bounding box center [421, 9] width 93 height 11
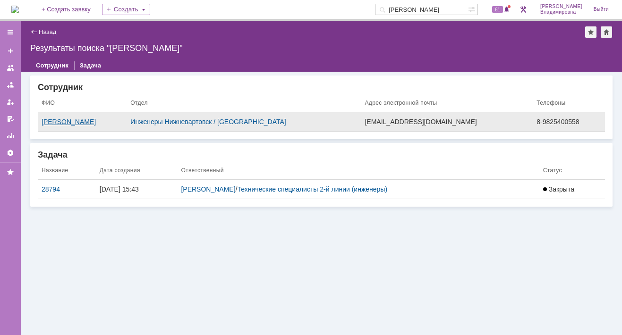
click at [105, 120] on div "[PERSON_NAME]" at bounding box center [82, 122] width 81 height 8
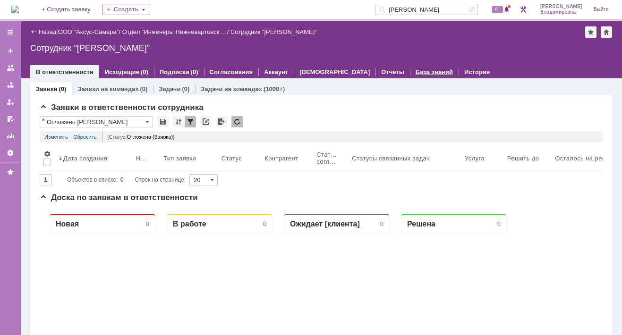
click at [415, 71] on link "База знаний" at bounding box center [433, 71] width 37 height 7
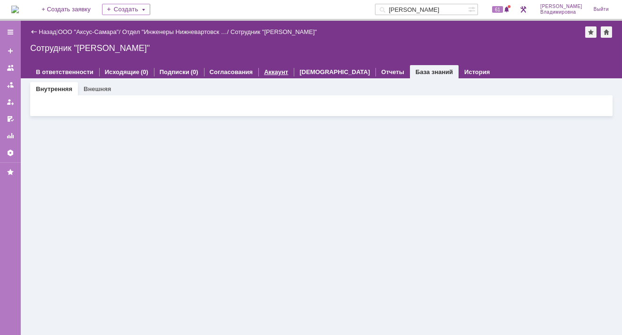
click at [266, 69] on link "Аккаунт" at bounding box center [276, 71] width 24 height 7
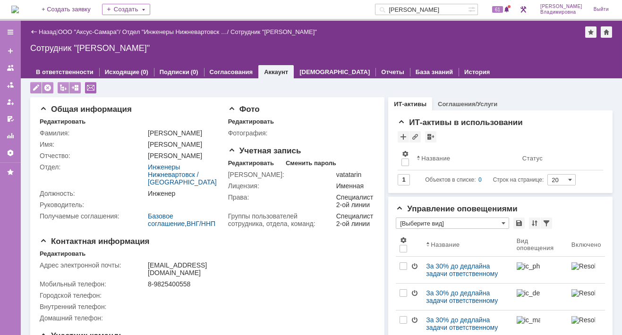
click at [89, 87] on div at bounding box center [90, 87] width 11 height 11
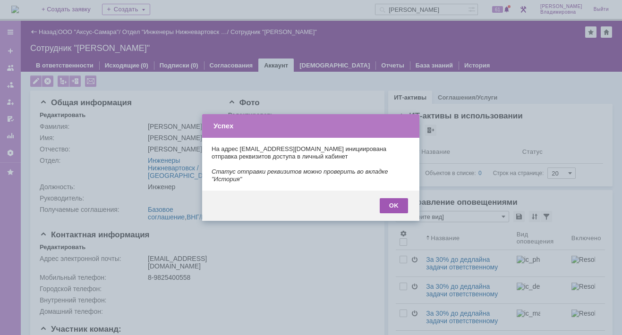
click at [393, 198] on div "OK" at bounding box center [394, 205] width 28 height 15
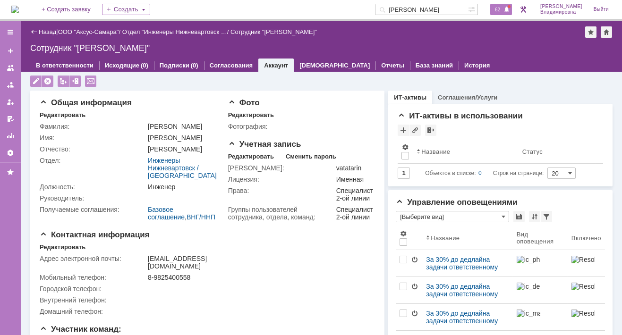
click at [439, 6] on span "62" at bounding box center [497, 9] width 11 height 7
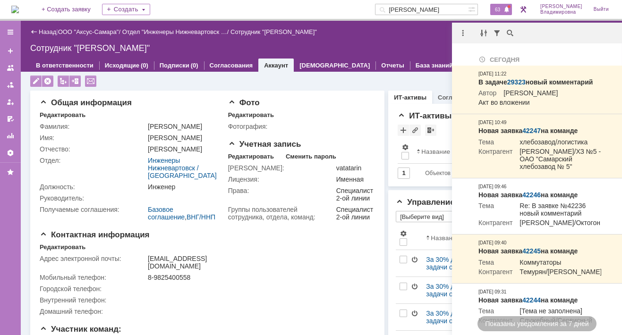
click at [439, 7] on span "63" at bounding box center [497, 9] width 11 height 7
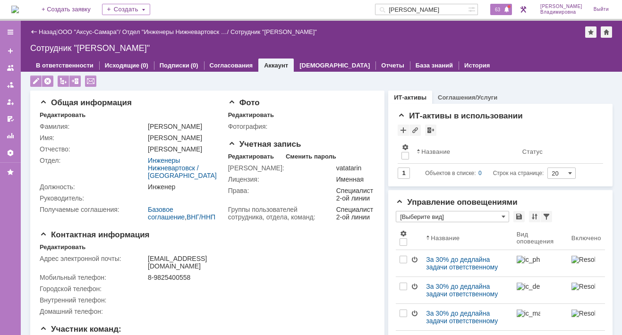
click at [439, 8] on span "63" at bounding box center [497, 9] width 11 height 7
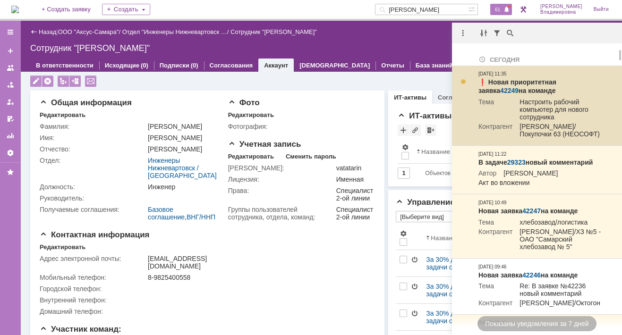
click at [439, 87] on link "42249" at bounding box center [509, 91] width 18 height 8
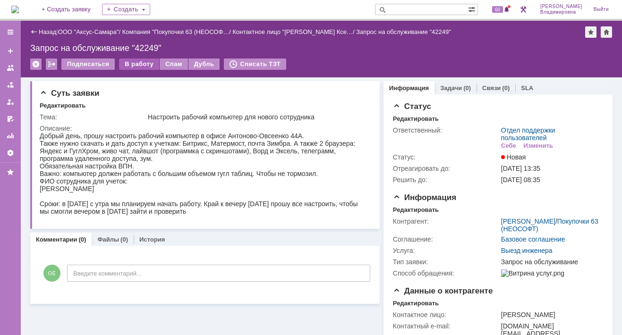
click at [137, 64] on div "В работу" at bounding box center [139, 64] width 40 height 11
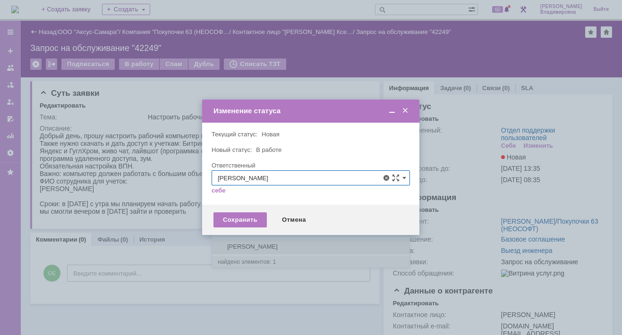
click at [271, 244] on span "[PERSON_NAME]" at bounding box center [311, 247] width 186 height 8
type input "[PERSON_NAME]"
click at [241, 225] on div "Сохранить" at bounding box center [239, 219] width 53 height 15
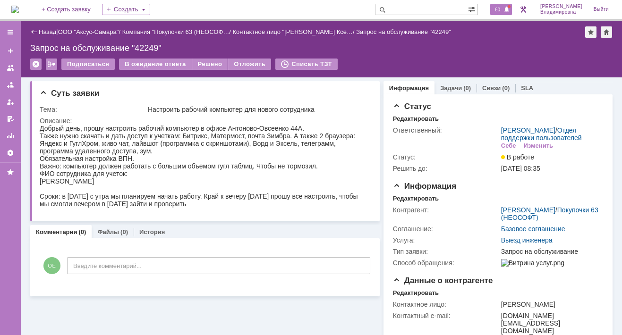
click at [503, 10] on span "60" at bounding box center [497, 9] width 11 height 7
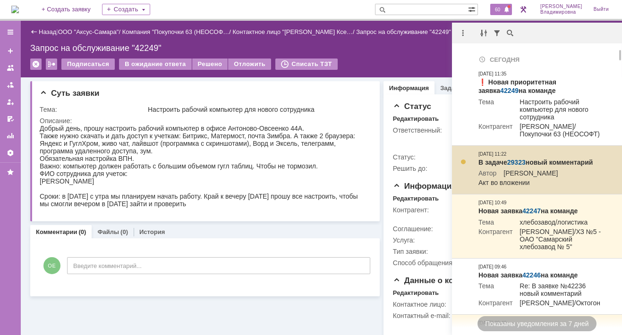
click at [515, 162] on link "29323" at bounding box center [516, 163] width 18 height 8
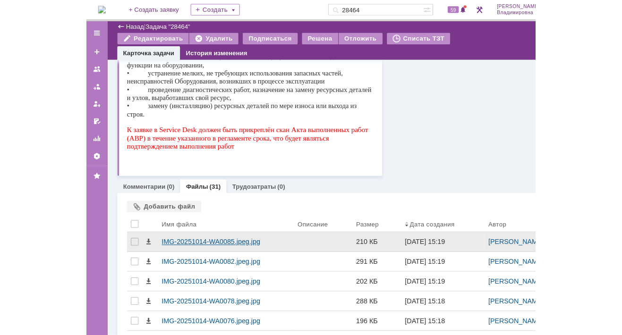
scroll to position [252, 0]
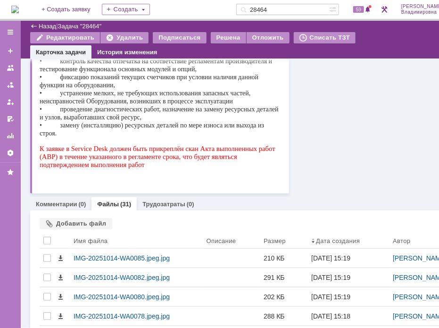
click at [359, 109] on div "Информация Чек-листы Ответственный Редактировать Ответственный: [PERSON_NAME] /…" at bounding box center [383, 0] width 189 height 387
click at [360, 127] on div "Информация Чек-листы Ответственный Редактировать Ответственный: [PERSON_NAME] /…" at bounding box center [383, 0] width 189 height 387
click at [361, 126] on div "Информация Чек-листы Ответственный Редактировать Ответственный: [PERSON_NAME] /…" at bounding box center [383, 0] width 189 height 387
drag, startPoint x: 361, startPoint y: 126, endPoint x: 346, endPoint y: 124, distance: 15.3
click at [346, 124] on div "Информация Чек-листы Ответственный Редактировать Ответственный: [PERSON_NAME] /…" at bounding box center [383, 0] width 189 height 387
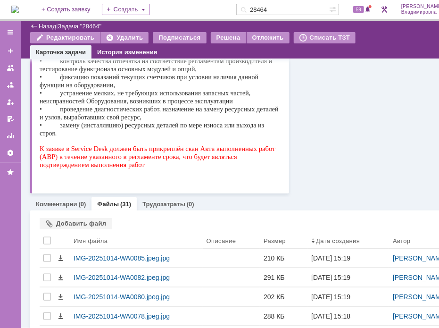
click at [346, 124] on div "Информация Чек-листы Ответственный Редактировать Ответственный: [PERSON_NAME] /…" at bounding box center [383, 0] width 189 height 387
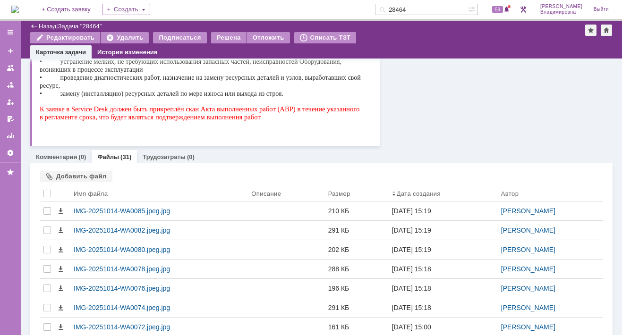
drag, startPoint x: 400, startPoint y: 11, endPoint x: 381, endPoint y: 13, distance: 19.0
click at [381, 13] on div "На домашнюю + Создать заявку Создать 28464 59 [PERSON_NAME]" at bounding box center [311, 10] width 622 height 21
type input "42179"
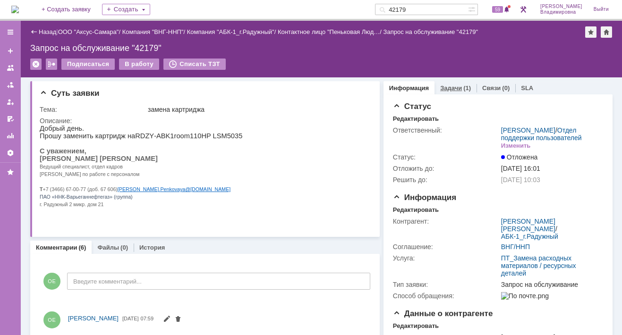
click at [444, 85] on link "Задачи" at bounding box center [451, 88] width 22 height 7
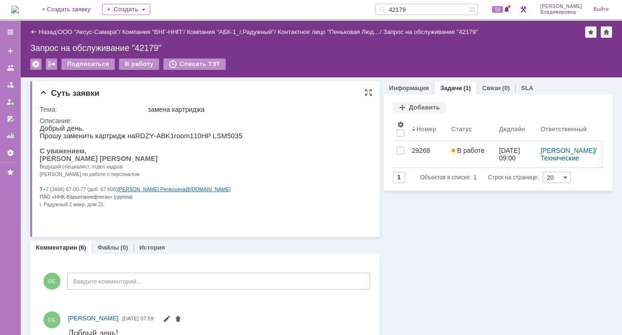
click at [299, 138] on html "Добрый день. Прошу заменить картридж на RDZY - ABK 1 room 110 HP LSM 5035 С ува…" at bounding box center [202, 170] width 324 height 91
click at [187, 185] on p at bounding box center [141, 181] width 203 height 8
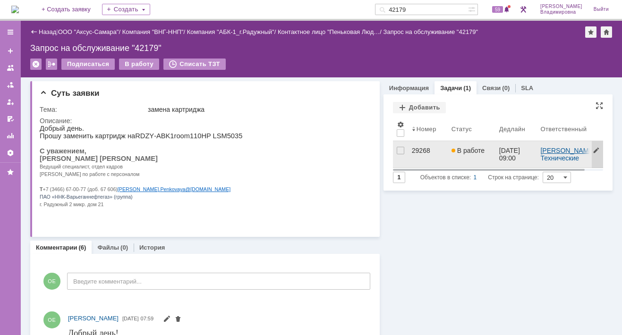
click at [555, 154] on link "Раков Константин Сергеевич" at bounding box center [567, 151] width 54 height 8
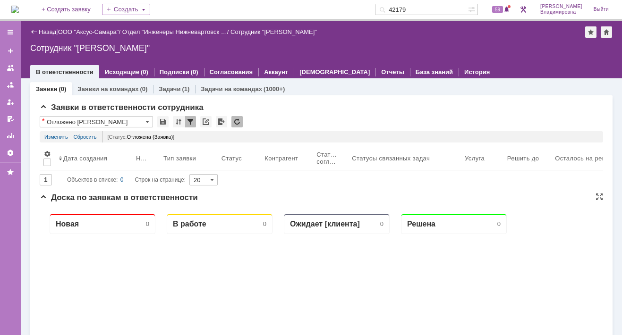
drag, startPoint x: 101, startPoint y: 234, endPoint x: 108, endPoint y: 206, distance: 28.7
click at [503, 5] on div "59" at bounding box center [501, 9] width 22 height 11
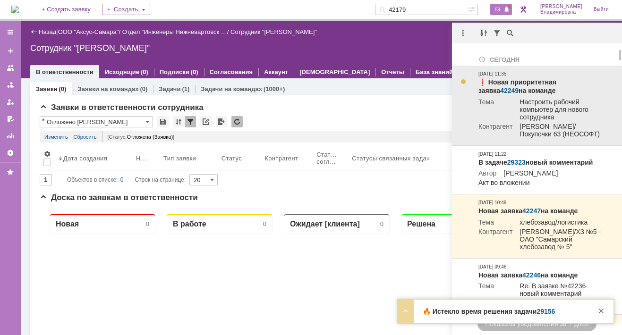
click at [546, 102] on td "Настроить рабочий компьютер для нового сотрудника" at bounding box center [556, 110] width 89 height 25
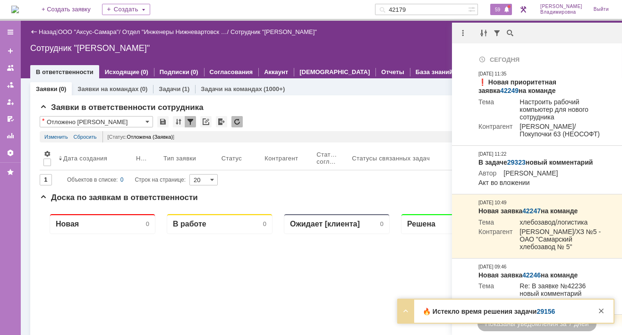
click at [503, 9] on span "59" at bounding box center [497, 9] width 11 height 7
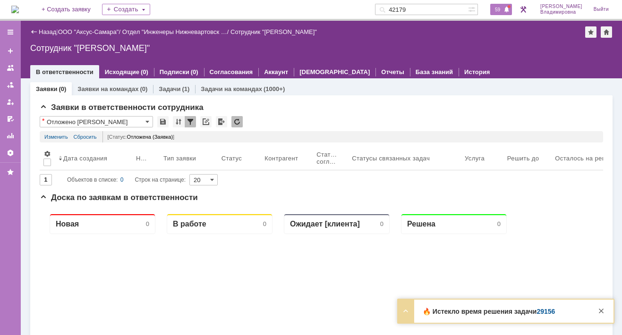
click at [502, 8] on span "59" at bounding box center [497, 9] width 11 height 7
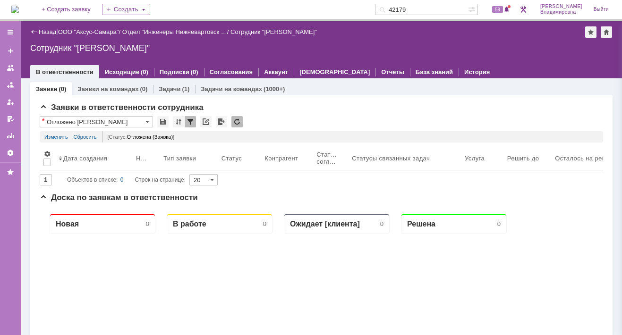
drag, startPoint x: 17, startPoint y: 176, endPoint x: 85, endPoint y: 185, distance: 68.6
click at [18, 177] on div at bounding box center [10, 172] width 21 height 19
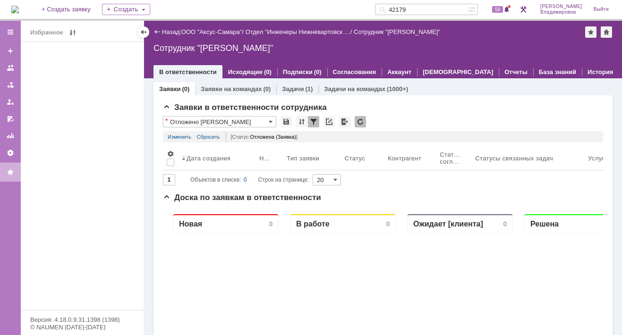
click at [19, 8] on img at bounding box center [15, 10] width 8 height 8
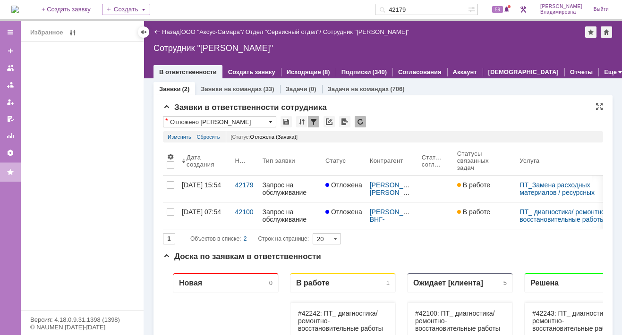
click at [271, 120] on span at bounding box center [271, 122] width 4 height 8
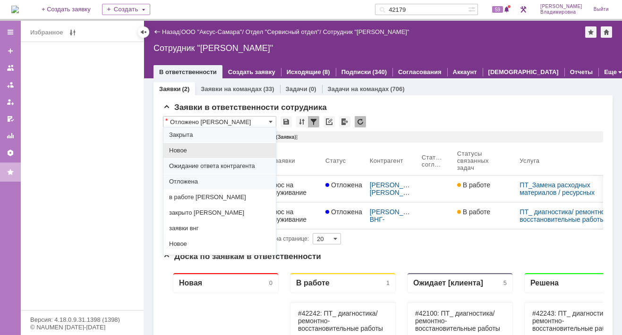
scroll to position [94, 0]
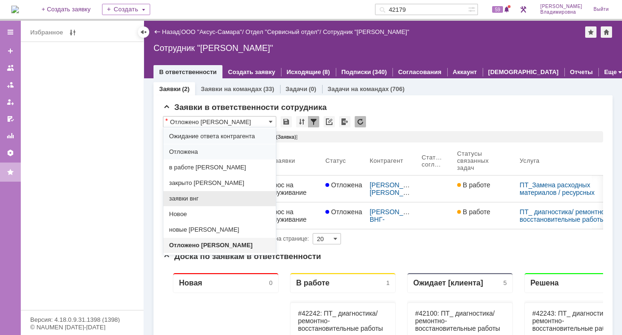
click at [195, 198] on span "заявки внг" at bounding box center [219, 199] width 101 height 8
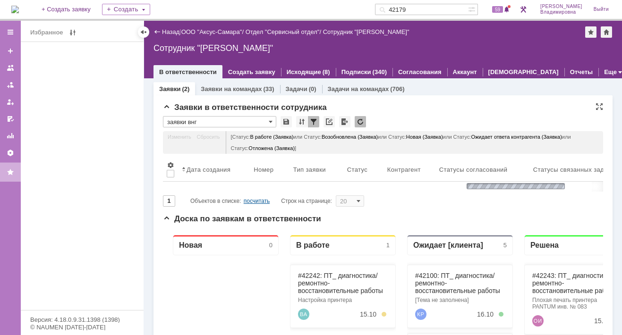
type input "заявки внг"
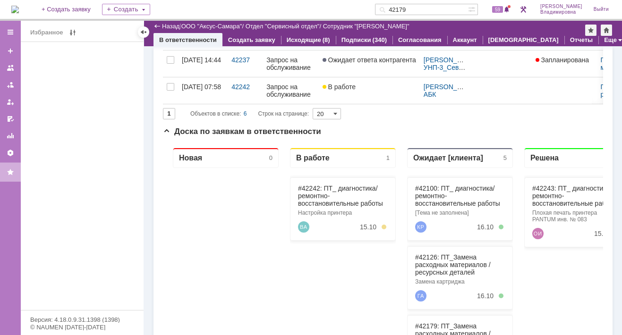
scroll to position [189, 0]
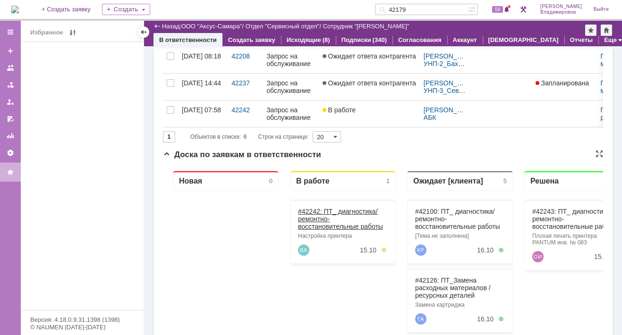
click at [309, 211] on link "#42242: ПТ_ диагностика/ ремонтно-восстановительные работы" at bounding box center [340, 219] width 85 height 23
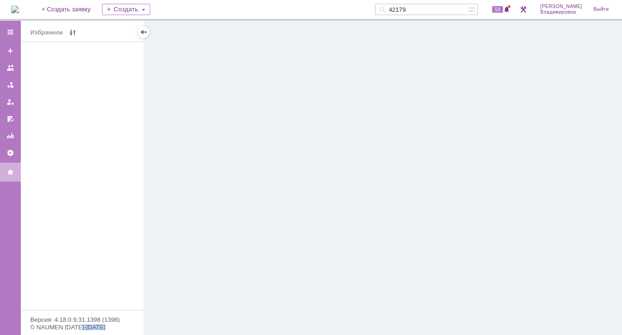
click at [309, 210] on div at bounding box center [383, 178] width 478 height 314
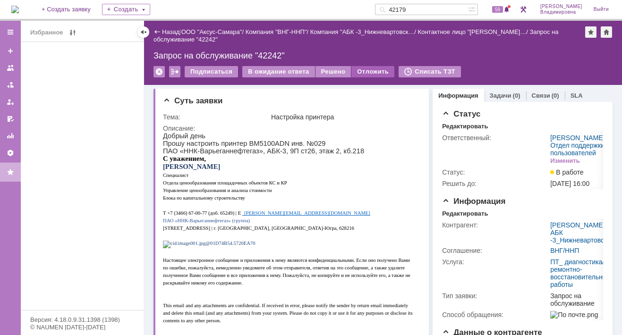
click at [363, 68] on div "Отложить" at bounding box center [372, 71] width 43 height 11
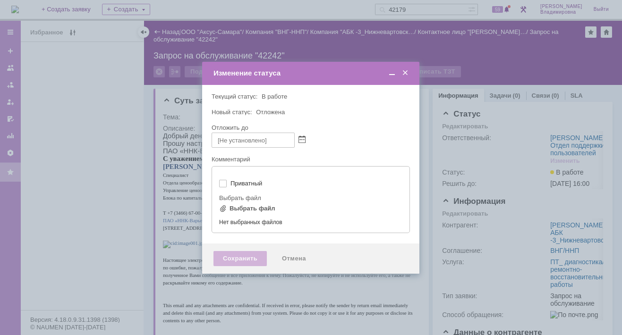
type input "[не указано]"
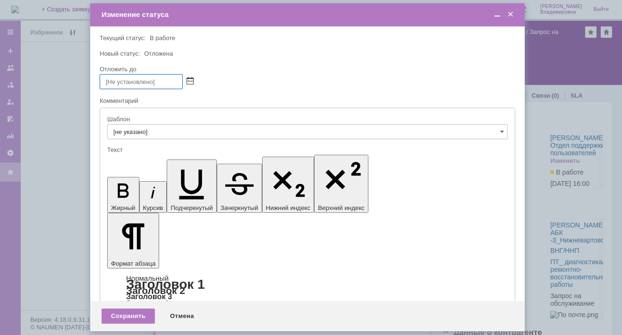
click at [189, 78] on span at bounding box center [189, 82] width 7 height 8
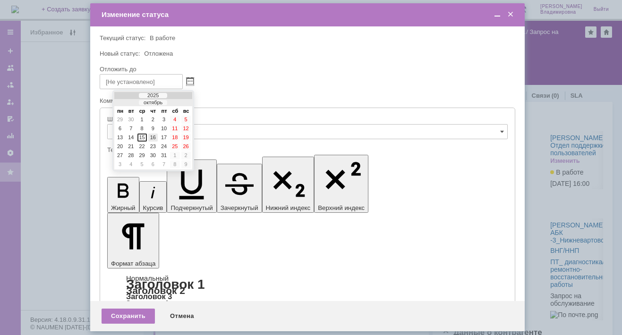
click at [152, 134] on div "16" at bounding box center [152, 138] width 9 height 8
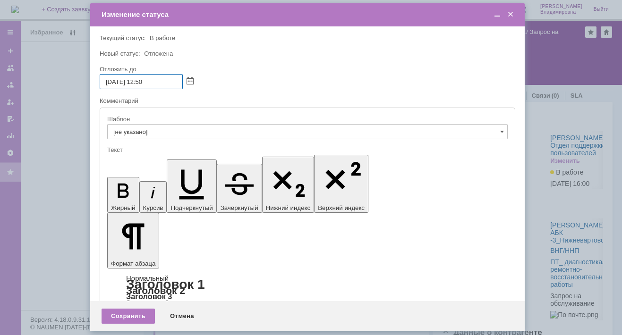
click at [144, 81] on input "16.10.2025 12:50" at bounding box center [141, 81] width 83 height 15
click at [148, 81] on input "16.10.2025 16:50" at bounding box center [141, 81] width 83 height 15
type input "16.10.2025 16:00"
click at [125, 311] on div "Сохранить" at bounding box center [127, 316] width 53 height 15
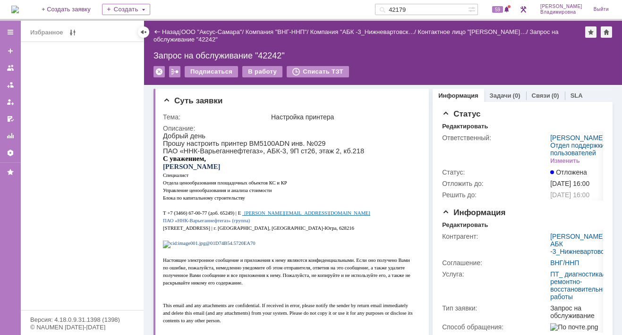
click at [170, 30] on link "Назад" at bounding box center [170, 31] width 17 height 7
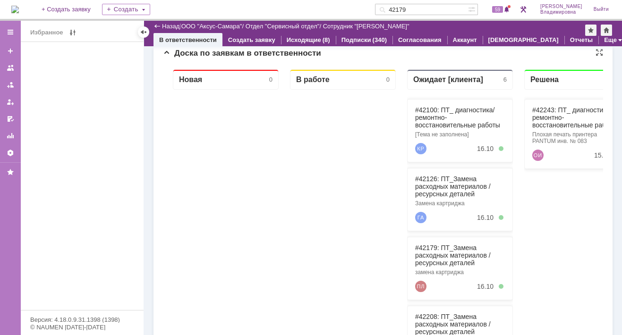
scroll to position [190, 0]
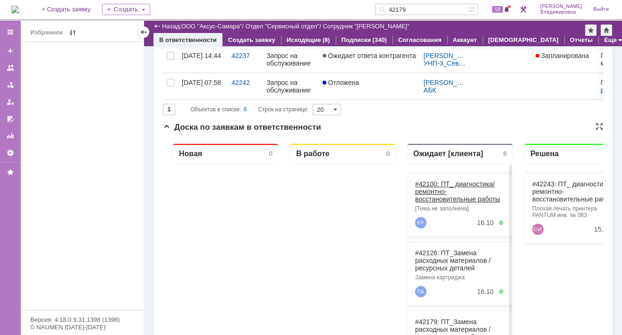
click at [428, 183] on link "#42100: ПТ_ диагностика/ ремонтно-восстановительные работы" at bounding box center [457, 191] width 85 height 23
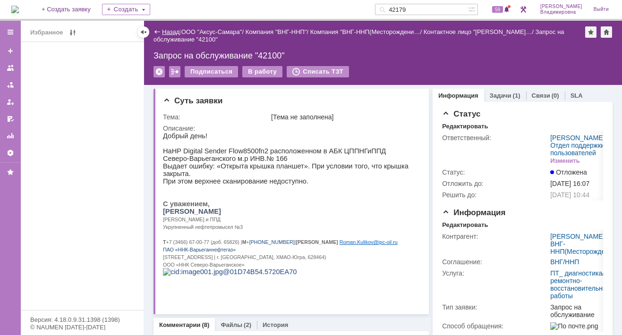
click at [167, 31] on link "Назад" at bounding box center [170, 31] width 17 height 7
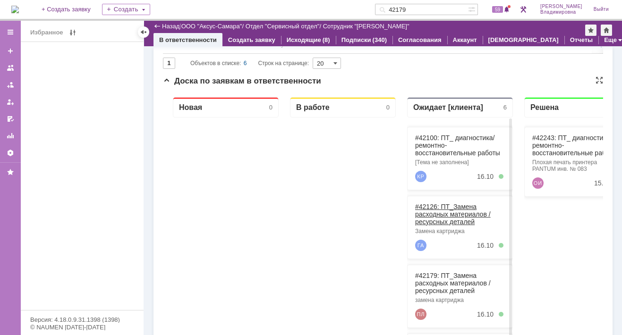
click at [425, 205] on link "#42126: ПТ_Замена расходных материалов / ресурсных деталей" at bounding box center [453, 214] width 76 height 23
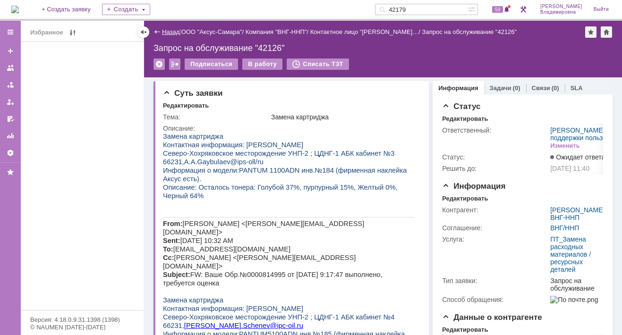
click at [170, 31] on link "Назад" at bounding box center [170, 31] width 17 height 7
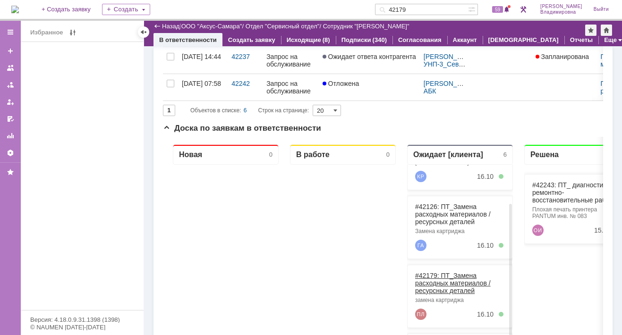
click at [427, 273] on link "#42179: ПТ_Замена расходных материалов / ресурсных деталей" at bounding box center [453, 283] width 76 height 23
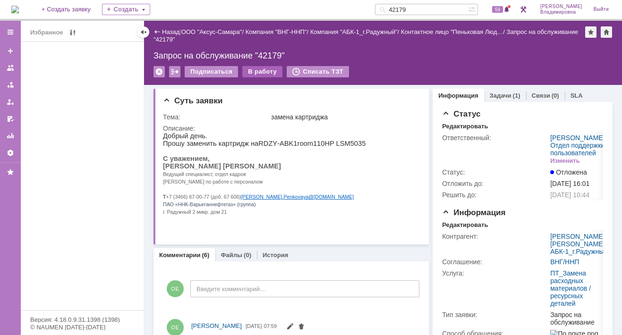
click at [258, 72] on div "В работу" at bounding box center [262, 71] width 40 height 11
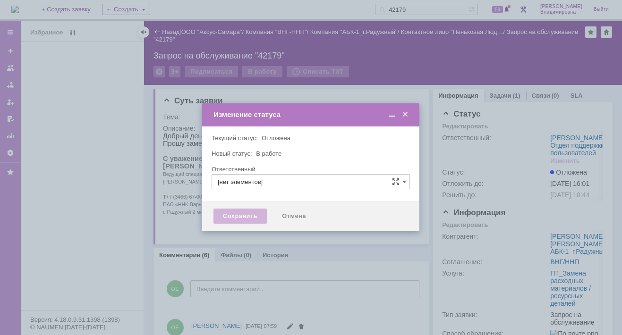
type input "[PERSON_NAME]"
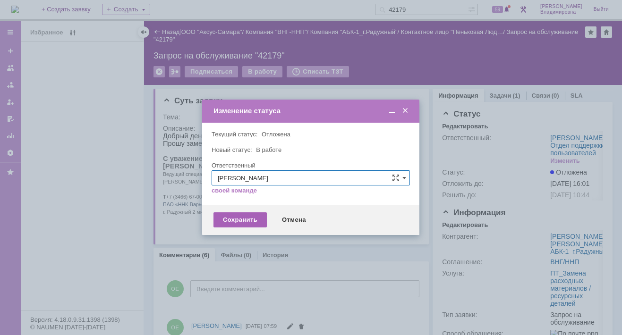
click at [236, 226] on div "Сохранить" at bounding box center [239, 219] width 53 height 15
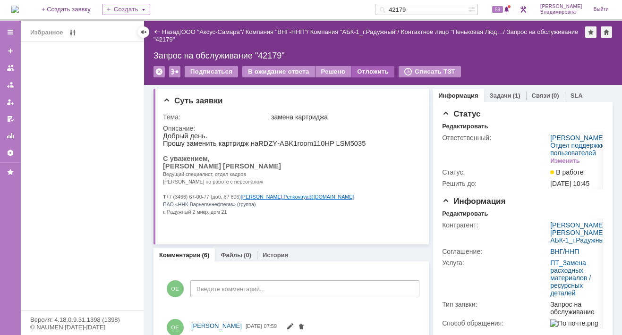
click at [372, 69] on div "Отложить" at bounding box center [372, 71] width 43 height 11
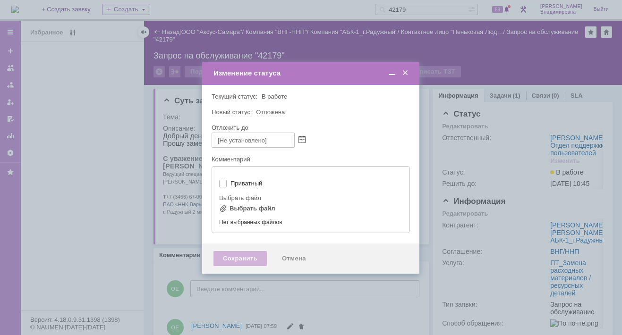
type input "[не указано]"
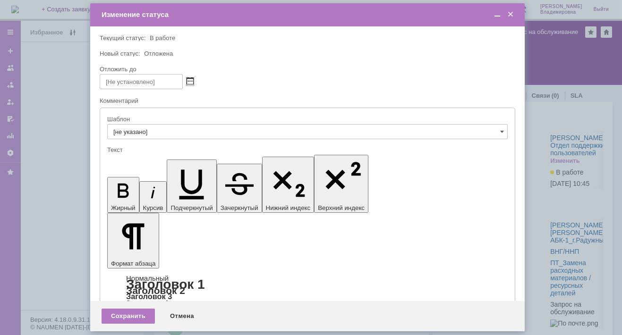
click at [189, 79] on span at bounding box center [189, 82] width 7 height 8
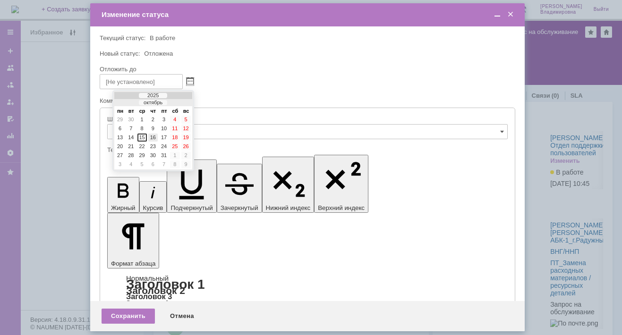
click at [152, 135] on div "16" at bounding box center [152, 138] width 9 height 8
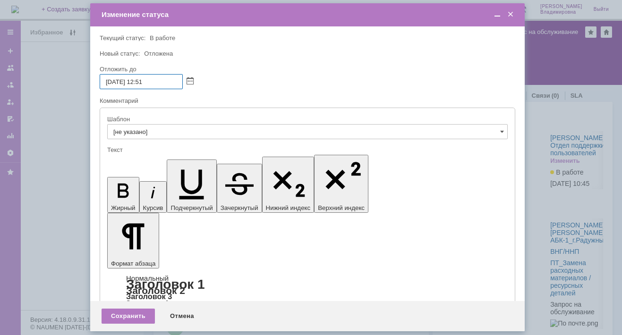
click at [145, 80] on input "16.10.2025 12:51" at bounding box center [141, 81] width 83 height 15
drag, startPoint x: 147, startPoint y: 79, endPoint x: 153, endPoint y: 80, distance: 6.7
click at [153, 80] on input "16.10.2025 16:51" at bounding box center [141, 81] width 83 height 15
type input "16.10.2025 16:00"
click at [143, 315] on div "Сохранить" at bounding box center [127, 316] width 53 height 15
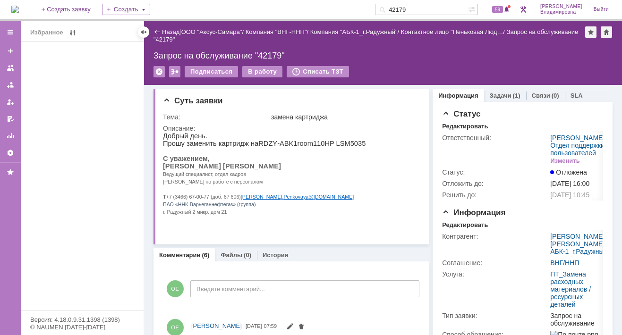
click at [236, 177] on span "Ведущий специалист, отдел кадров" at bounding box center [204, 174] width 83 height 6
click at [503, 10] on span "59" at bounding box center [497, 9] width 11 height 7
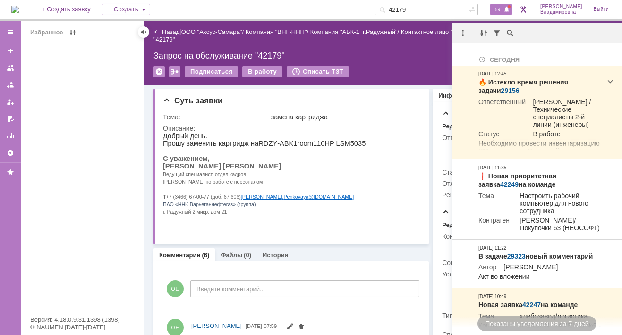
click at [427, 12] on input "42179" at bounding box center [421, 9] width 93 height 11
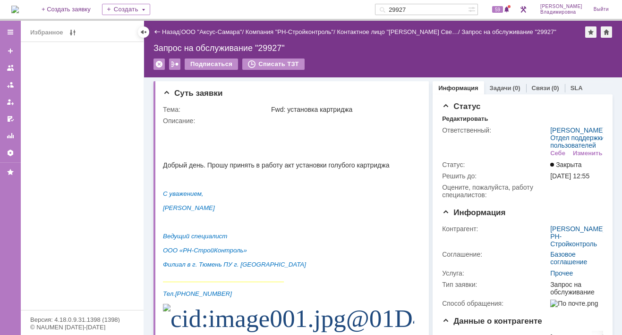
click at [411, 8] on input "29927" at bounding box center [421, 9] width 93 height 11
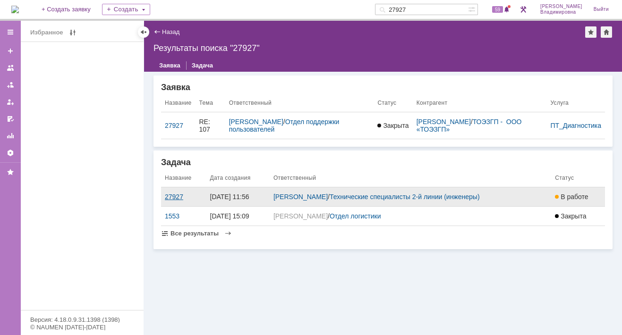
click at [179, 194] on div "27927" at bounding box center [184, 197] width 38 height 8
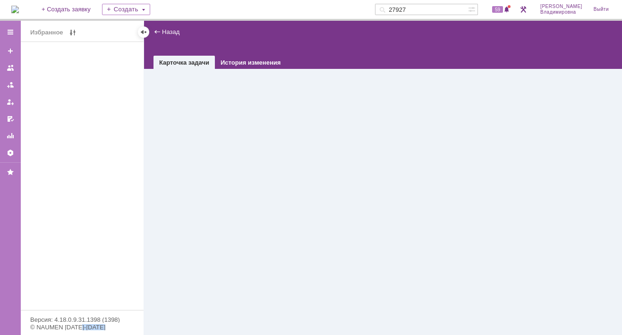
click at [179, 194] on div "Назад | task$45154141 Карточка задачи История изменения" at bounding box center [383, 178] width 478 height 314
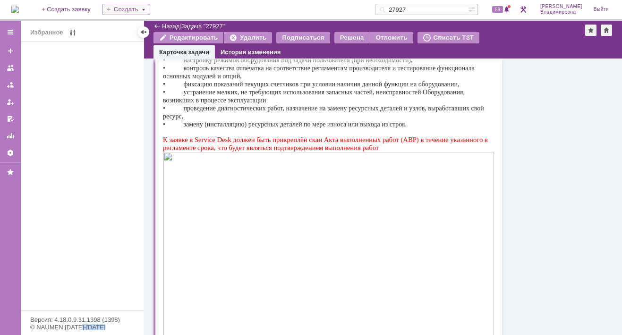
scroll to position [439, 0]
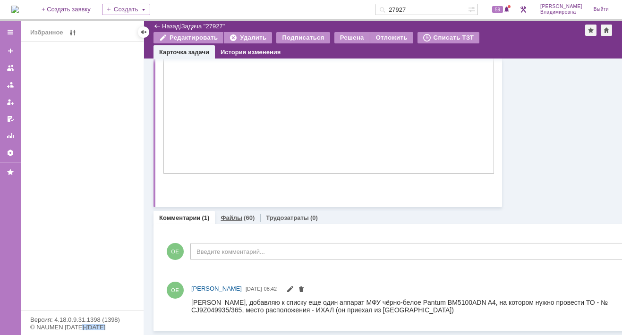
click at [233, 214] on link "Файлы" at bounding box center [231, 217] width 22 height 7
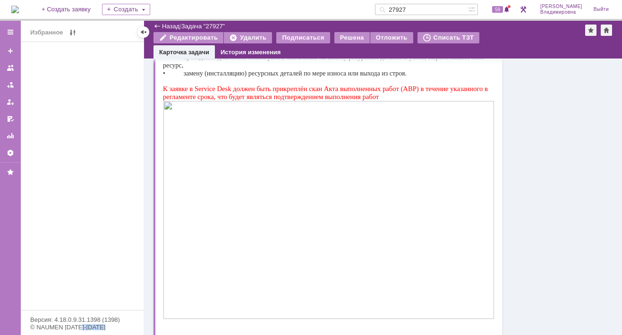
scroll to position [203, 0]
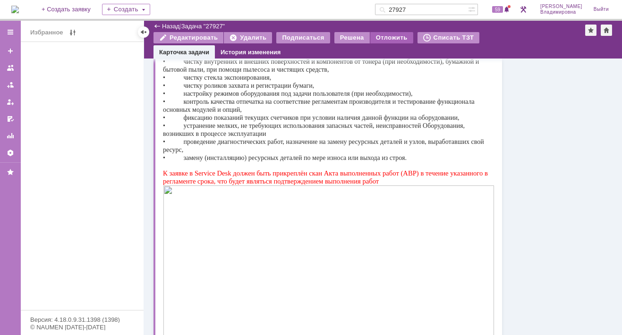
drag, startPoint x: 422, startPoint y: 9, endPoint x: 387, endPoint y: 34, distance: 42.7
click at [383, 9] on div "На домашнюю + Создать заявку Создать 27927 59 Орлова Елена Владимировна Выйти" at bounding box center [311, 10] width 622 height 21
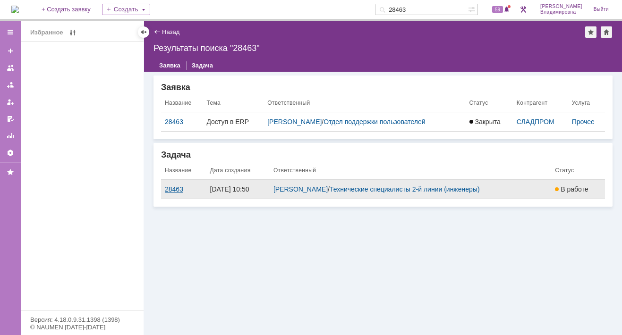
click at [173, 186] on div "28463" at bounding box center [184, 190] width 38 height 8
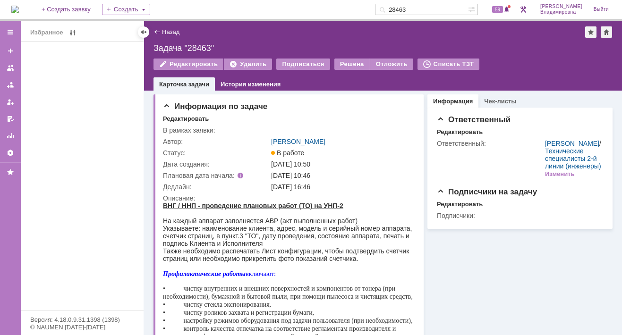
scroll to position [236, 0]
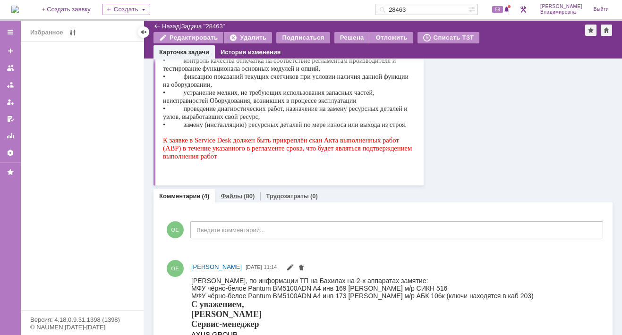
click at [226, 194] on link "Файлы" at bounding box center [231, 196] width 22 height 7
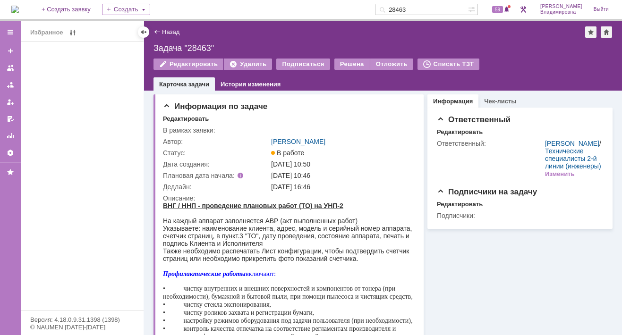
drag, startPoint x: 427, startPoint y: 6, endPoint x: 382, endPoint y: 7, distance: 44.9
click at [382, 7] on div "На домашнюю + Создать заявку Создать 28463 59 Орлова Елена Владимировна Выйти" at bounding box center [311, 10] width 622 height 21
type input "29156"
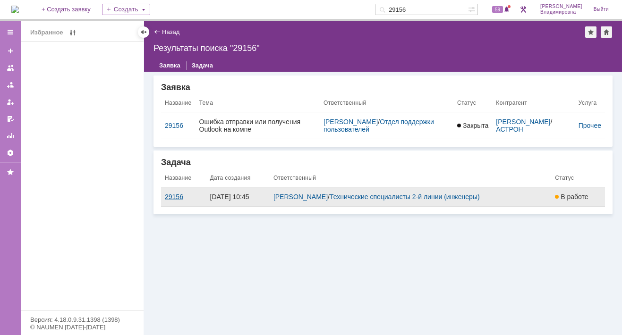
click at [179, 196] on div "29156" at bounding box center [184, 197] width 38 height 8
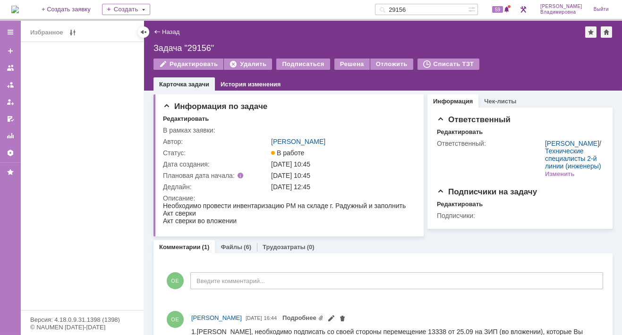
click at [423, 7] on input "29156" at bounding box center [421, 9] width 93 height 11
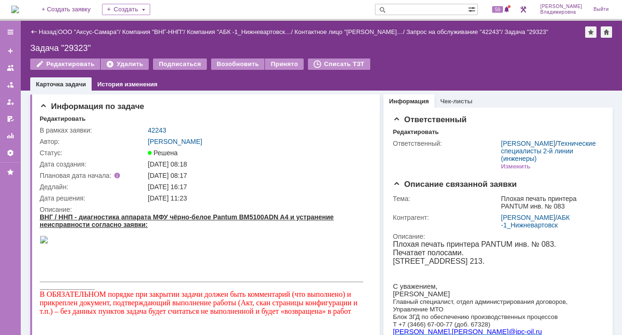
click at [407, 8] on input "text" at bounding box center [421, 9] width 93 height 11
type input "422"
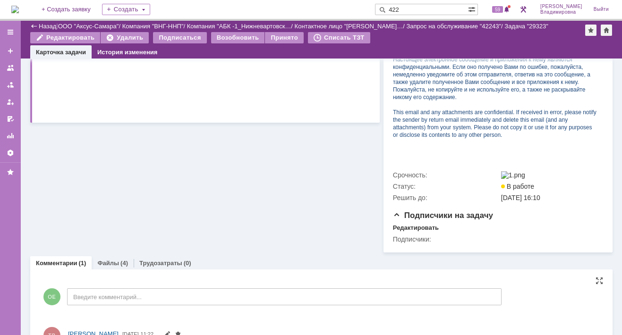
scroll to position [357, 0]
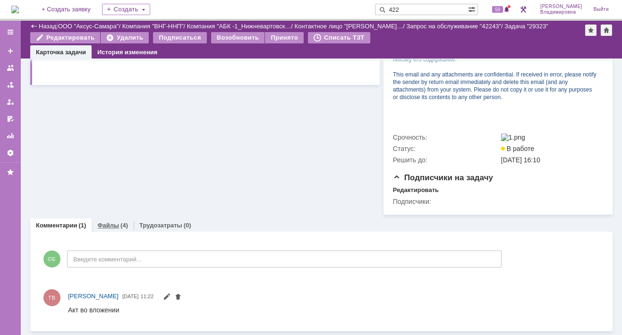
click at [100, 224] on link "Файлы" at bounding box center [108, 225] width 22 height 7
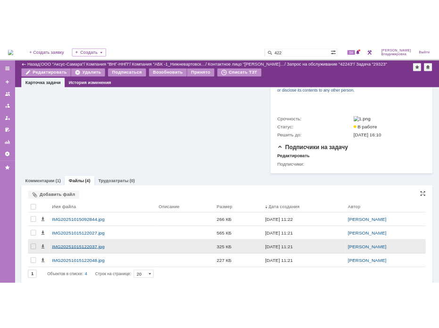
scroll to position [396, 0]
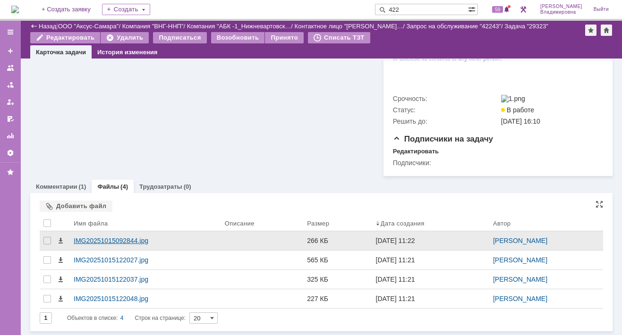
click at [98, 248] on div "IMG20251015092844.jpg" at bounding box center [145, 240] width 151 height 19
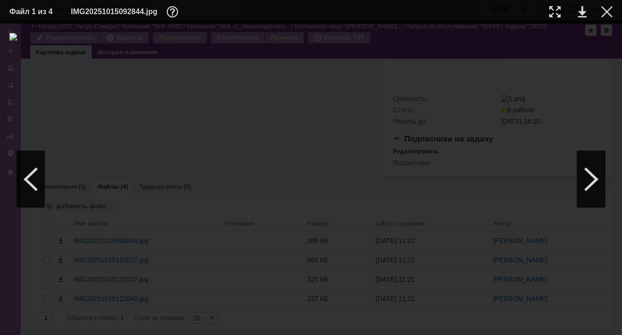
click at [215, 196] on img at bounding box center [310, 179] width 603 height 293
click at [590, 175] on div at bounding box center [591, 179] width 28 height 57
click at [585, 12] on link at bounding box center [582, 11] width 8 height 11
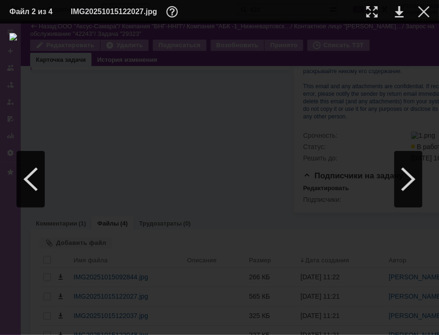
click at [265, 135] on img at bounding box center [219, 179] width 421 height 293
click at [422, 9] on div at bounding box center [424, 11] width 11 height 11
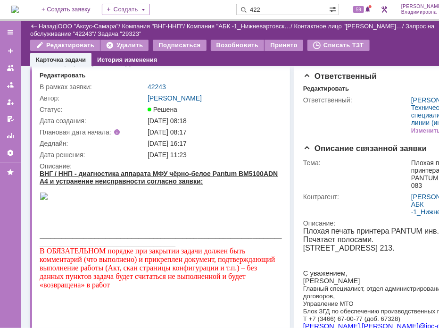
scroll to position [0, 0]
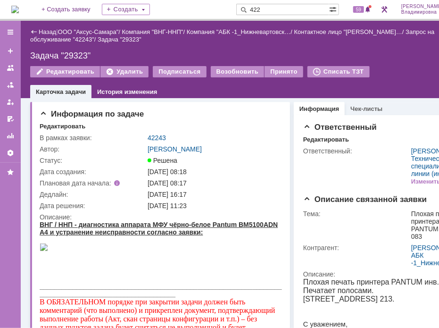
click at [153, 139] on link "42243" at bounding box center [157, 138] width 18 height 8
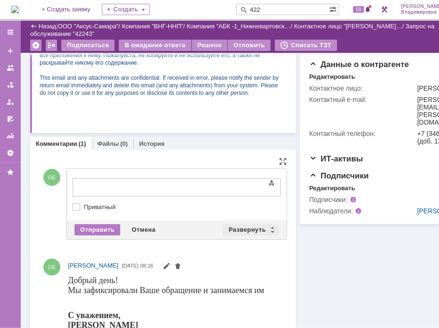
click at [251, 224] on div "Развернуть" at bounding box center [251, 229] width 56 height 11
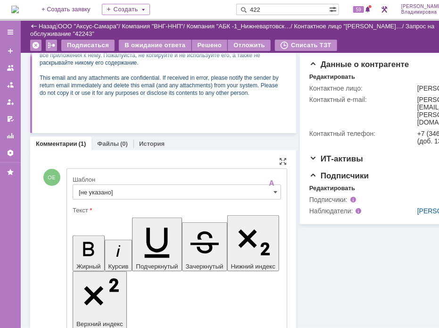
click at [98, 192] on input "[не указано]" at bounding box center [177, 192] width 209 height 15
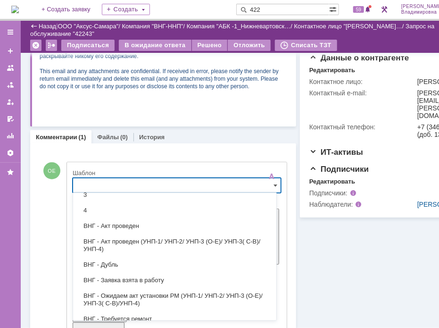
scroll to position [107, 0]
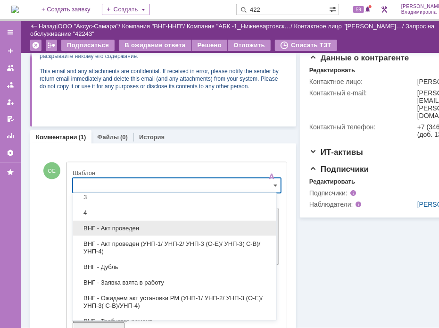
click at [130, 226] on span "ВНГ - Акт проведен" at bounding box center [175, 229] width 192 height 8
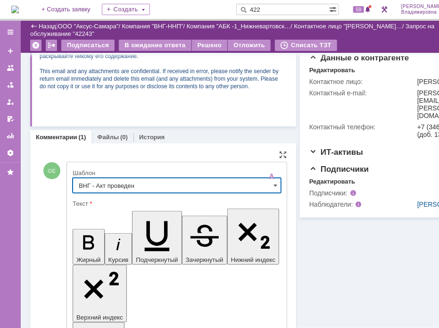
type input "ВНГ - Акт проведен"
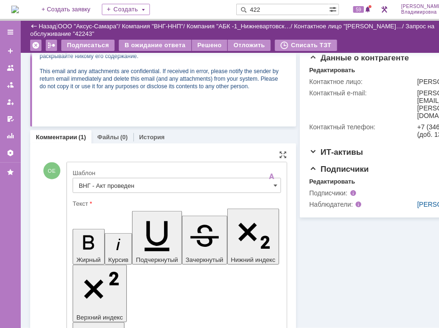
drag, startPoint x: 192, startPoint y: 2119, endPoint x: 213, endPoint y: 2133, distance: 25.5
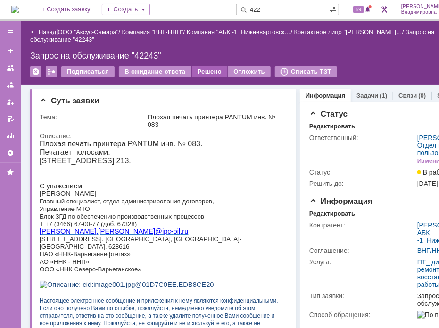
scroll to position [0, 0]
click at [202, 66] on div "Решено" at bounding box center [210, 71] width 36 height 11
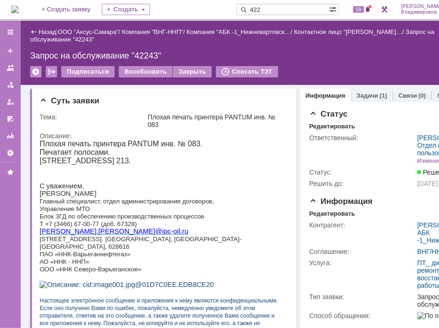
click at [279, 11] on input "422" at bounding box center [283, 9] width 93 height 11
click at [274, 9] on input "422" at bounding box center [283, 9] width 93 height 11
type input "42242"
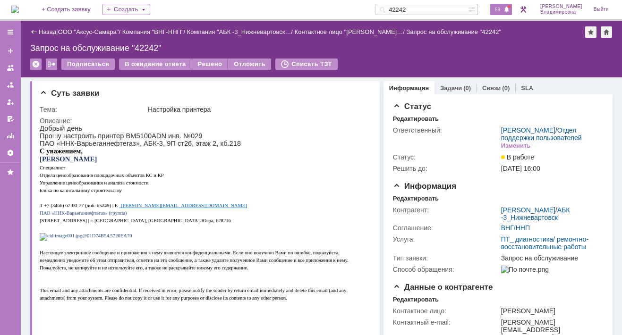
click at [503, 8] on span "59" at bounding box center [497, 9] width 11 height 7
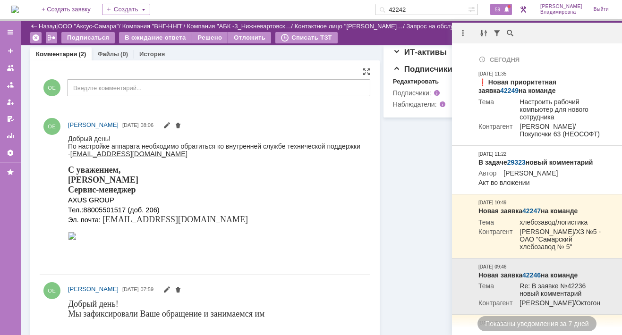
scroll to position [283, 0]
click at [156, 241] on div at bounding box center [215, 236] width 294 height 10
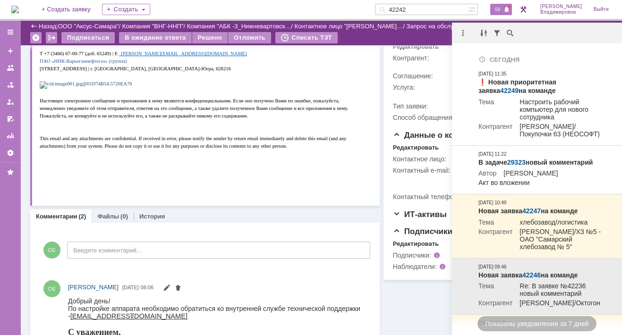
scroll to position [0, 0]
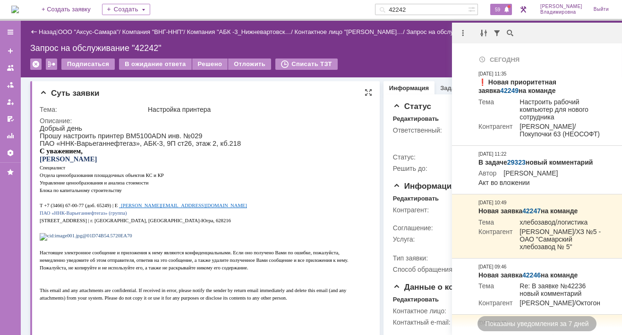
click at [271, 178] on p "Отдела ценообразования площадочных объектов КС и КР" at bounding box center [202, 175] width 324 height 8
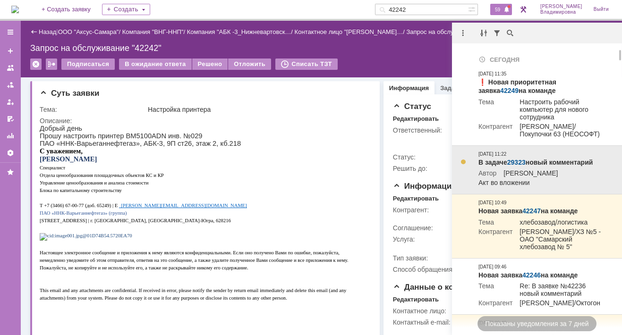
click at [515, 162] on link "29323" at bounding box center [516, 163] width 18 height 8
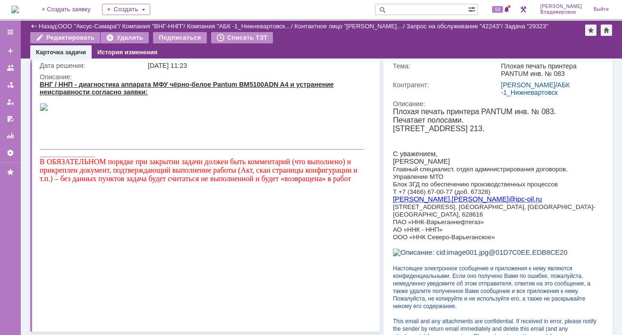
scroll to position [74, 0]
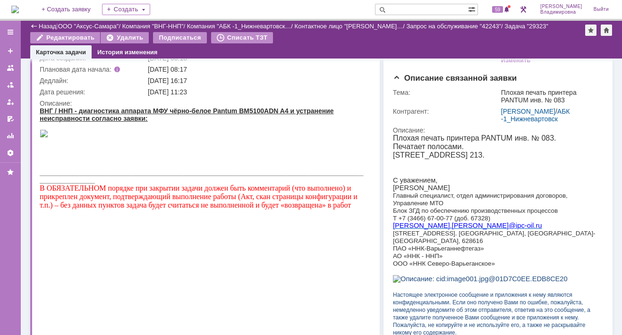
click at [147, 73] on td "[DATE] 08:17" at bounding box center [257, 69] width 223 height 11
click at [305, 139] on div at bounding box center [202, 134] width 324 height 9
click at [502, 9] on span "59" at bounding box center [497, 9] width 11 height 7
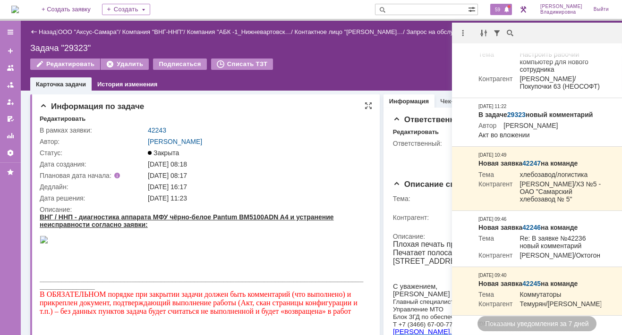
scroll to position [94, 0]
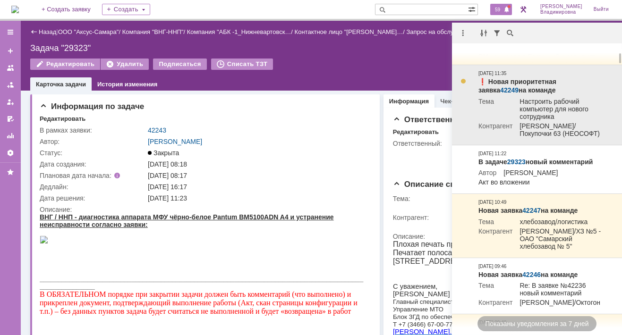
click at [544, 119] on td "Настроить рабочий компьютер для нового сотрудника" at bounding box center [556, 110] width 89 height 25
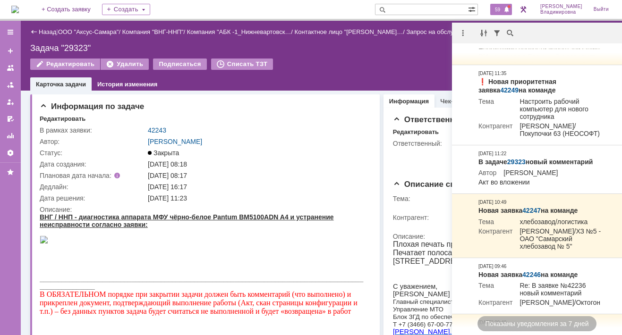
click at [502, 7] on span "59" at bounding box center [497, 9] width 11 height 7
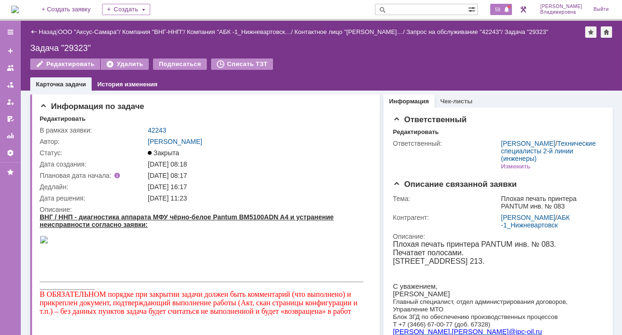
click at [503, 8] on span "59" at bounding box center [497, 9] width 11 height 7
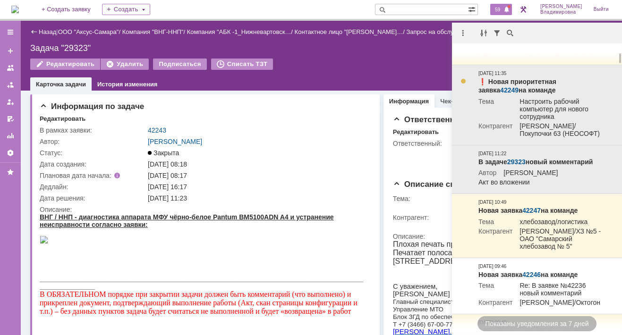
scroll to position [0, 0]
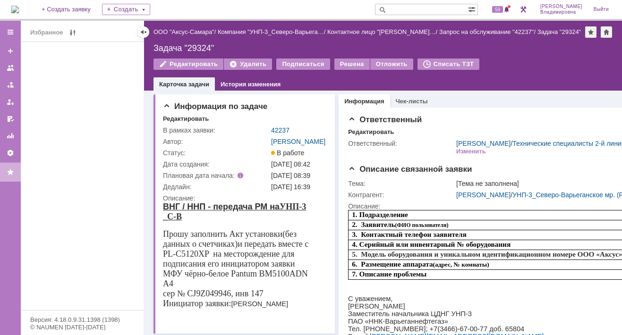
click at [407, 10] on input "text" at bounding box center [421, 9] width 93 height 11
type input "42243"
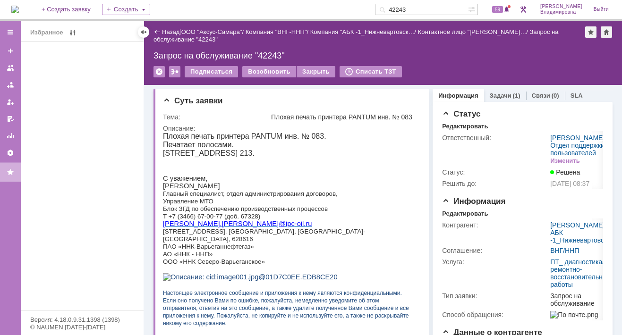
click at [348, 265] on p "ООО «ННК Северо-Варьеганское»" at bounding box center [288, 262] width 251 height 8
click at [493, 96] on link "Задачи" at bounding box center [501, 95] width 22 height 7
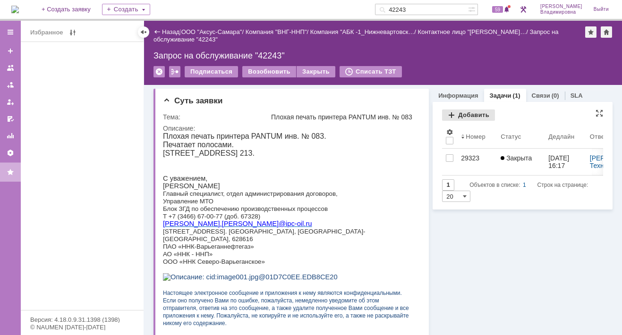
click at [464, 113] on div "Добавить" at bounding box center [468, 115] width 53 height 11
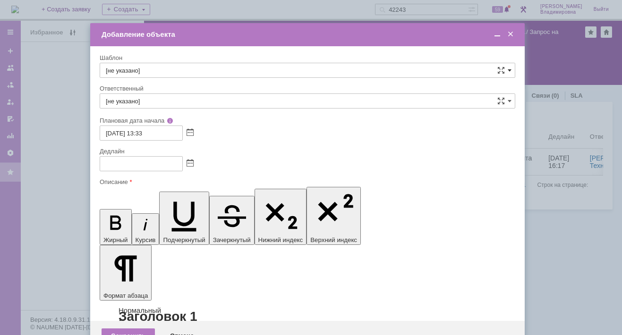
click at [509, 67] on span at bounding box center [509, 71] width 4 height 8
click at [140, 185] on span "ВНГ / ННП - диагностика, ремонт без использования ЗИП (Запрос на обслуживание)" at bounding box center [307, 189] width 403 height 8
type input "ВНГ / ННП - диагностика, ремонт без использования ЗИП (Запрос на обслуживание)"
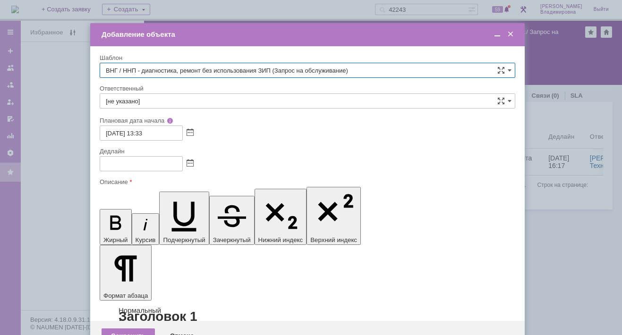
type input "[PERSON_NAME]"
type input "[DATE] 21:33"
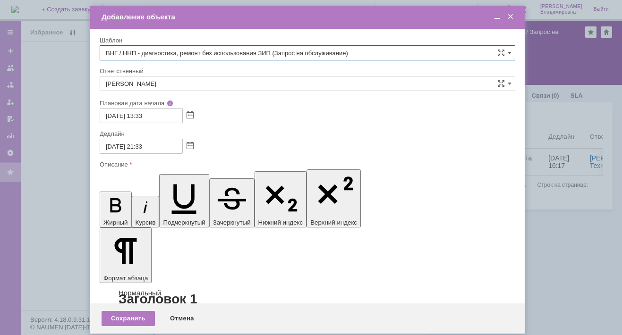
type input "ВНГ / ННП - диагностика, ремонт без использования ЗИП (Запрос на обслуживание)"
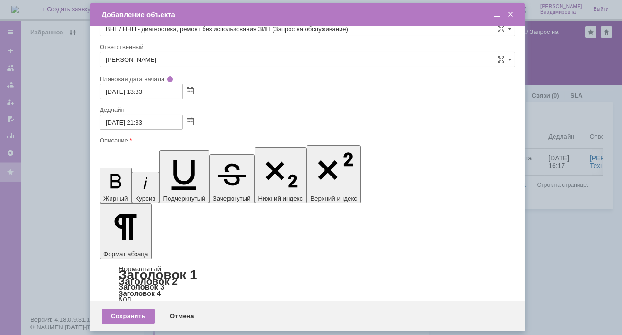
scroll to position [0, 0]
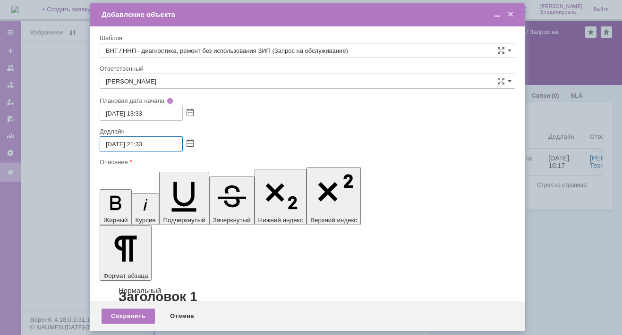
drag, startPoint x: 138, startPoint y: 142, endPoint x: 144, endPoint y: 143, distance: 5.7
click at [144, 143] on input "[DATE] 21:33" at bounding box center [141, 143] width 83 height 15
type input "[DATE] 17:33"
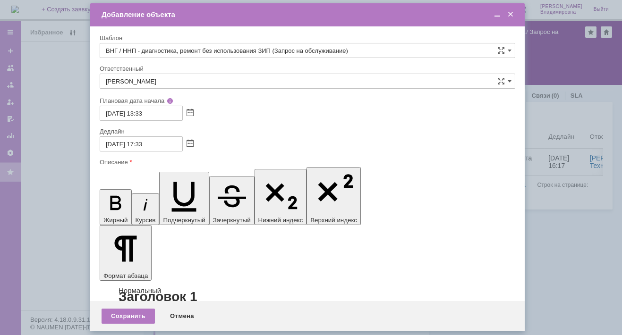
drag, startPoint x: 378, startPoint y: 2695, endPoint x: 354, endPoint y: 2702, distance: 25.4
copy u "После проведенного ремонта [DATE] позвонила заявитель и сообщила о том, что апп…"
click at [132, 314] on div "Сохранить" at bounding box center [127, 316] width 53 height 15
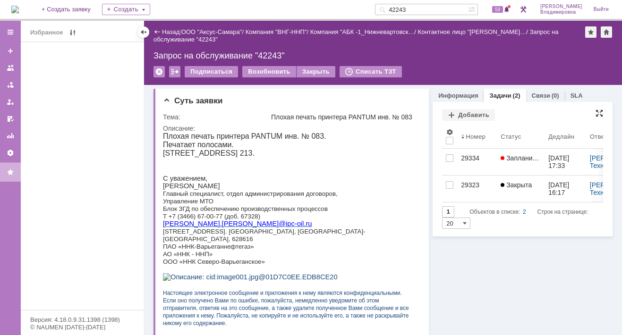
click at [595, 113] on div at bounding box center [599, 114] width 8 height 8
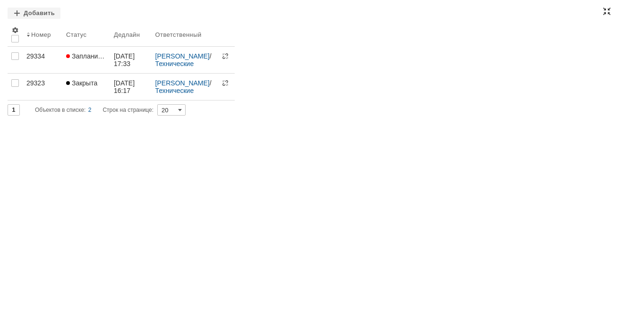
click at [605, 8] on div at bounding box center [607, 12] width 8 height 8
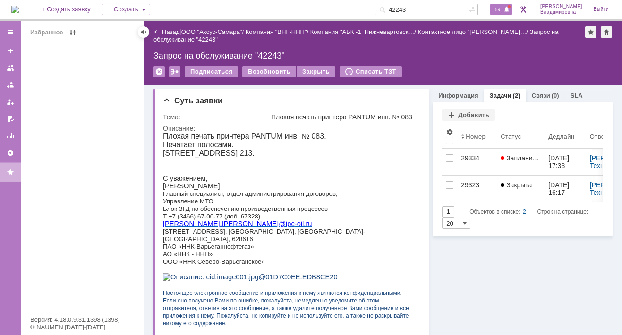
click at [503, 10] on span "59" at bounding box center [497, 9] width 11 height 7
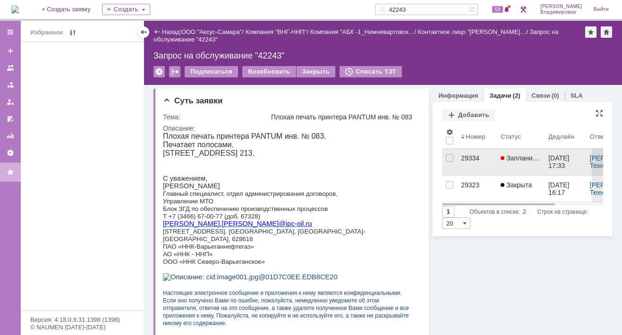
click at [466, 156] on div "29334" at bounding box center [477, 158] width 32 height 8
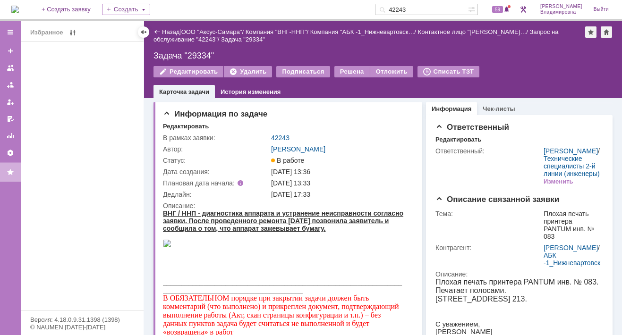
click at [171, 247] on img at bounding box center [167, 243] width 8 height 8
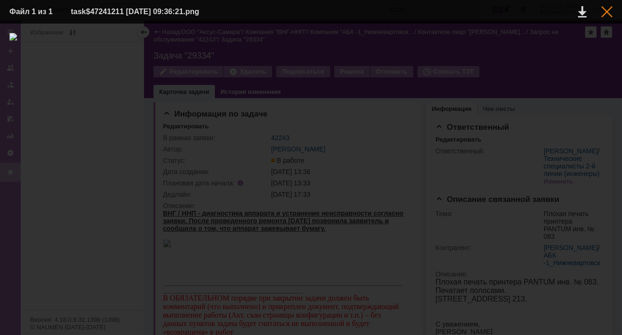
click at [602, 8] on div at bounding box center [606, 11] width 11 height 11
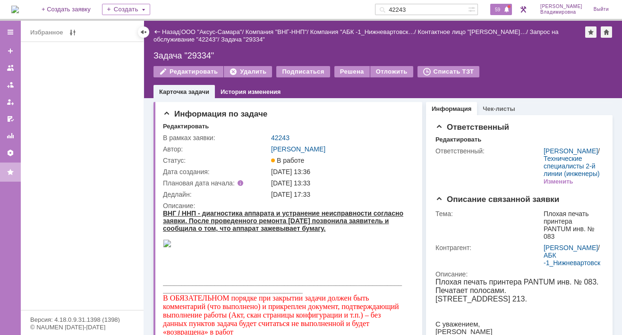
click at [502, 9] on span "59" at bounding box center [497, 9] width 11 height 7
